Goal: Task Accomplishment & Management: Use online tool/utility

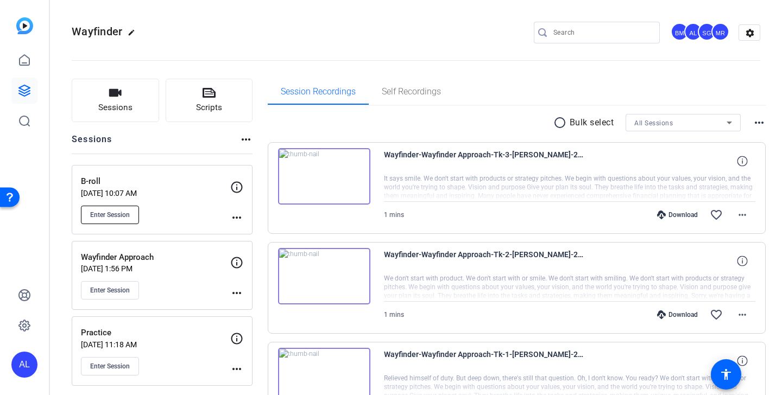
click at [119, 211] on span "Enter Session" at bounding box center [110, 215] width 40 height 9
click at [114, 288] on span "Enter Session" at bounding box center [110, 290] width 40 height 9
click at [128, 289] on span "Enter Session" at bounding box center [110, 290] width 40 height 9
click at [119, 292] on span "Enter Session" at bounding box center [110, 290] width 40 height 9
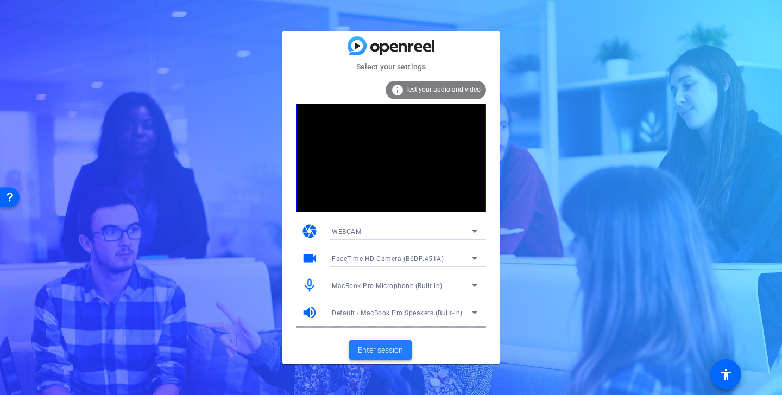
click at [388, 349] on span "Enter session" at bounding box center [380, 350] width 45 height 11
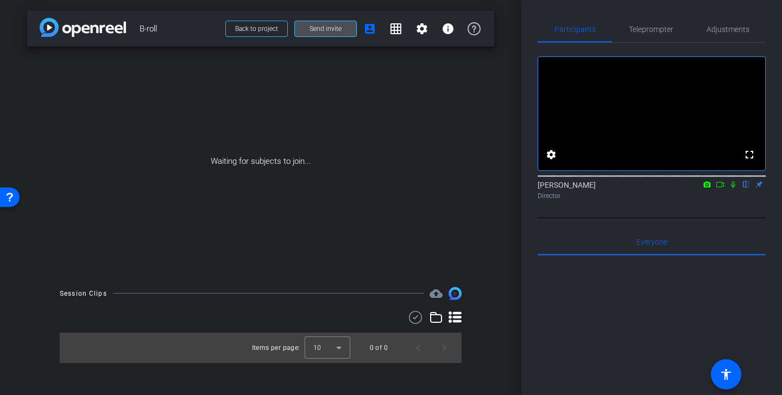
click at [331, 30] on span "Send invite" at bounding box center [325, 28] width 32 height 9
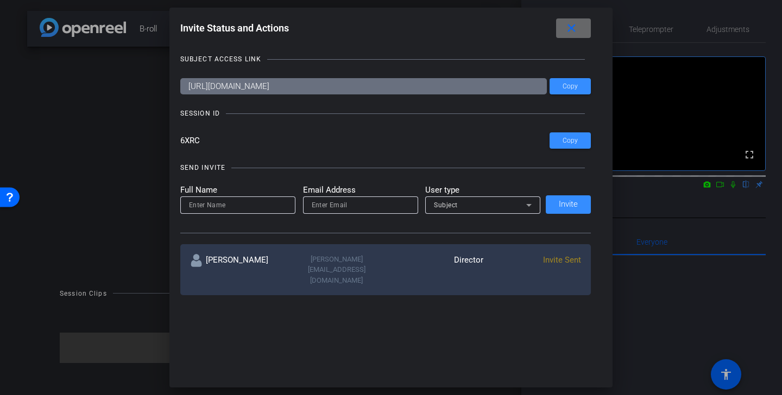
click at [571, 29] on mat-icon "close" at bounding box center [572, 29] width 14 height 14
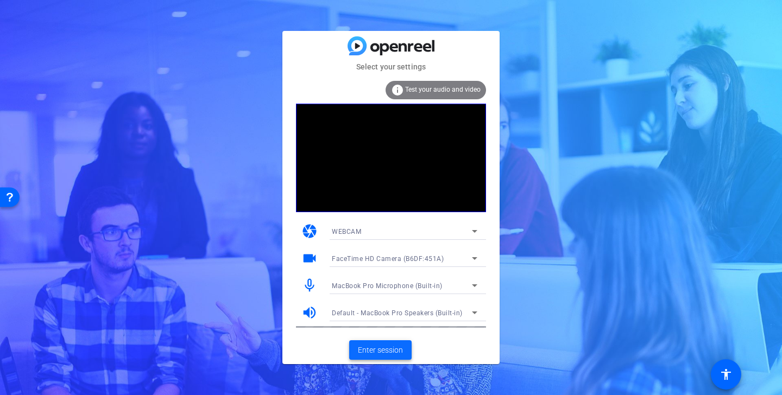
click at [379, 351] on span "Enter session" at bounding box center [380, 350] width 45 height 11
click at [388, 354] on span "Enter session" at bounding box center [380, 350] width 45 height 11
click at [389, 349] on span "Enter session" at bounding box center [380, 350] width 45 height 11
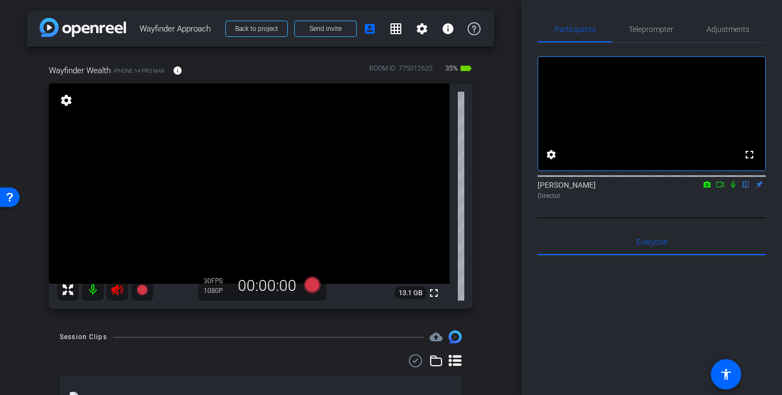
click at [111, 289] on icon at bounding box center [117, 289] width 13 height 13
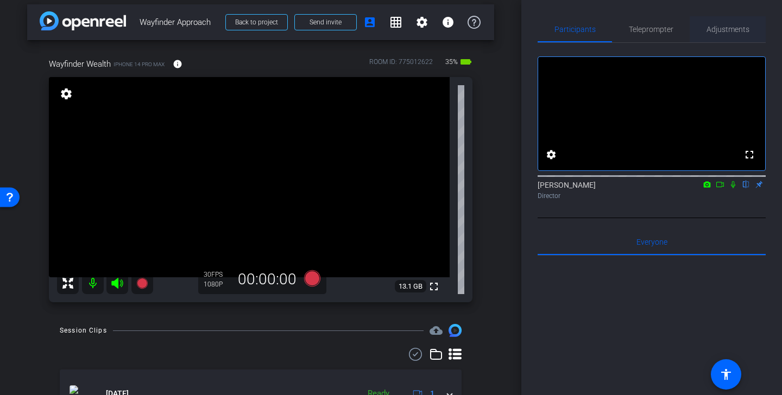
click at [734, 34] on span "Adjustments" at bounding box center [727, 29] width 43 height 26
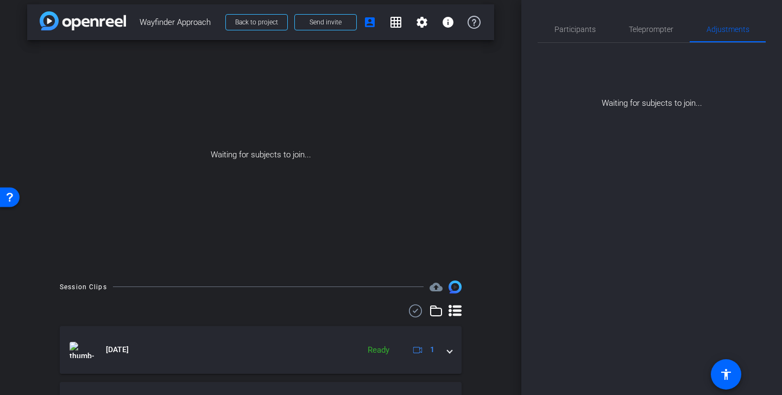
click at [621, 163] on div "Participants Teleprompter Adjustments settings [PERSON_NAME] flip Director Ever…" at bounding box center [651, 197] width 261 height 395
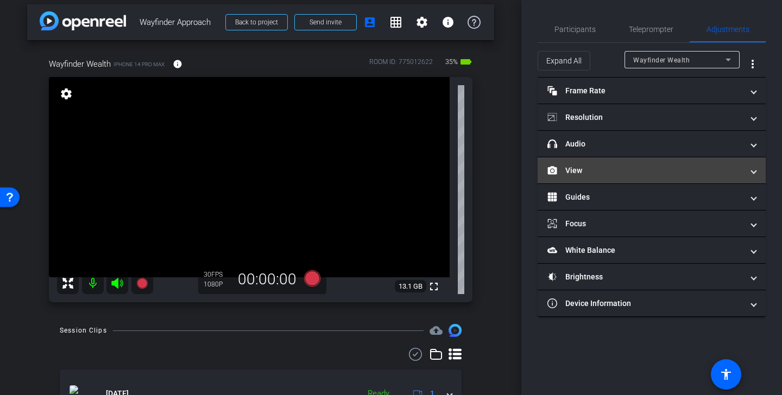
click at [638, 167] on mat-panel-title "View" at bounding box center [644, 170] width 195 height 11
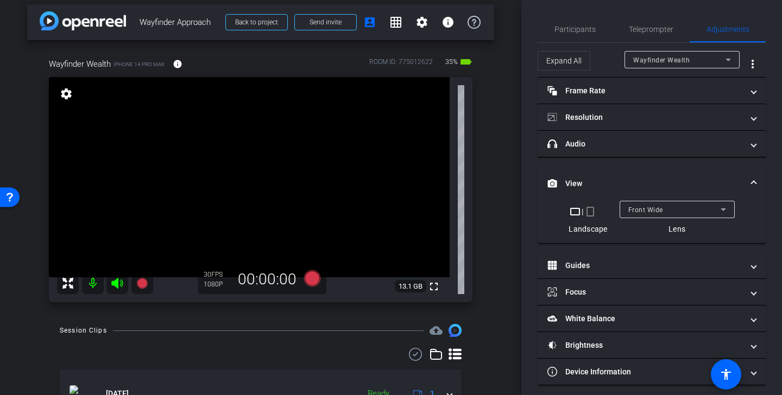
click at [676, 211] on div "Front Wide" at bounding box center [674, 210] width 92 height 14
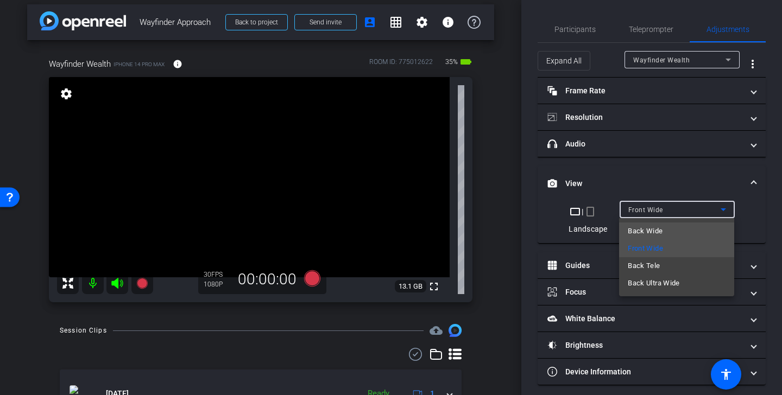
click at [663, 232] on mat-option "Back Wide" at bounding box center [676, 231] width 115 height 17
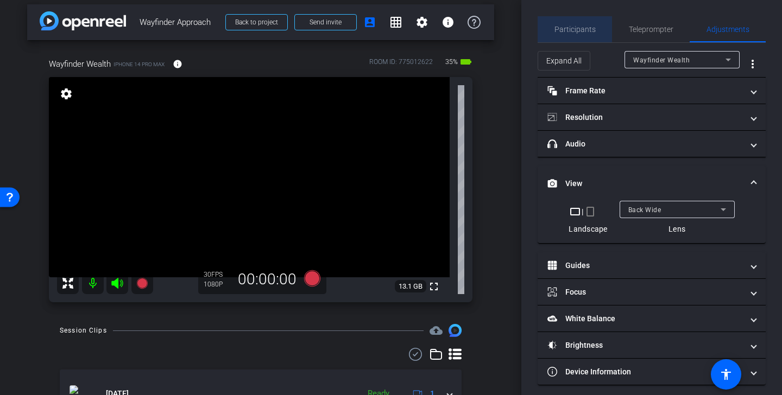
click at [591, 33] on span "Participants" at bounding box center [574, 30] width 41 height 8
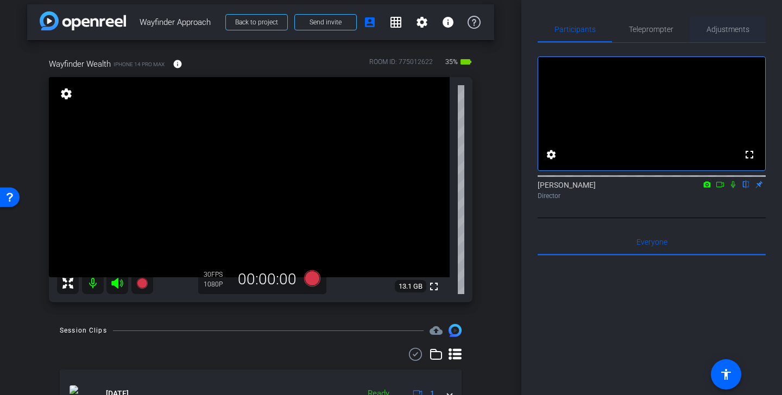
click at [742, 23] on span "Adjustments" at bounding box center [727, 29] width 43 height 26
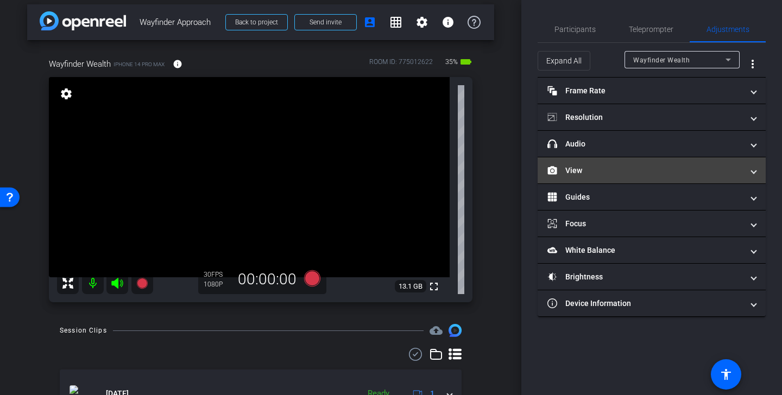
click at [613, 166] on mat-panel-title "View" at bounding box center [644, 170] width 195 height 11
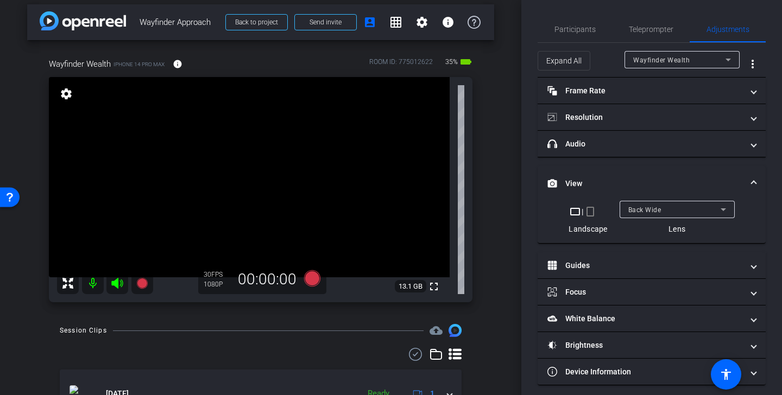
click at [654, 211] on span "Back Wide" at bounding box center [644, 210] width 33 height 8
click at [578, 23] on span "Participants" at bounding box center [574, 29] width 41 height 26
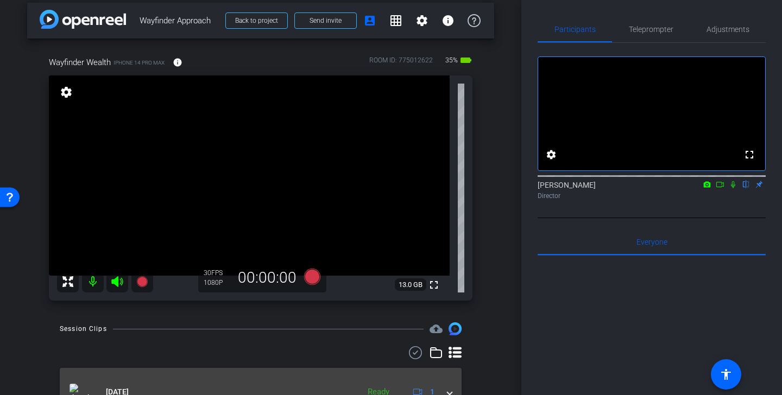
scroll to position [0, 0]
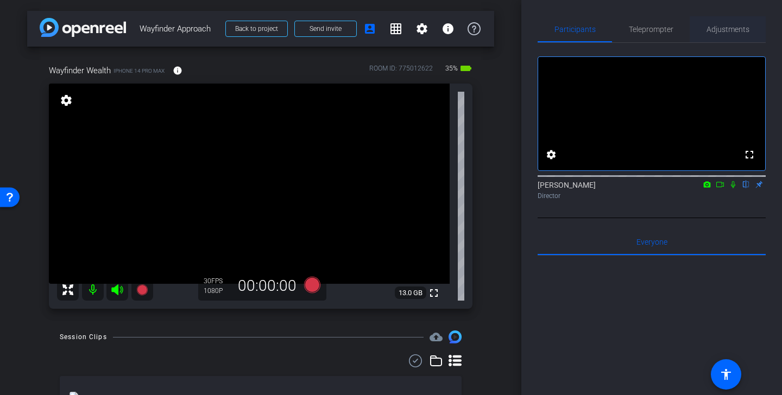
click at [732, 33] on span "Adjustments" at bounding box center [727, 30] width 43 height 8
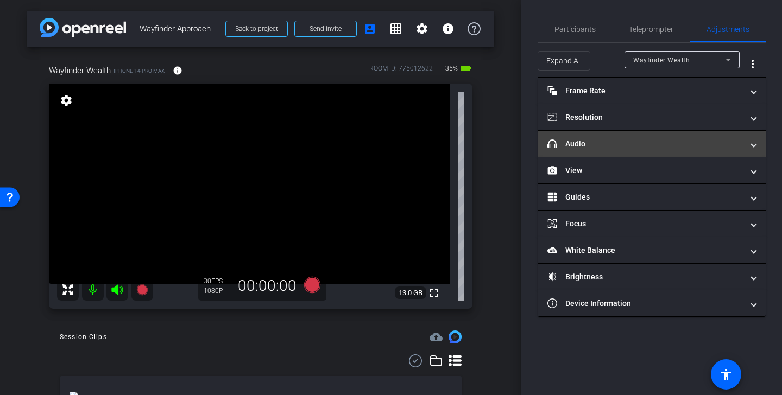
click at [623, 137] on mat-expansion-panel-header "headphone icon Audio" at bounding box center [651, 144] width 228 height 26
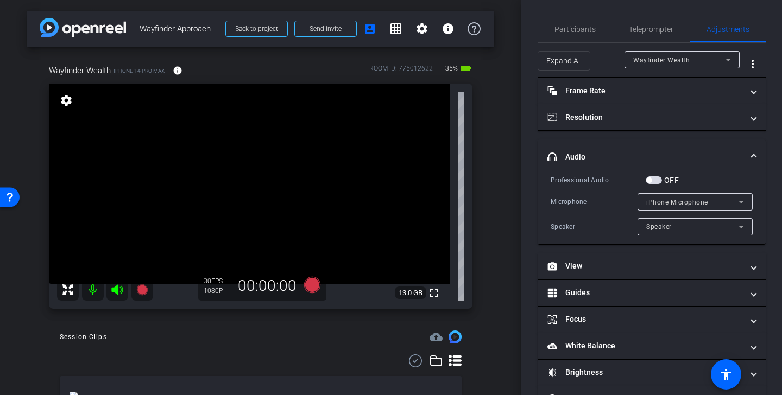
click at [611, 148] on mat-expansion-panel-header "headphone icon Audio" at bounding box center [651, 157] width 228 height 35
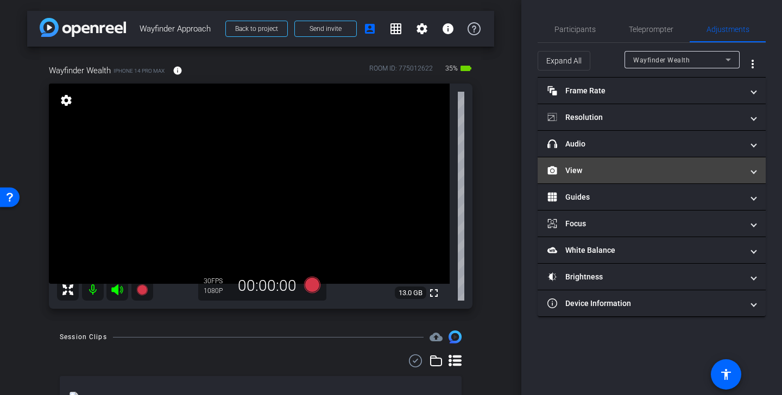
click at [612, 166] on mat-panel-title "View" at bounding box center [644, 170] width 195 height 11
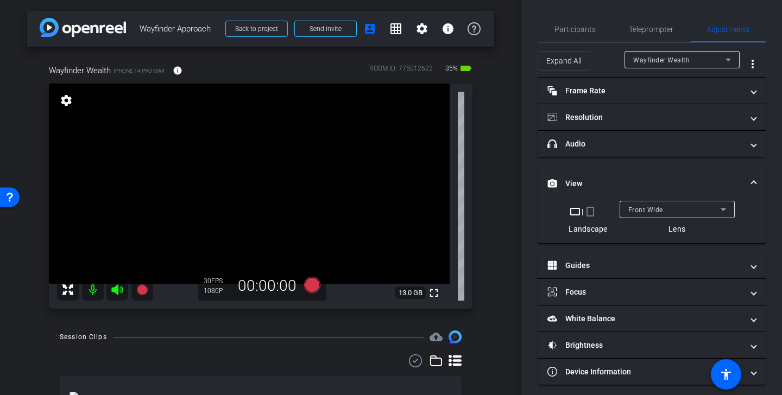
click at [633, 171] on mat-expansion-panel-header "View" at bounding box center [651, 183] width 228 height 35
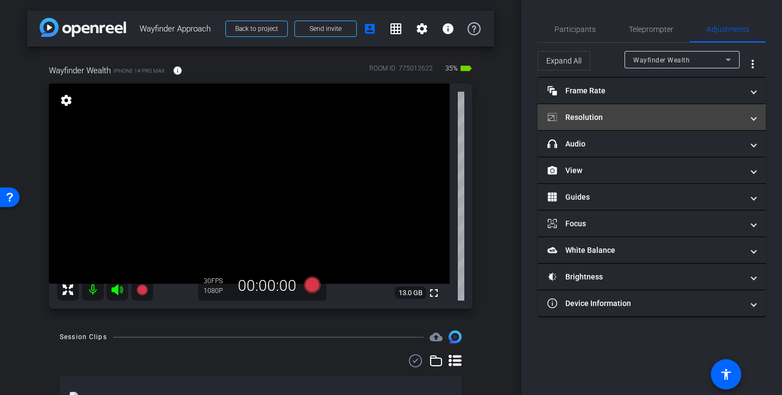
click at [617, 104] on mat-expansion-panel-header "Resolution" at bounding box center [651, 117] width 228 height 26
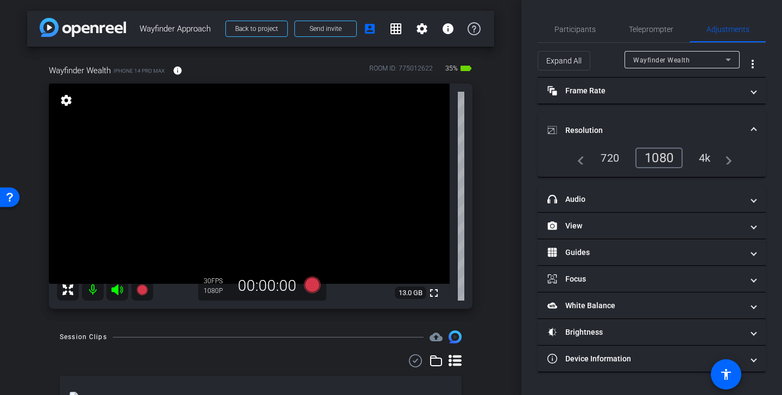
click at [708, 156] on div "4k" at bounding box center [705, 158] width 28 height 18
click at [313, 287] on icon at bounding box center [312, 285] width 16 height 16
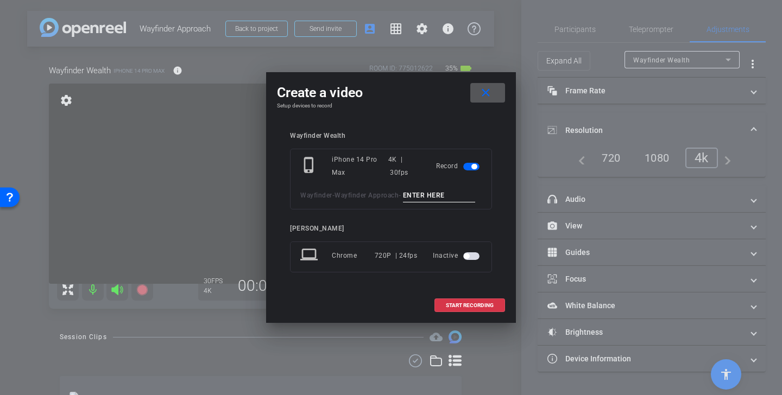
click at [445, 194] on input at bounding box center [439, 196] width 73 height 14
type input "tony desk front"
click at [470, 303] on span "START RECORDING" at bounding box center [470, 305] width 48 height 5
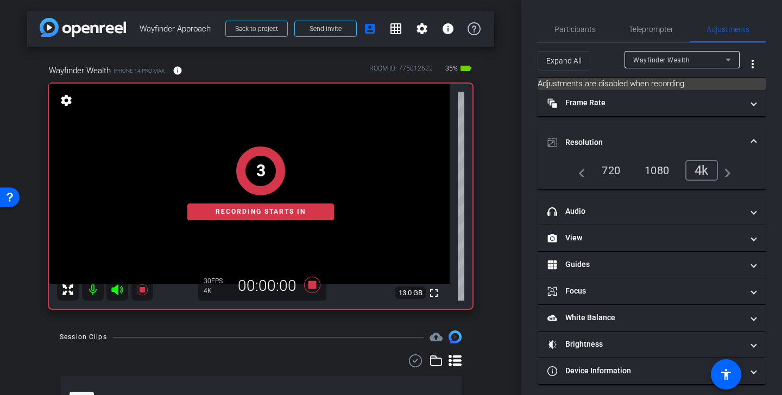
click at [666, 137] on mat-panel-title "Resolution" at bounding box center [644, 142] width 195 height 11
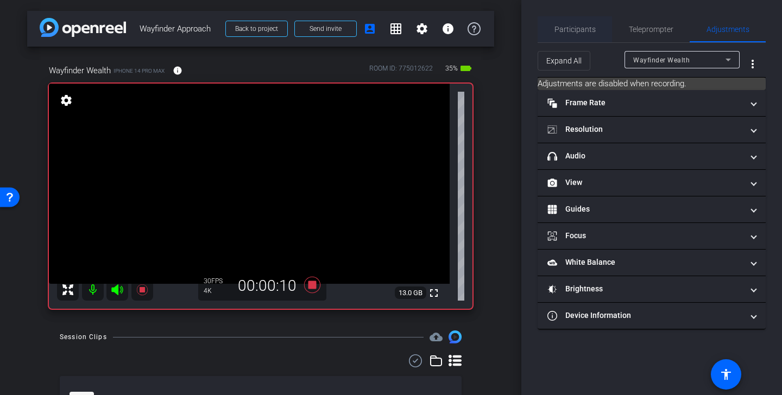
click at [584, 30] on span "Participants" at bounding box center [574, 30] width 41 height 8
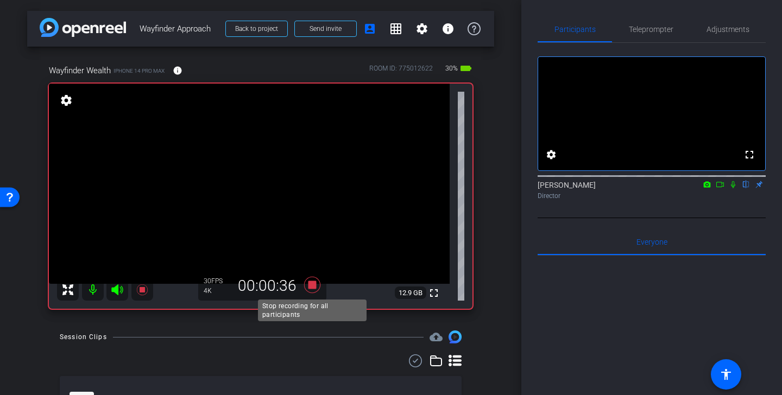
click at [313, 289] on icon at bounding box center [312, 285] width 16 height 16
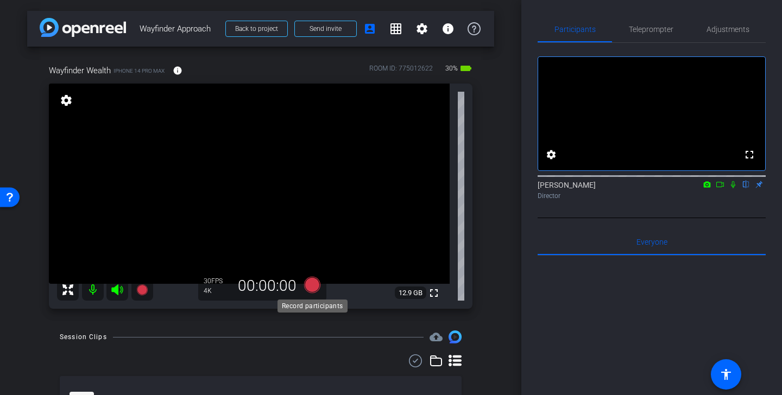
click at [314, 284] on icon at bounding box center [312, 285] width 16 height 16
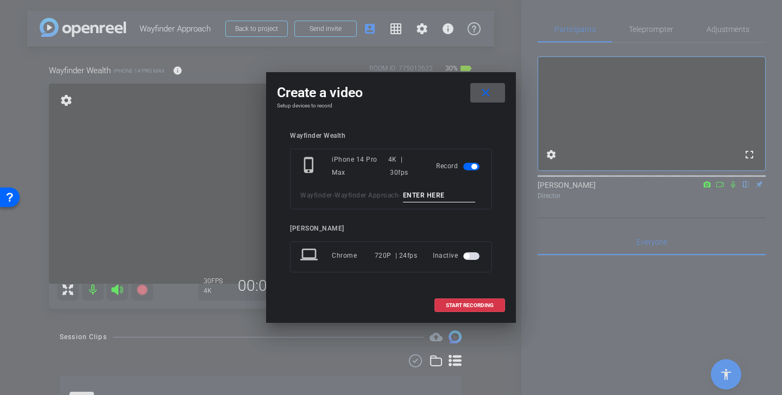
click at [440, 191] on input at bounding box center [439, 196] width 73 height 14
type input "tony desk standing"
click at [485, 303] on span "START RECORDING" at bounding box center [470, 305] width 48 height 5
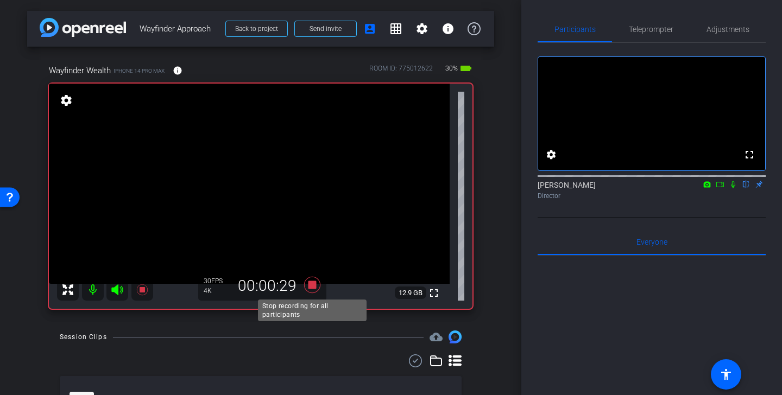
click at [310, 281] on icon at bounding box center [312, 285] width 26 height 20
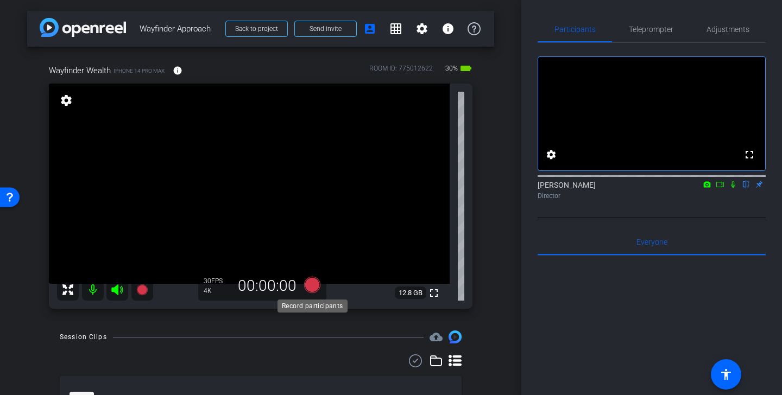
click at [314, 287] on icon at bounding box center [312, 285] width 16 height 16
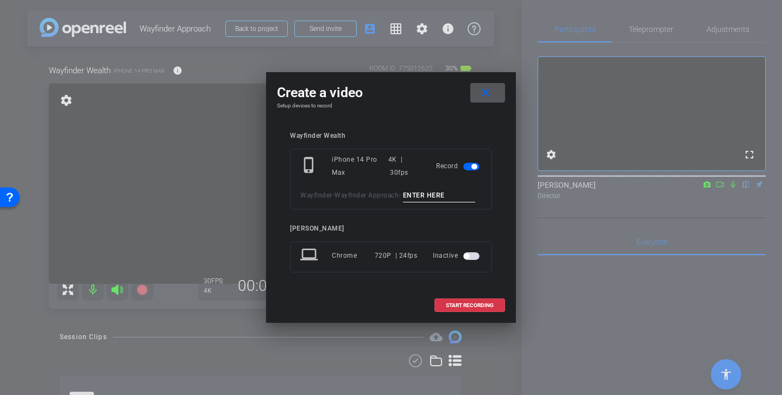
click at [428, 199] on input at bounding box center [439, 196] width 73 height 14
type input "steve desk standing"
click at [489, 304] on span "START RECORDING" at bounding box center [470, 305] width 48 height 5
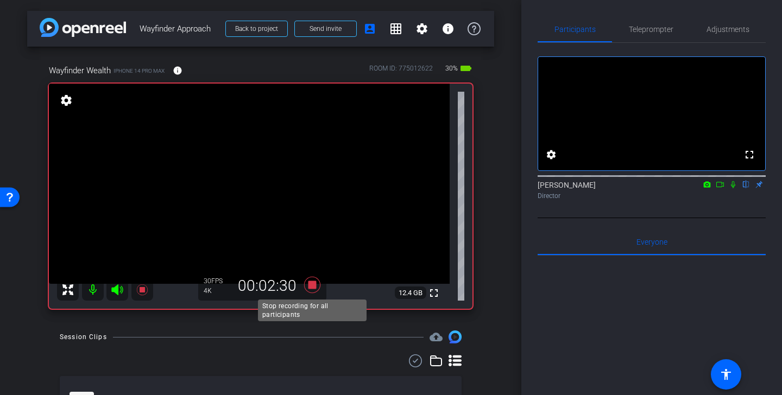
click at [312, 285] on icon at bounding box center [312, 285] width 16 height 16
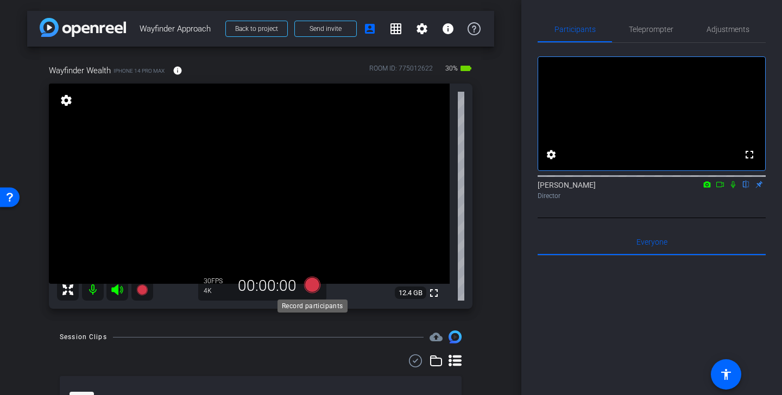
click at [313, 283] on icon at bounding box center [312, 285] width 16 height 16
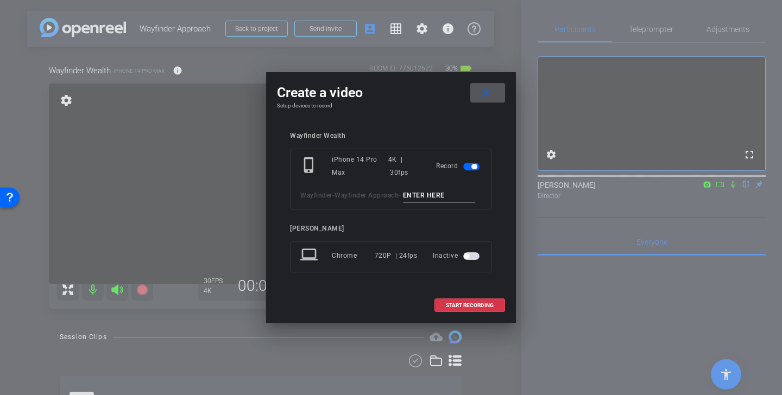
click at [442, 197] on input at bounding box center [439, 196] width 73 height 14
click at [459, 194] on input "steve desk" at bounding box center [439, 196] width 73 height 14
type input "steve desk"
click at [490, 87] on mat-icon "close" at bounding box center [486, 93] width 14 height 14
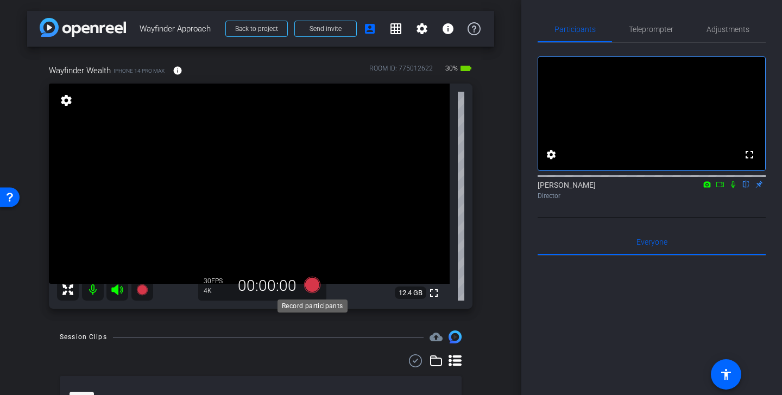
click at [316, 284] on icon at bounding box center [312, 285] width 16 height 16
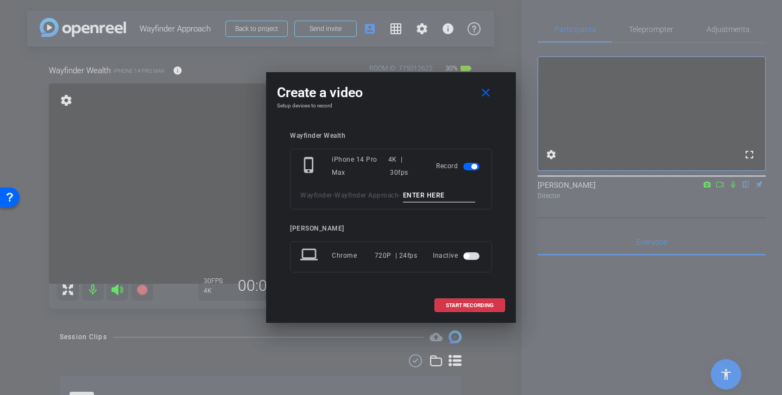
click at [440, 192] on input at bounding box center [439, 196] width 73 height 14
type input "steve and tony desk"
click at [484, 307] on span "START RECORDING" at bounding box center [470, 305] width 48 height 5
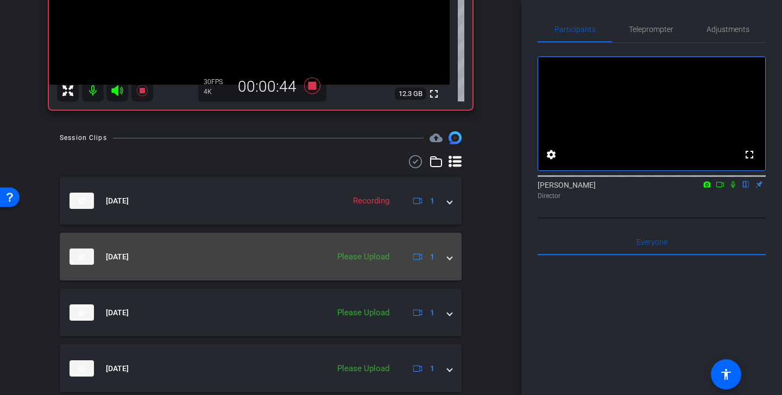
scroll to position [227, 0]
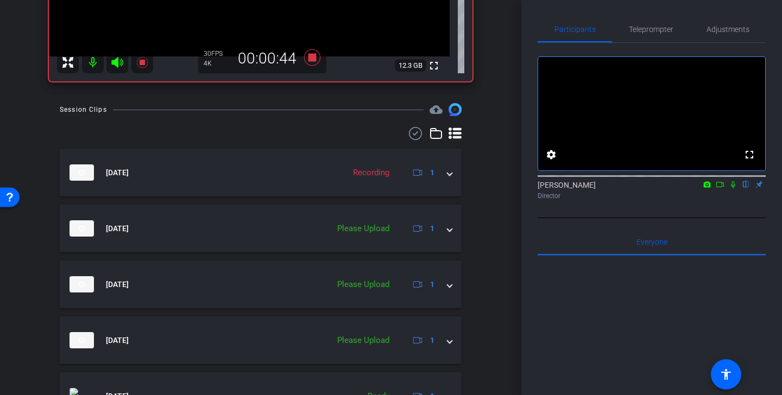
click at [414, 137] on icon at bounding box center [415, 133] width 16 height 13
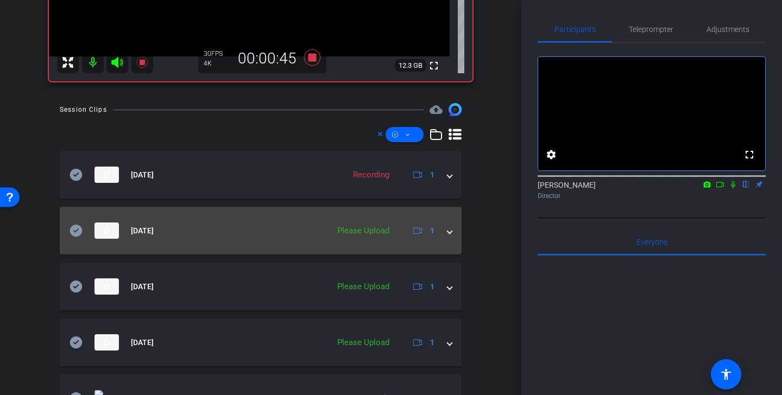
click at [75, 231] on icon at bounding box center [75, 230] width 13 height 13
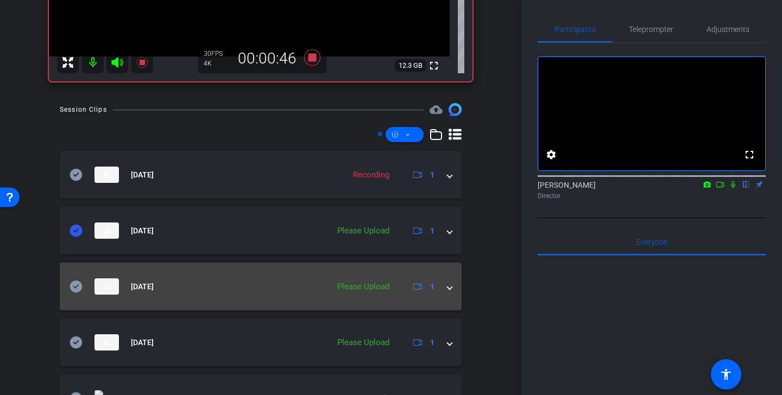
click at [77, 286] on icon at bounding box center [76, 287] width 12 height 12
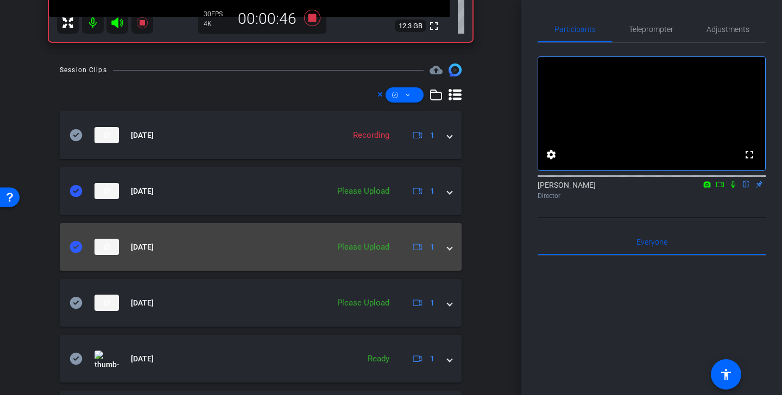
scroll to position [339, 0]
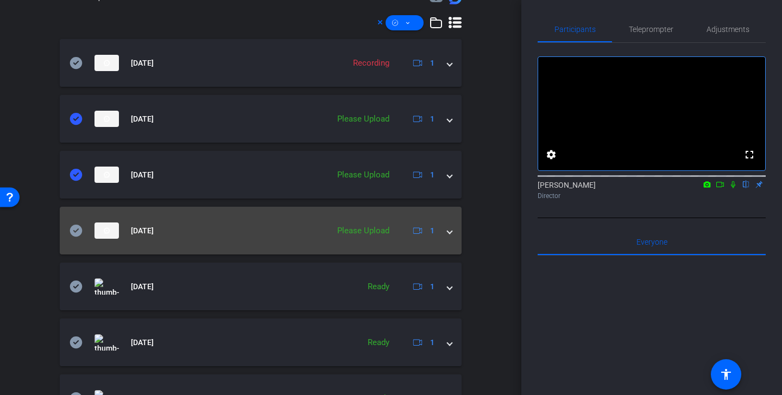
drag, startPoint x: 75, startPoint y: 232, endPoint x: 75, endPoint y: 240, distance: 8.7
click at [75, 232] on icon at bounding box center [75, 230] width 13 height 13
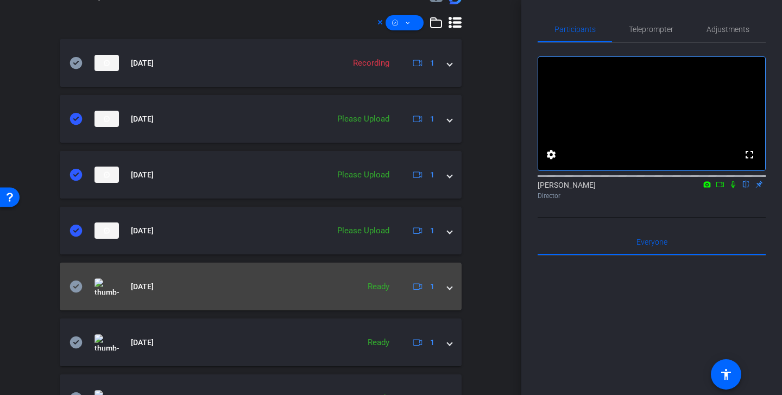
click at [74, 287] on icon at bounding box center [75, 286] width 13 height 13
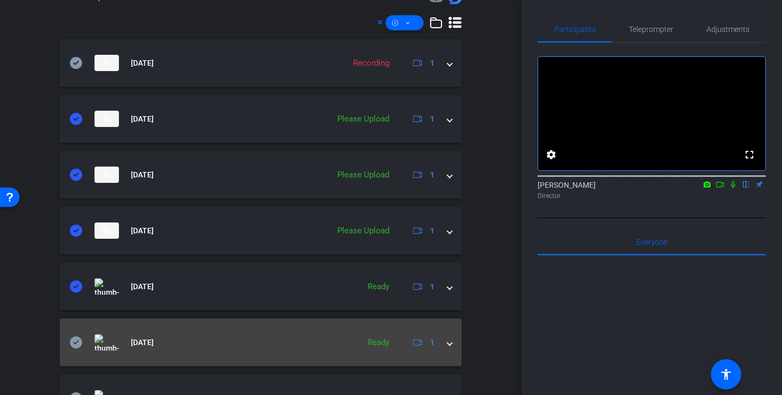
click at [77, 335] on mat-panel-title "Jul 17, 2025" at bounding box center [211, 342] width 284 height 16
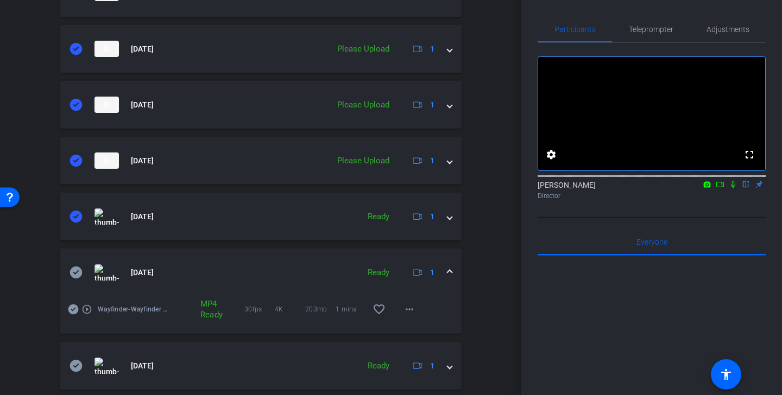
click at [77, 275] on icon at bounding box center [76, 273] width 12 height 12
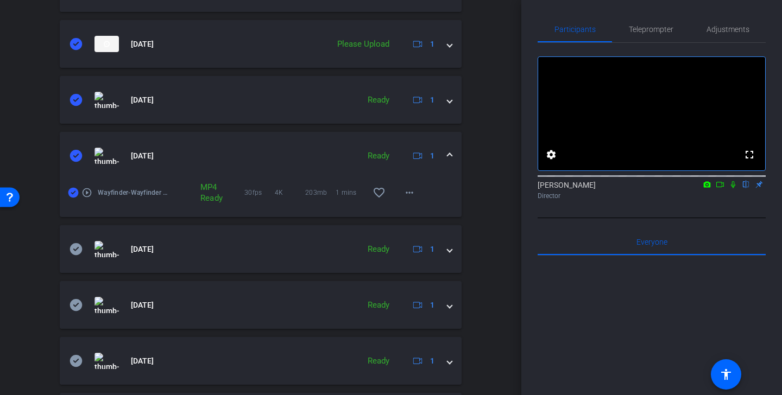
scroll to position [548, 0]
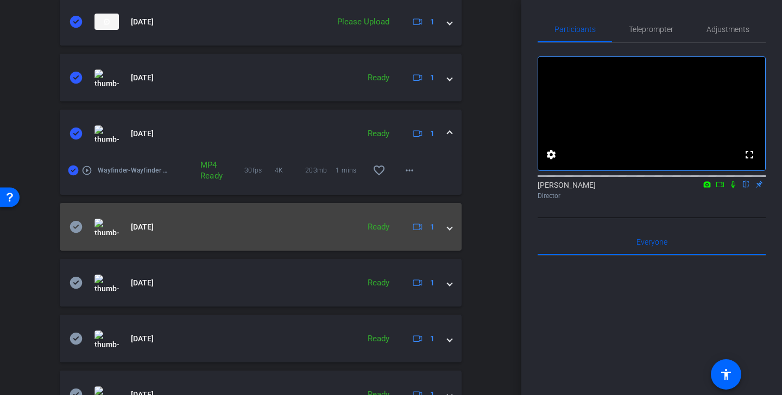
click at [74, 230] on icon at bounding box center [76, 227] width 12 height 12
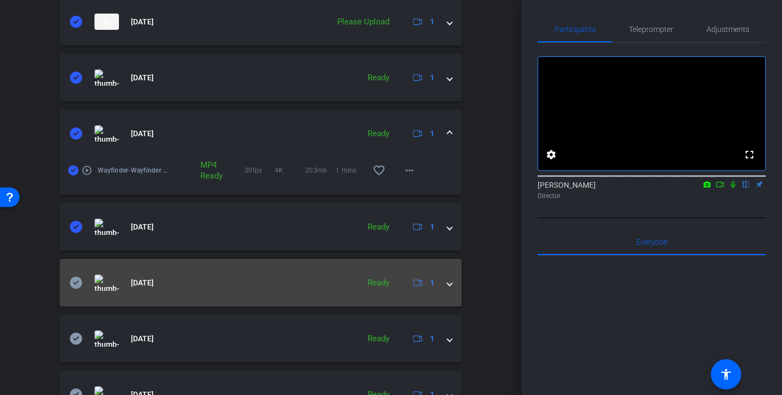
click at [76, 285] on icon at bounding box center [76, 283] width 12 height 12
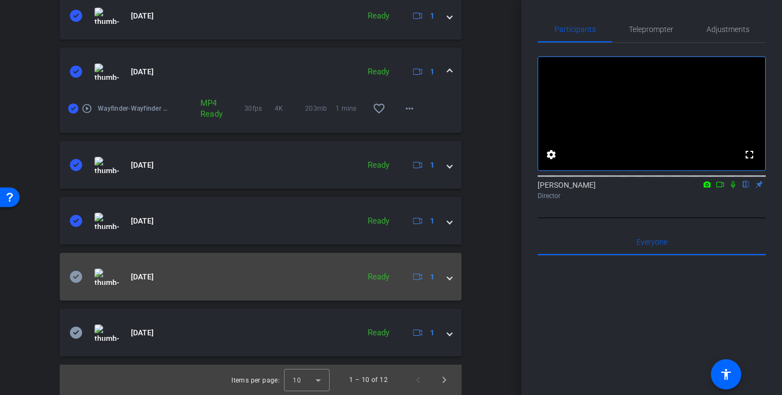
click at [78, 277] on icon at bounding box center [76, 277] width 12 height 12
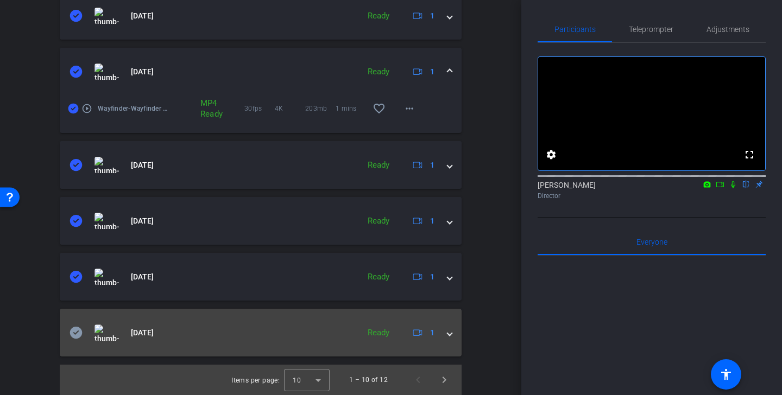
click at [77, 338] on icon at bounding box center [76, 333] width 12 height 12
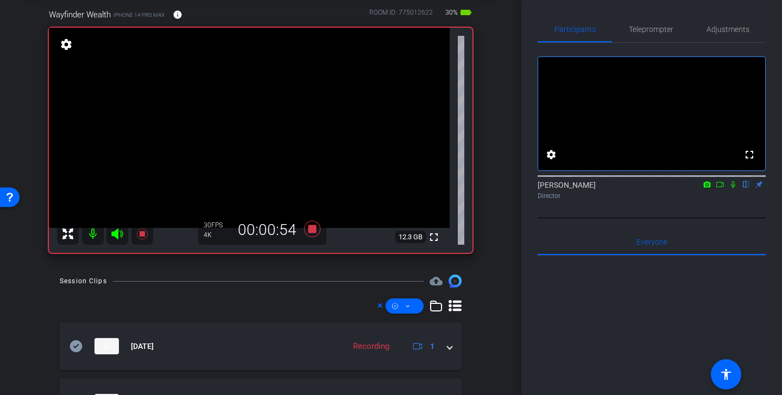
scroll to position [60, 0]
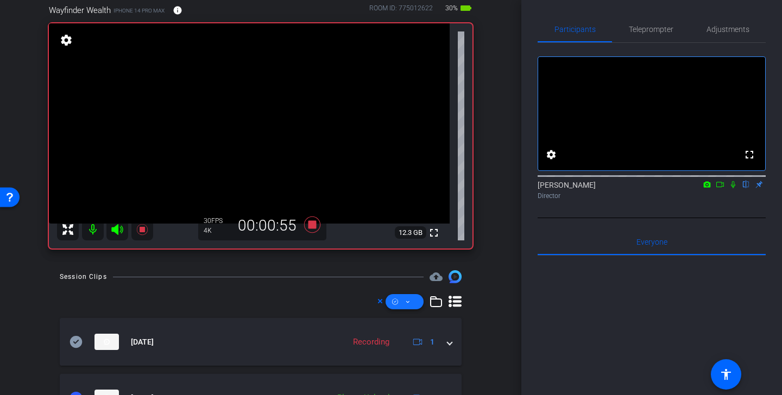
click at [415, 307] on span at bounding box center [404, 302] width 38 height 26
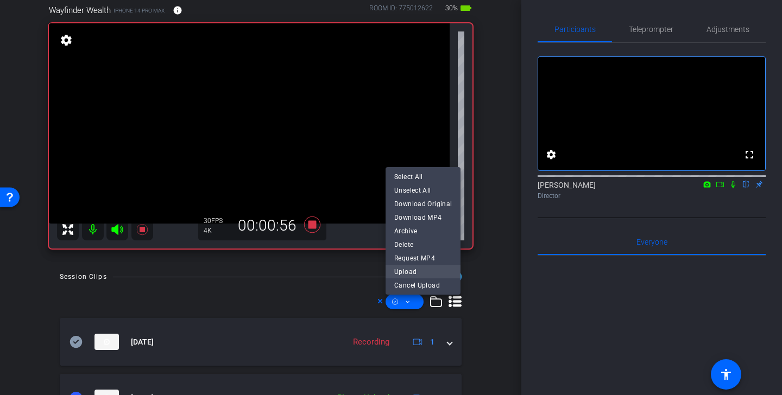
click at [420, 273] on span "Upload" at bounding box center [423, 271] width 58 height 13
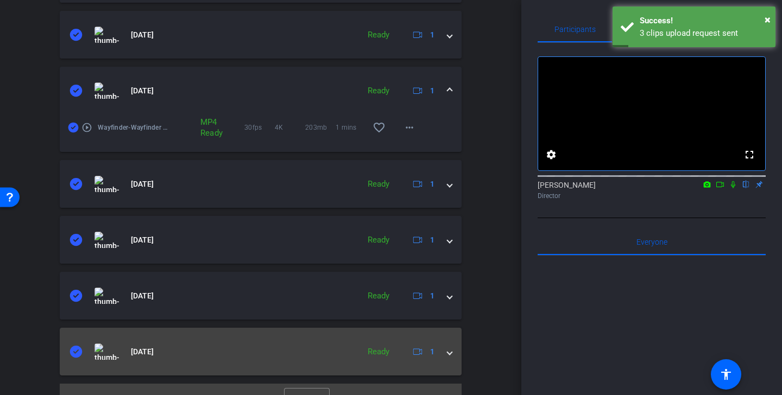
scroll to position [610, 0]
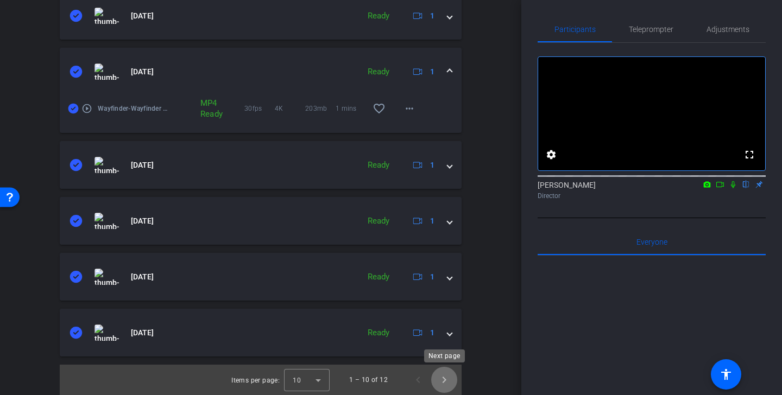
click at [444, 381] on span "Next page" at bounding box center [444, 380] width 26 height 26
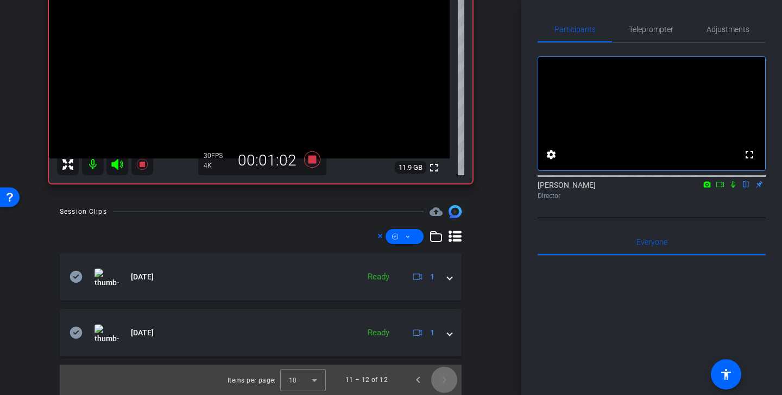
scroll to position [119, 0]
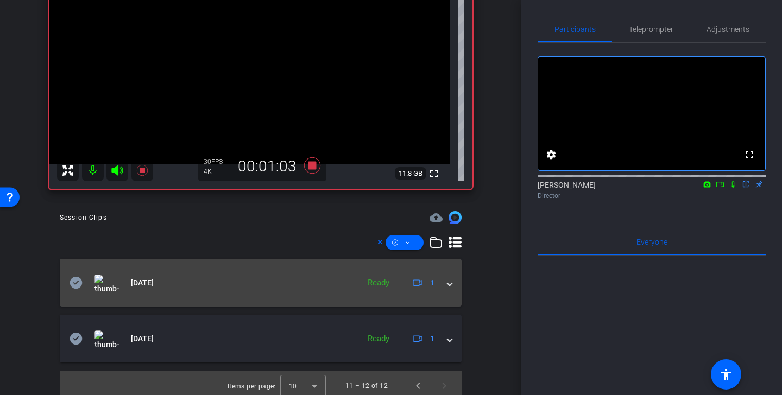
click at [77, 282] on icon at bounding box center [75, 282] width 13 height 13
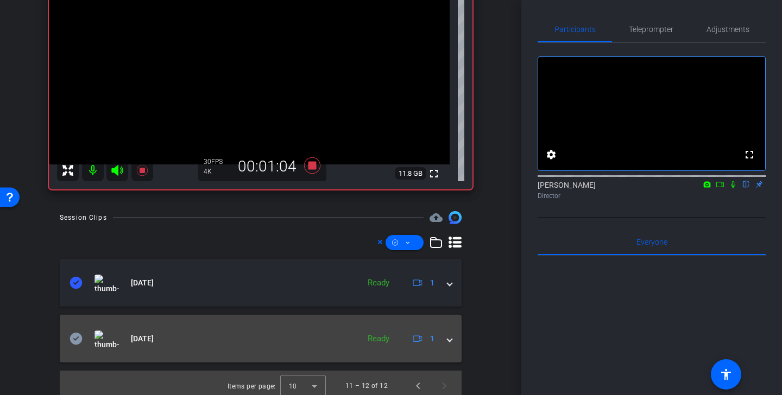
click at [80, 338] on icon at bounding box center [76, 339] width 12 height 12
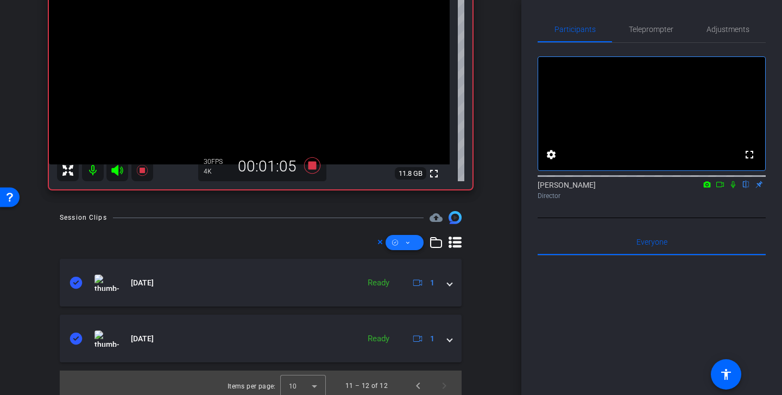
click at [413, 245] on span at bounding box center [404, 243] width 38 height 26
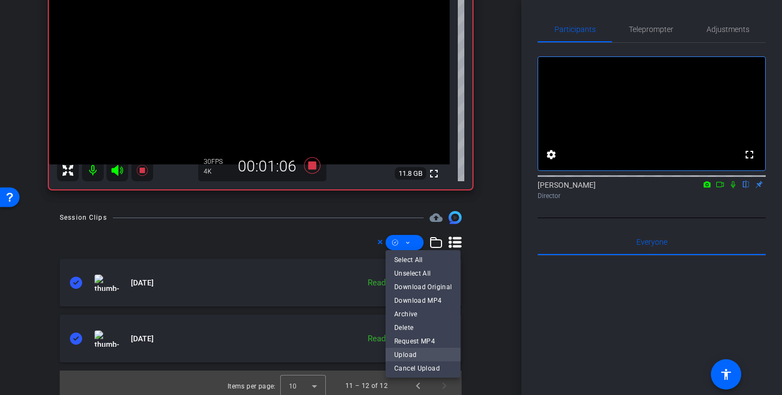
click at [418, 352] on span "Upload" at bounding box center [423, 355] width 58 height 13
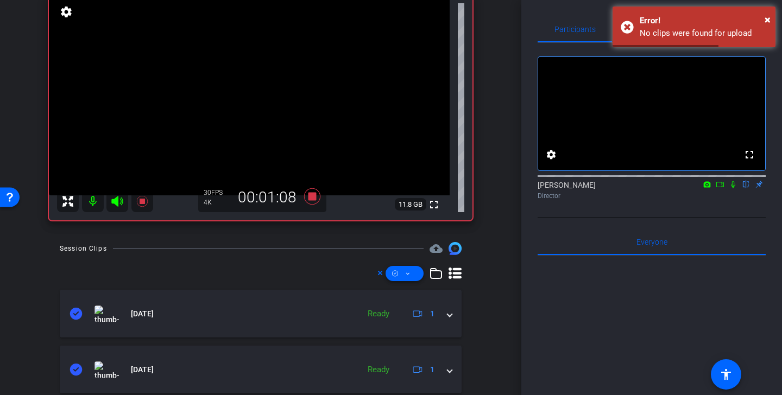
scroll to position [98, 0]
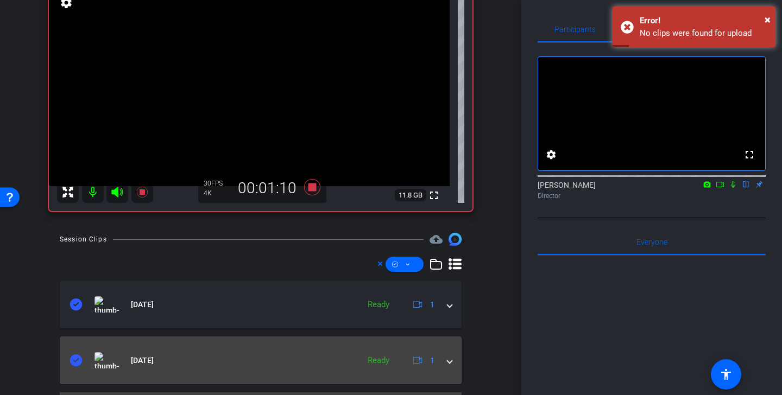
click at [75, 362] on icon at bounding box center [75, 360] width 13 height 13
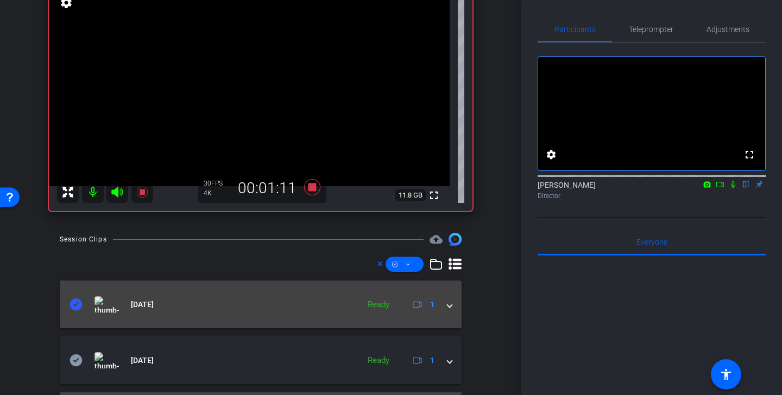
click at [77, 311] on mat-panel-title "Jul 17, 2025" at bounding box center [211, 304] width 284 height 16
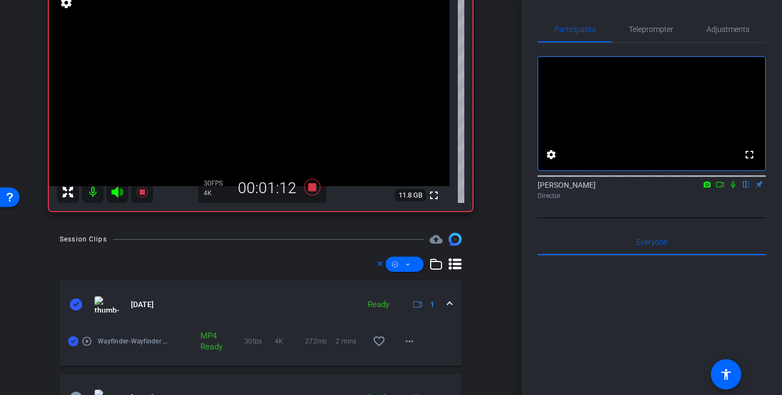
click at [73, 309] on icon at bounding box center [76, 305] width 12 height 12
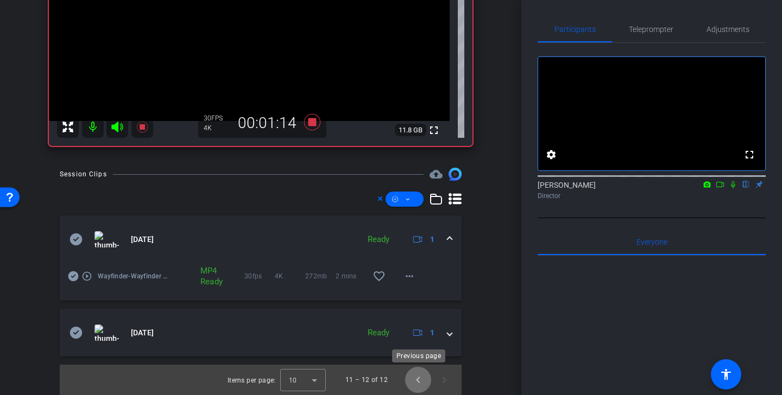
click at [419, 382] on span "Previous page" at bounding box center [418, 380] width 26 height 26
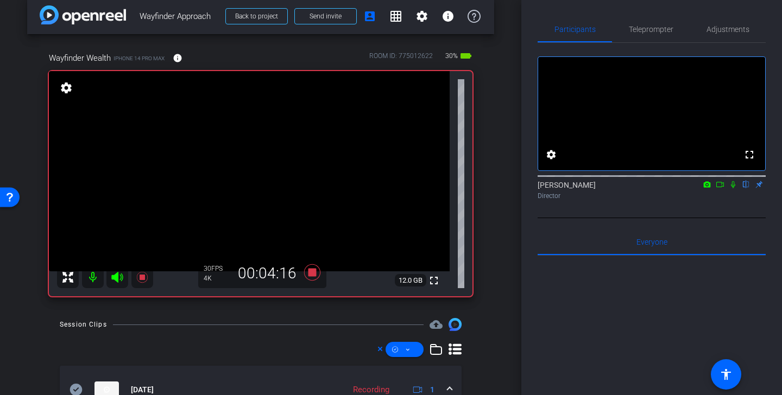
scroll to position [13, 0]
click at [318, 270] on icon at bounding box center [312, 272] width 26 height 20
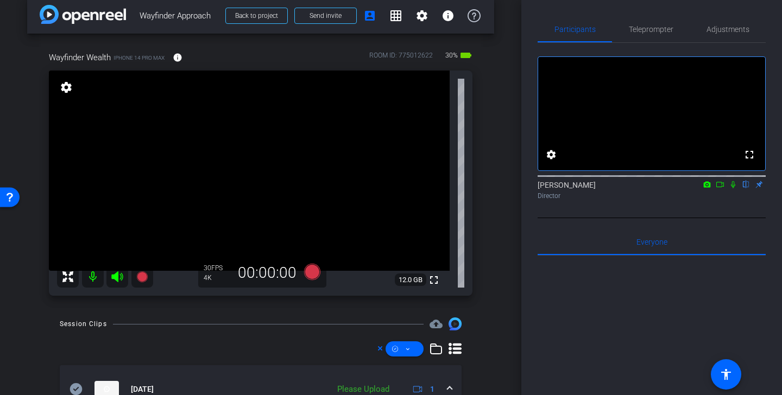
scroll to position [84, 0]
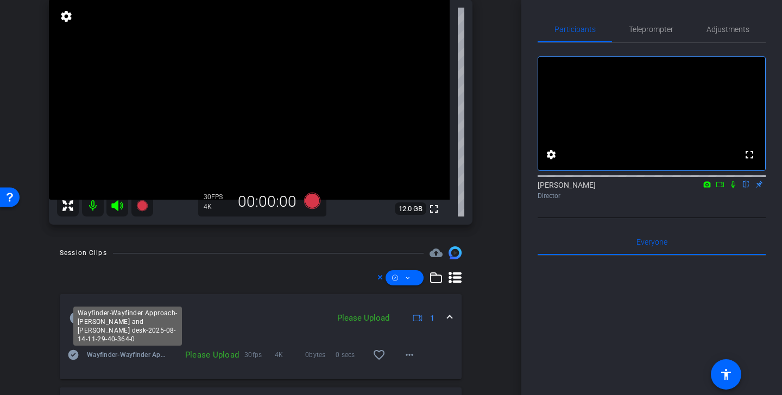
click at [84, 316] on div "Wayfinder-Wayfinder Approach-steve and tony desk-2025-08-14-11-29-40-364-0" at bounding box center [127, 326] width 109 height 39
click at [76, 317] on icon at bounding box center [76, 318] width 12 height 12
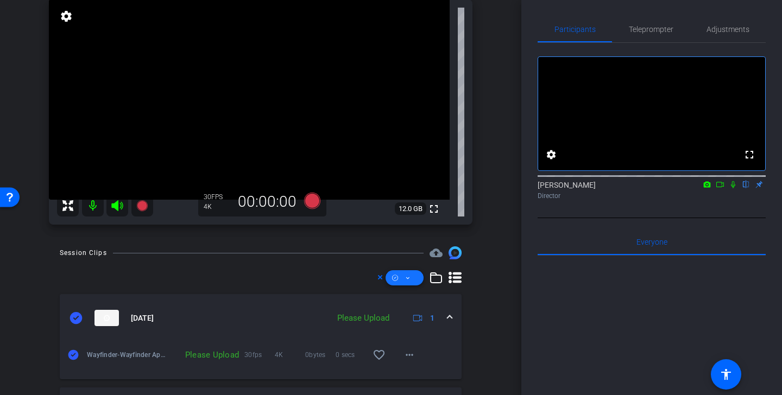
click at [411, 277] on span at bounding box center [404, 278] width 38 height 26
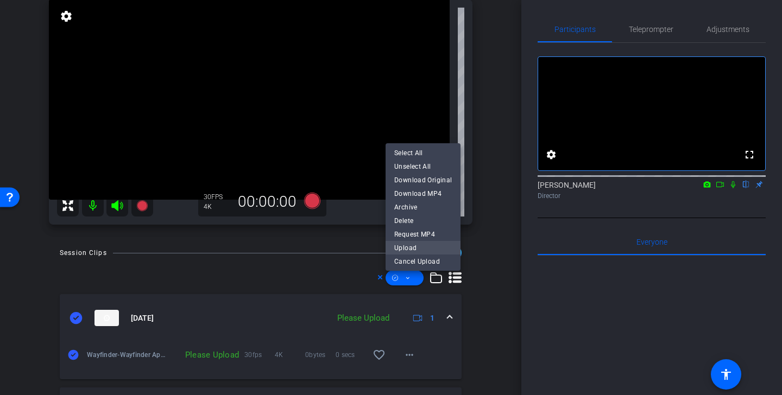
click at [417, 249] on span "Upload" at bounding box center [423, 247] width 58 height 13
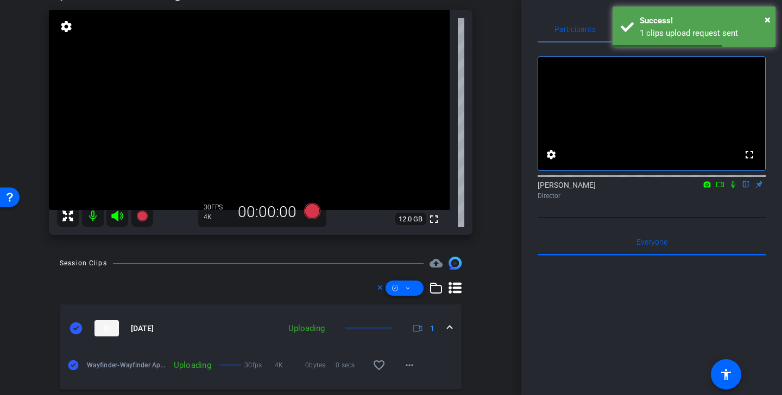
scroll to position [71, 0]
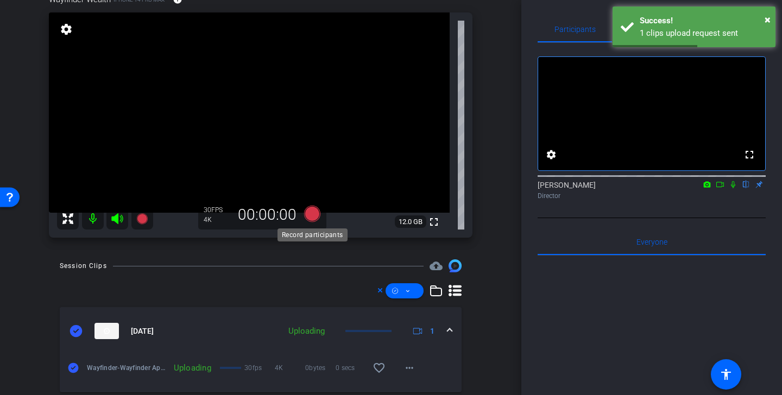
click at [313, 216] on icon at bounding box center [312, 214] width 16 height 16
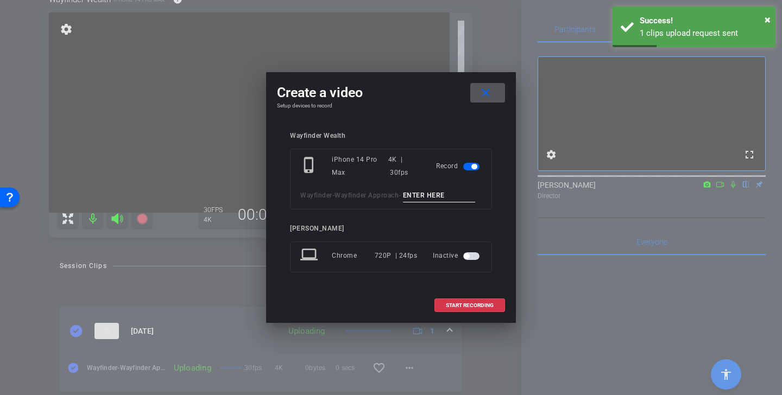
click at [422, 193] on input at bounding box center [439, 196] width 73 height 14
type input "steve desk angle"
click at [468, 303] on span "START RECORDING" at bounding box center [470, 305] width 48 height 5
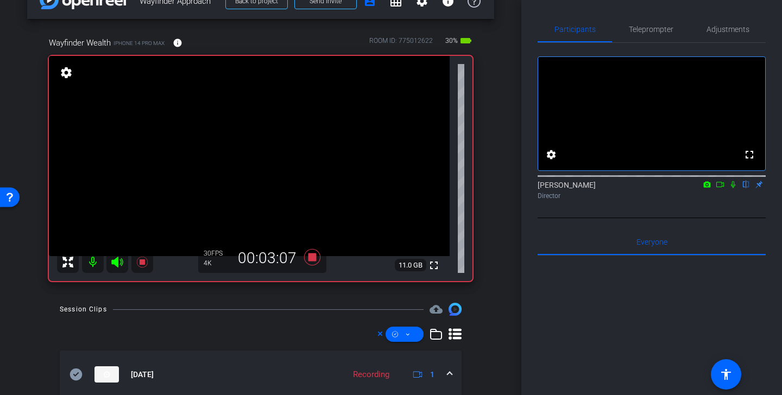
scroll to position [21, 0]
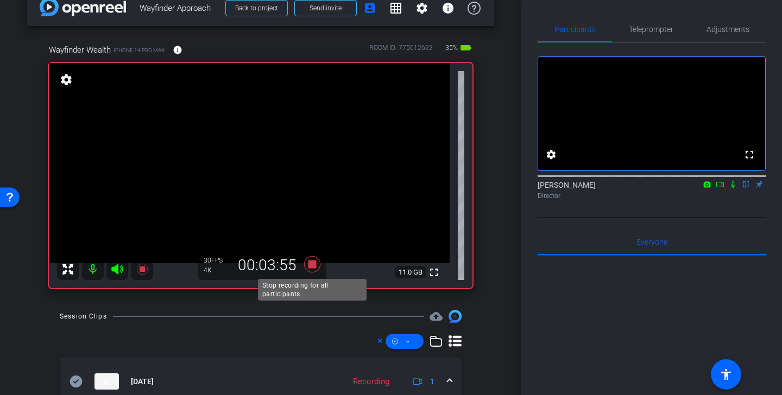
click at [314, 263] on icon at bounding box center [312, 264] width 16 height 16
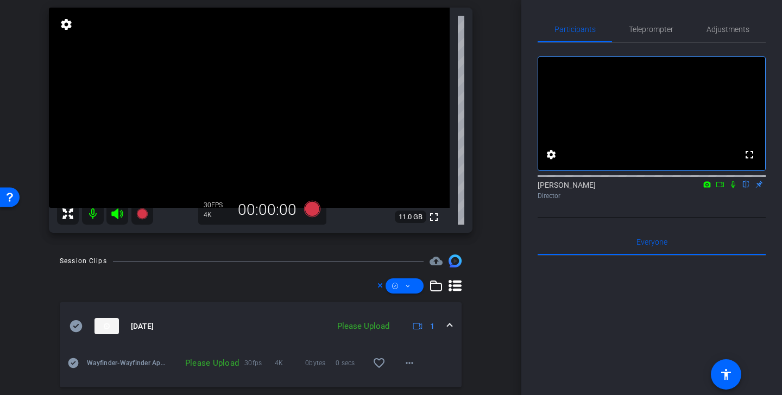
scroll to position [92, 0]
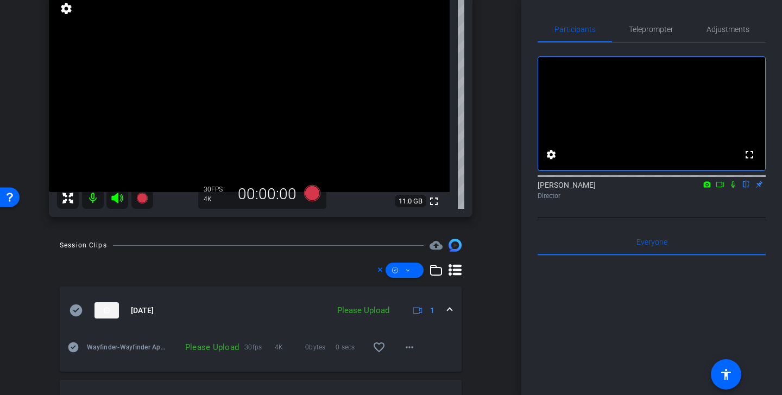
click at [80, 309] on icon at bounding box center [76, 311] width 12 height 12
click at [413, 262] on span at bounding box center [404, 270] width 38 height 26
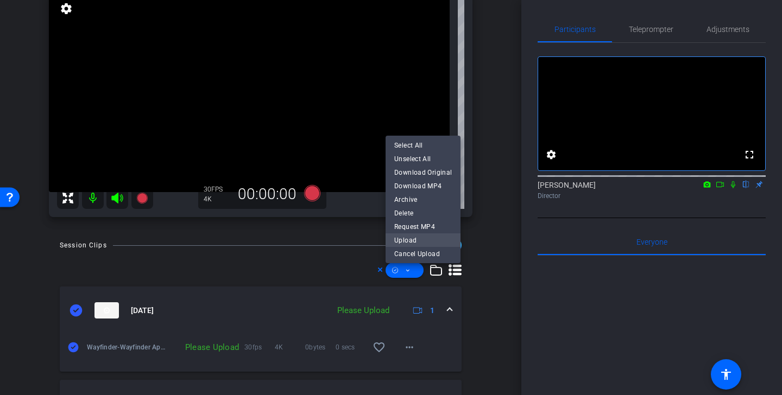
click at [416, 241] on span "Upload" at bounding box center [423, 239] width 58 height 13
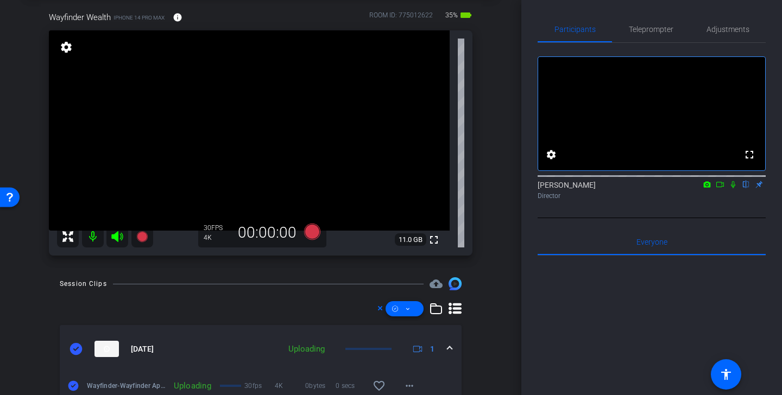
scroll to position [10, 0]
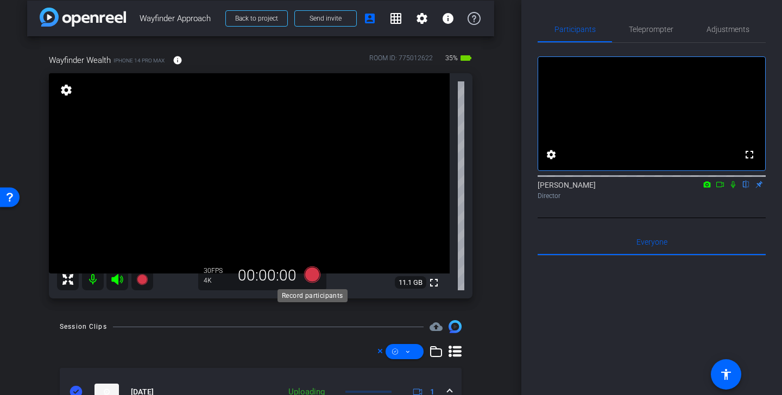
click at [313, 277] on icon at bounding box center [312, 275] width 16 height 16
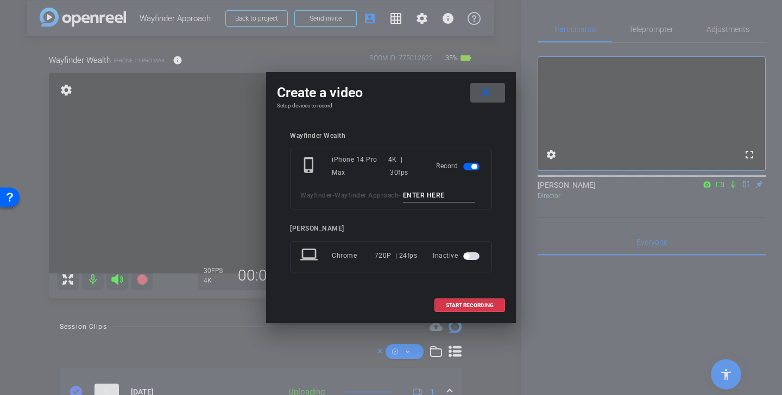
click at [445, 197] on input at bounding box center [439, 196] width 73 height 14
type input "Marnie desk"
click at [487, 92] on mat-icon "close" at bounding box center [486, 93] width 14 height 14
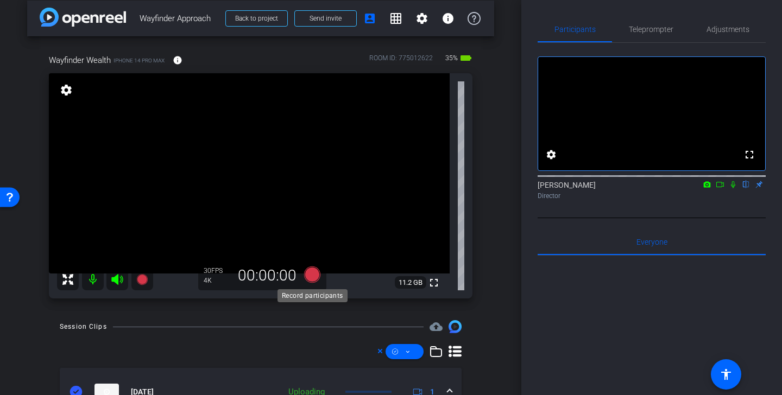
click at [313, 277] on icon at bounding box center [312, 275] width 16 height 16
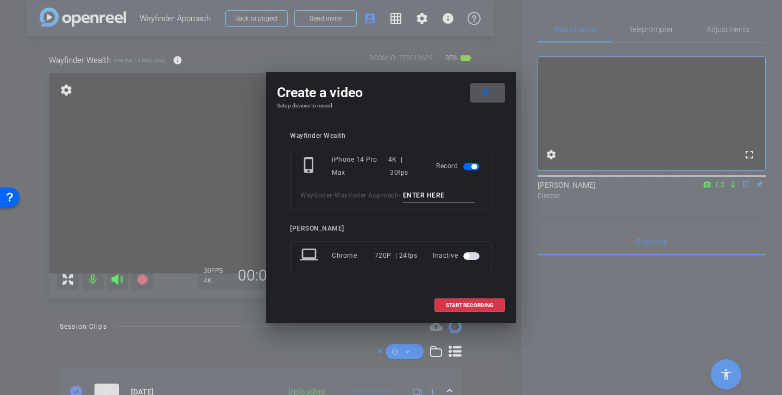
click at [442, 187] on div "phone_iphone iPhone 14 Pro Max 4K | 30fps Record Wayfinder - Wayfinder Approach…" at bounding box center [391, 179] width 202 height 61
click at [442, 193] on input at bounding box center [439, 196] width 73 height 14
click at [490, 85] on span at bounding box center [487, 93] width 35 height 26
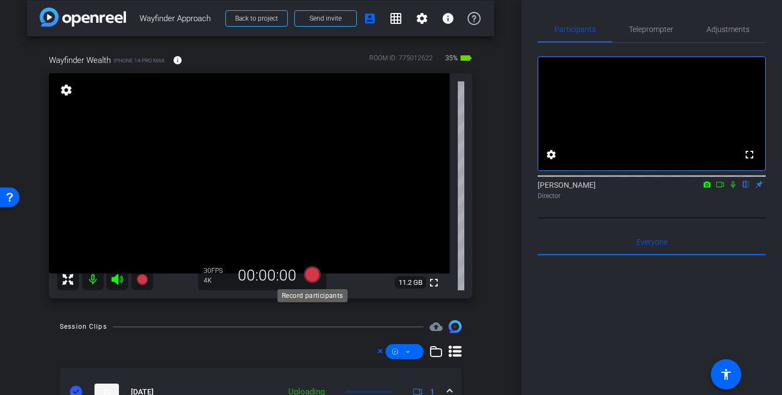
click at [313, 267] on icon at bounding box center [312, 275] width 26 height 20
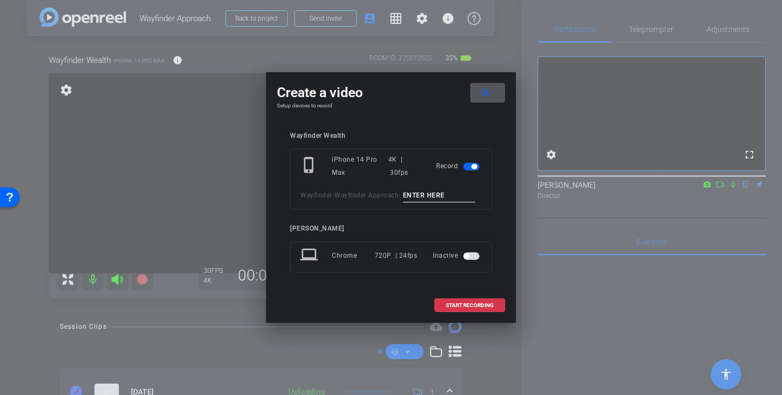
click at [430, 193] on input at bounding box center [439, 196] width 73 height 14
type input "marni"
click at [484, 94] on mat-icon "close" at bounding box center [486, 93] width 14 height 14
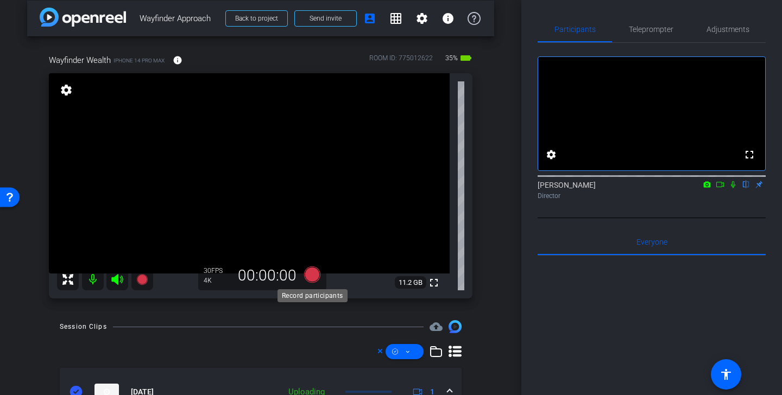
click at [314, 272] on icon at bounding box center [312, 275] width 16 height 16
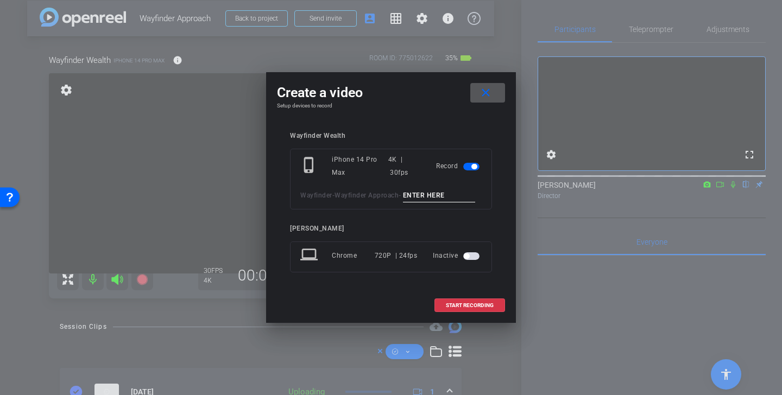
click at [435, 196] on input at bounding box center [439, 196] width 73 height 14
type input "marnie desk"
click at [468, 304] on span "START RECORDING" at bounding box center [470, 305] width 48 height 5
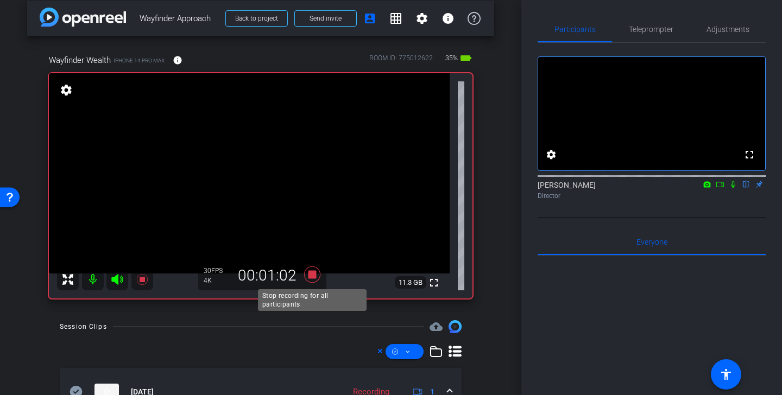
click at [314, 275] on icon at bounding box center [312, 275] width 16 height 16
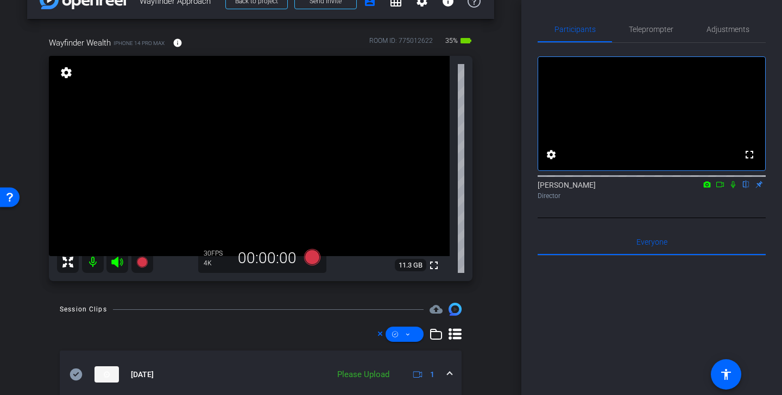
scroll to position [74, 0]
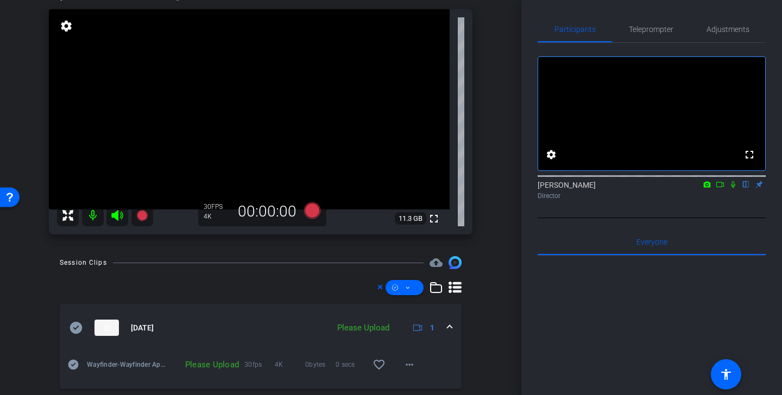
click at [73, 324] on icon at bounding box center [76, 328] width 12 height 12
click at [415, 283] on span at bounding box center [404, 288] width 38 height 26
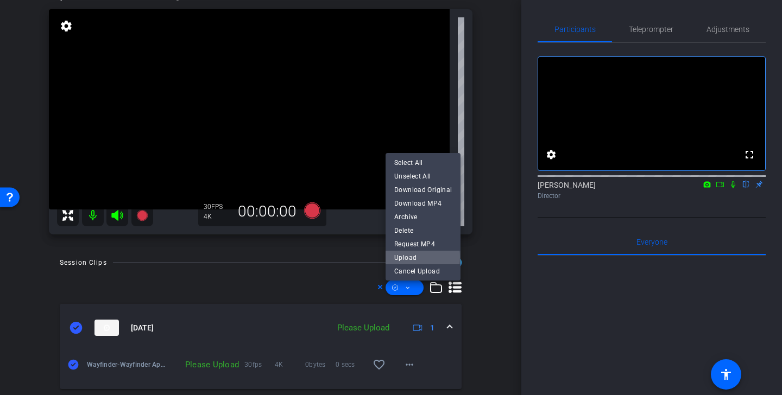
click at [422, 257] on span "Upload" at bounding box center [423, 257] width 58 height 13
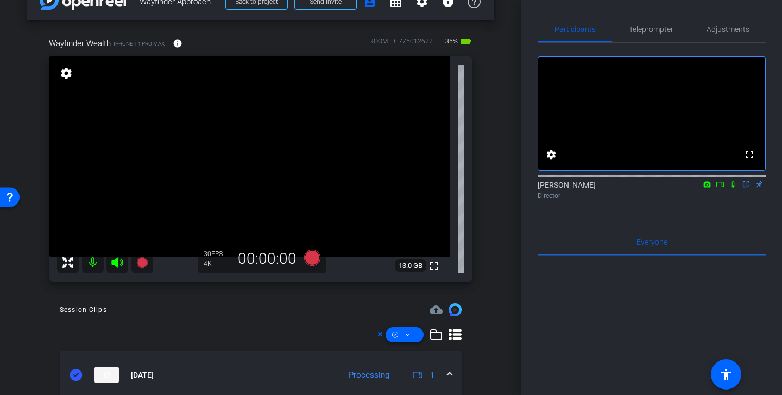
scroll to position [5, 0]
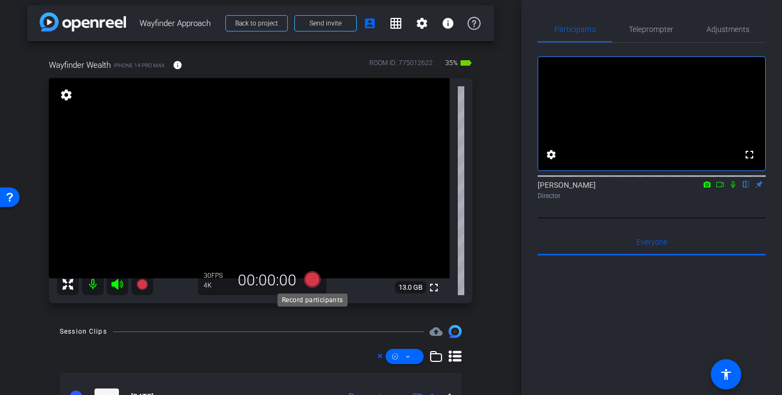
click at [313, 279] on icon at bounding box center [312, 279] width 16 height 16
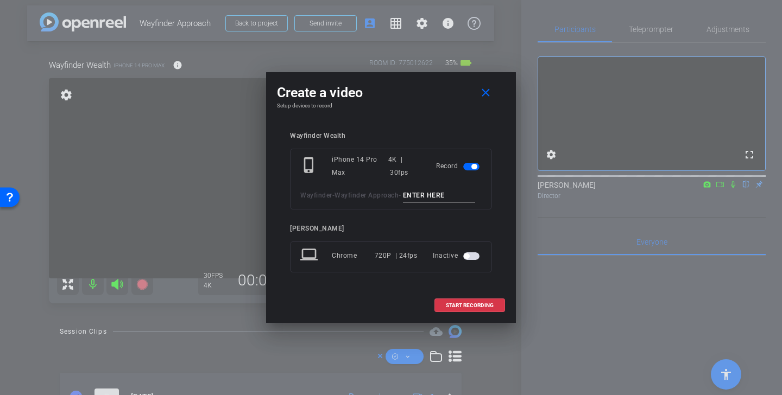
click at [434, 193] on input at bounding box center [439, 196] width 73 height 14
type input "group meeting"
click at [467, 306] on span "START RECORDING" at bounding box center [470, 305] width 48 height 5
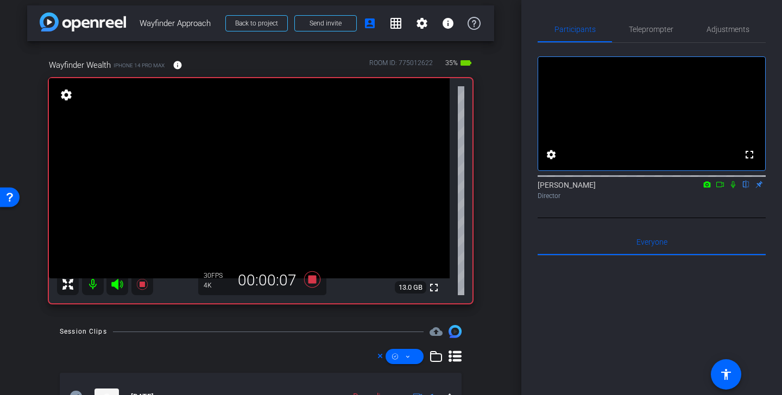
click at [286, 197] on video at bounding box center [249, 178] width 401 height 200
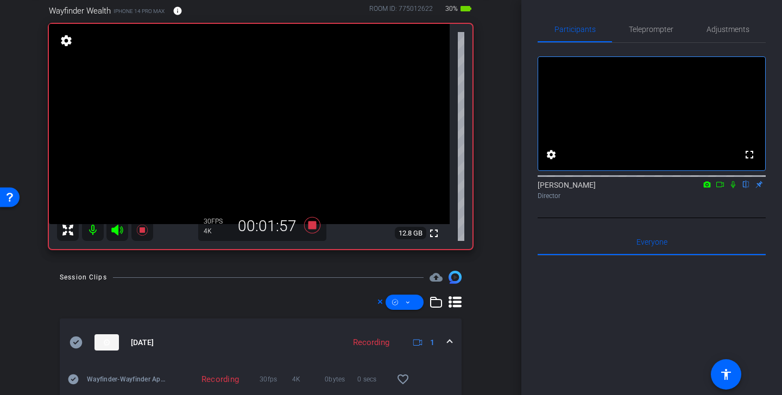
scroll to position [56, 0]
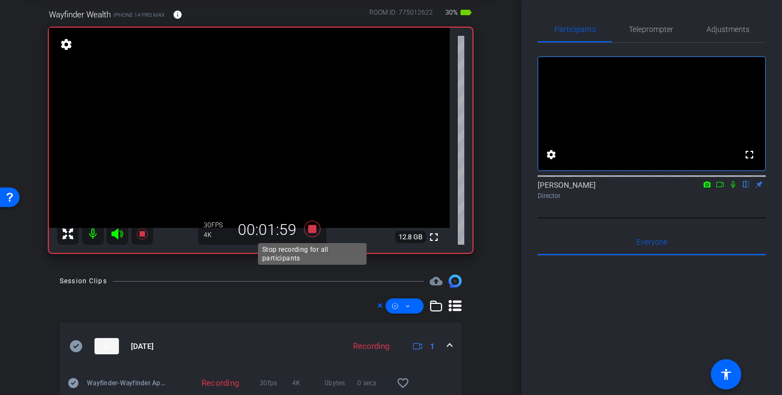
click at [312, 227] on icon at bounding box center [312, 229] width 16 height 16
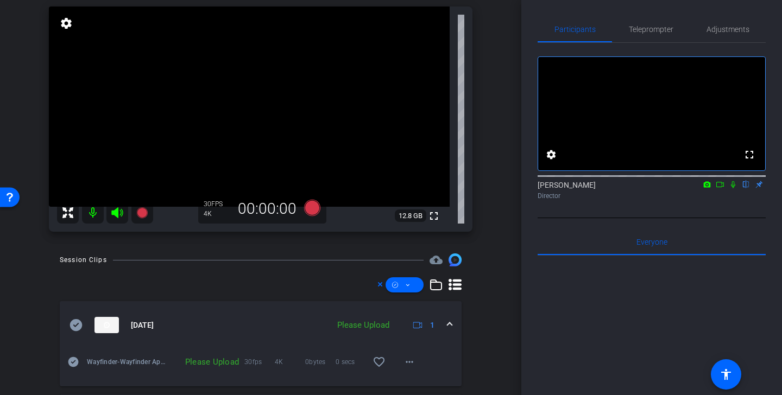
scroll to position [85, 0]
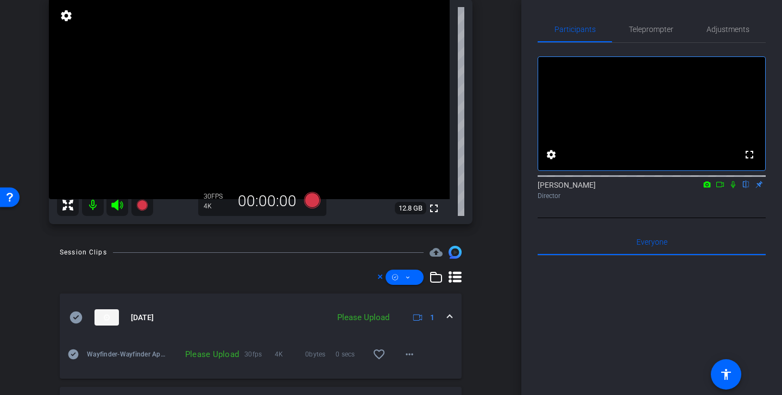
click at [75, 316] on icon at bounding box center [76, 318] width 12 height 12
click at [413, 278] on span at bounding box center [404, 277] width 38 height 26
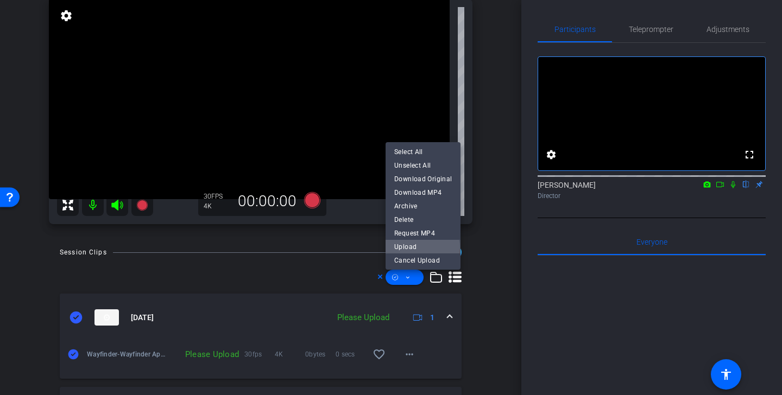
click at [415, 248] on span "Upload" at bounding box center [423, 246] width 58 height 13
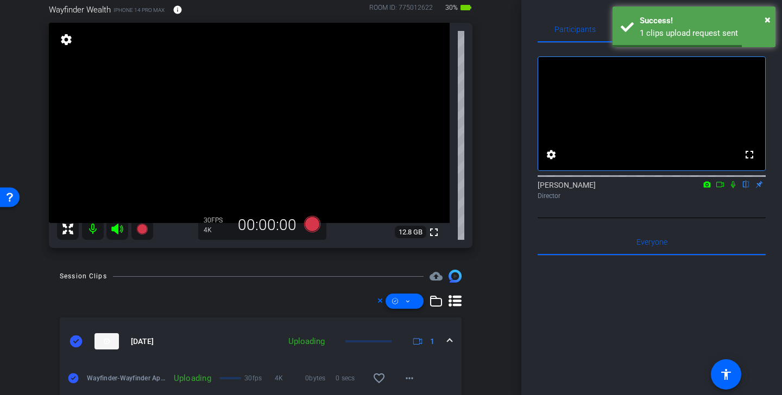
scroll to position [45, 0]
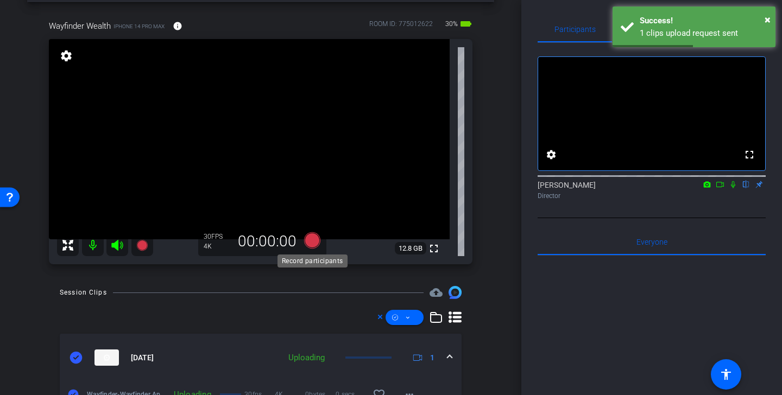
click at [313, 240] on icon at bounding box center [312, 240] width 16 height 16
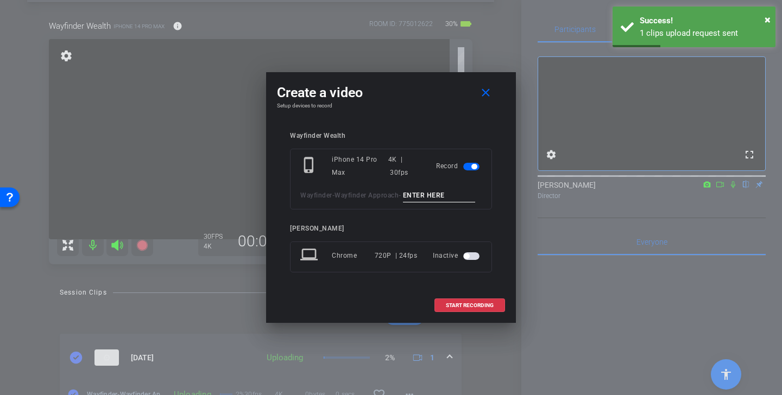
click at [432, 196] on input at bounding box center [439, 196] width 73 height 14
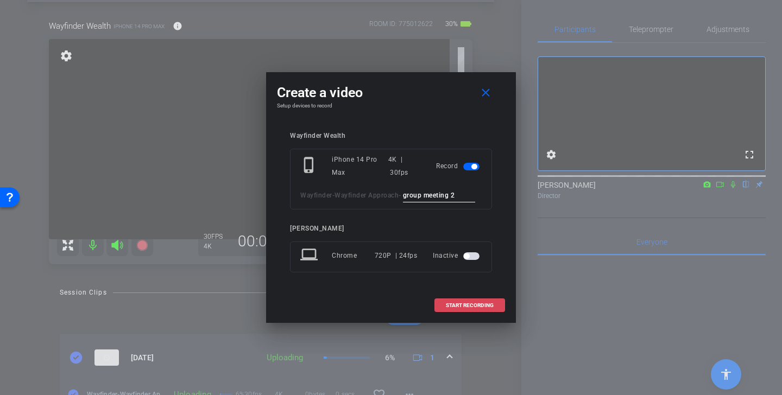
type input "group meeting 2"
click at [462, 303] on span "START RECORDING" at bounding box center [470, 305] width 48 height 5
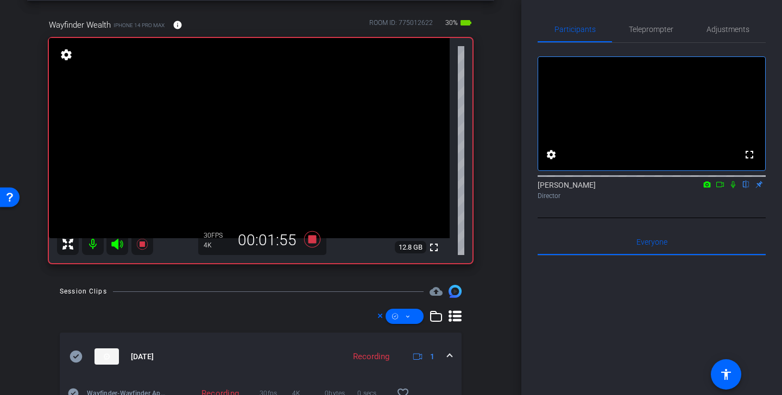
scroll to position [42, 0]
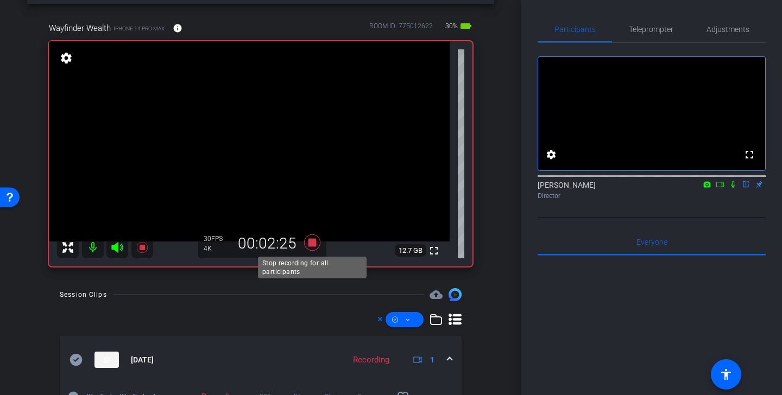
click at [311, 239] on icon at bounding box center [312, 243] width 16 height 16
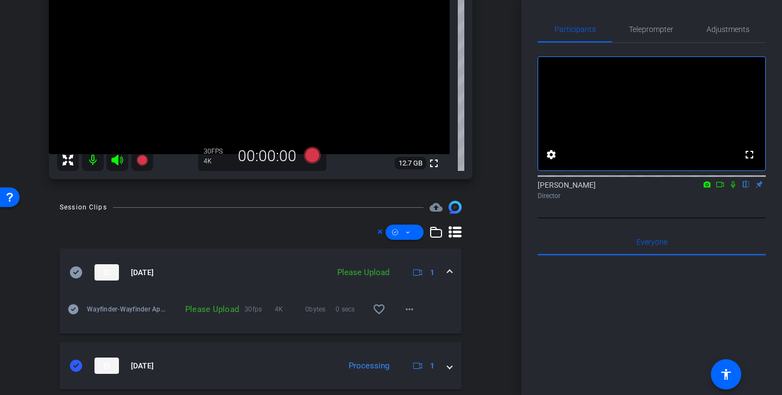
scroll to position [145, 0]
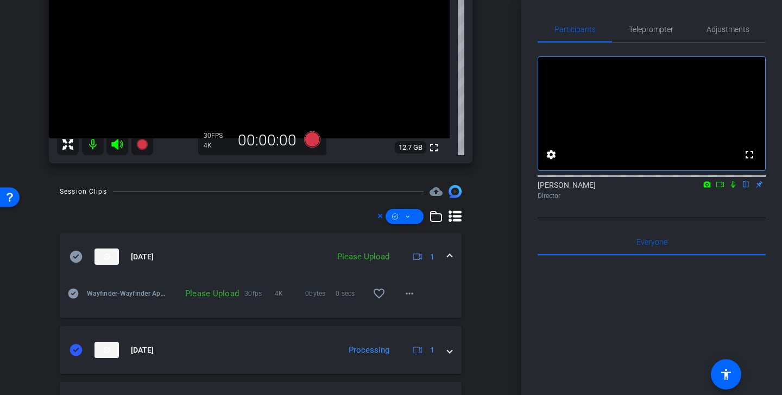
click at [78, 255] on icon at bounding box center [75, 256] width 13 height 13
click at [410, 219] on icon at bounding box center [407, 217] width 5 height 14
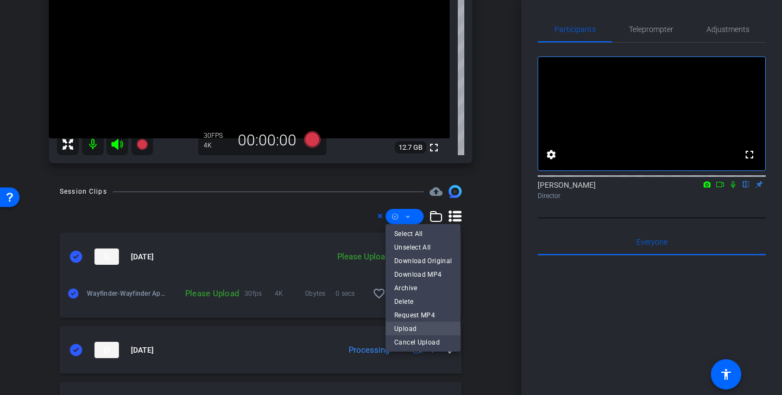
click at [415, 328] on span "Upload" at bounding box center [423, 328] width 58 height 13
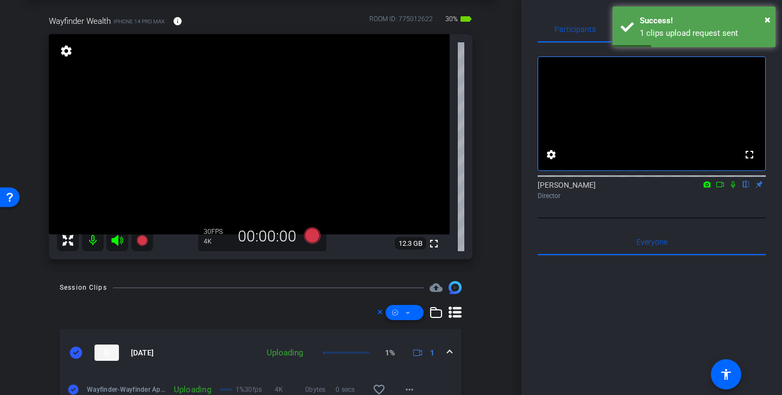
scroll to position [0, 0]
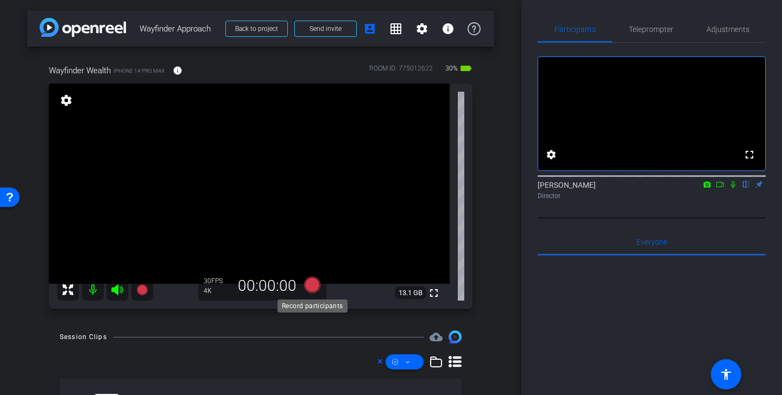
click at [315, 288] on icon at bounding box center [312, 285] width 16 height 16
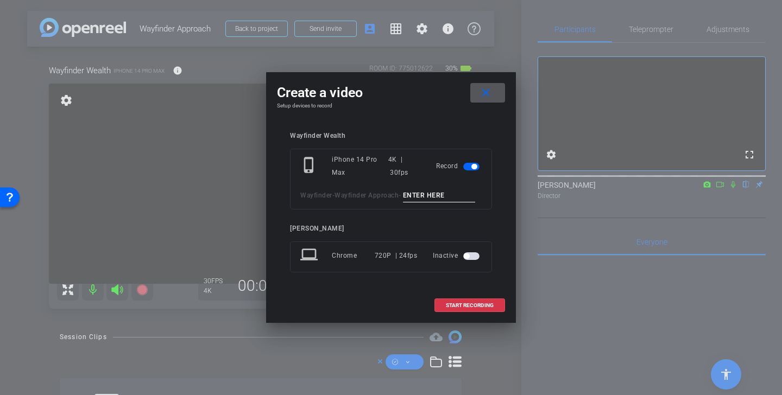
click at [433, 194] on input at bounding box center [439, 196] width 73 height 14
drag, startPoint x: 467, startPoint y: 193, endPoint x: 369, endPoint y: 184, distance: 99.2
click at [369, 184] on div "phone_iphone iPhone 14 Pro Max 4K | 30fps Record Wayfinder - Wayfinder Approach…" at bounding box center [391, 179] width 202 height 61
type input "greeting clients"
click at [490, 95] on mat-icon "close" at bounding box center [486, 93] width 14 height 14
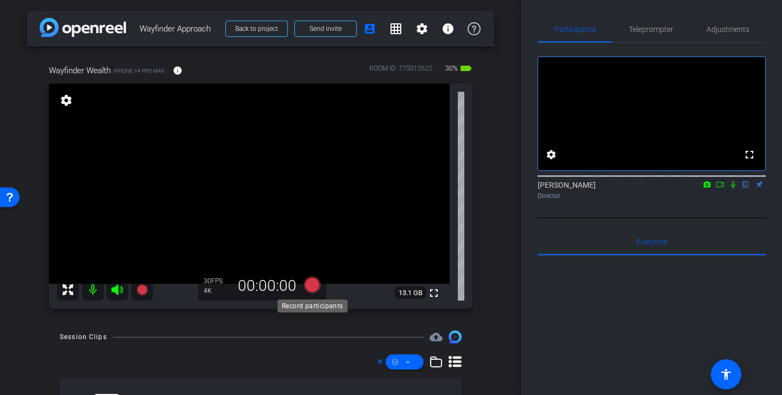
click at [313, 284] on icon at bounding box center [312, 285] width 16 height 16
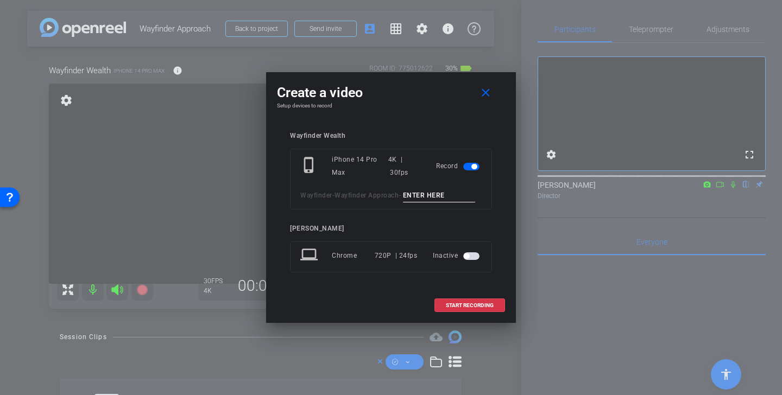
click at [434, 198] on input at bounding box center [439, 196] width 73 height 14
paste input "greeting clients"
type input "greeting clients"
click at [471, 304] on span "START RECORDING" at bounding box center [470, 305] width 48 height 5
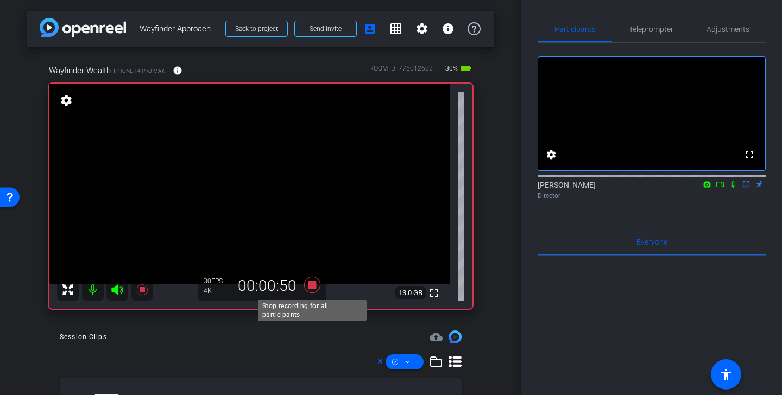
click at [314, 288] on icon at bounding box center [312, 285] width 16 height 16
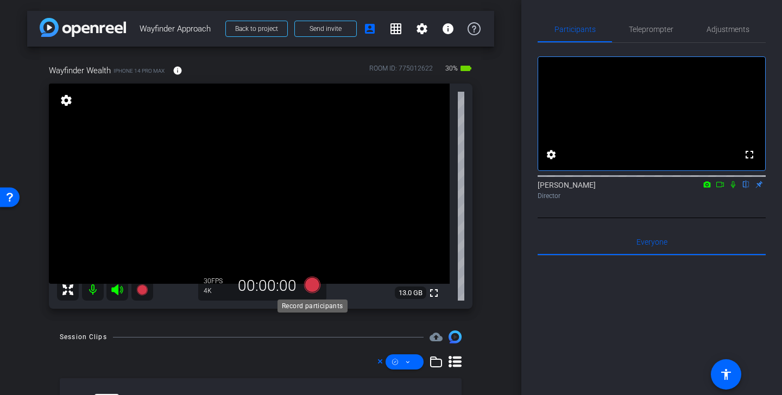
click at [312, 281] on icon at bounding box center [312, 285] width 16 height 16
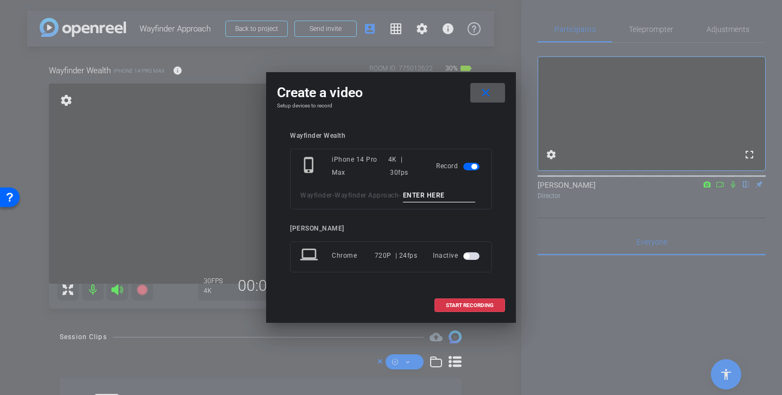
click at [444, 198] on input at bounding box center [439, 196] width 73 height 14
type input "client meeting"
click at [471, 308] on span "START RECORDING" at bounding box center [470, 305] width 48 height 5
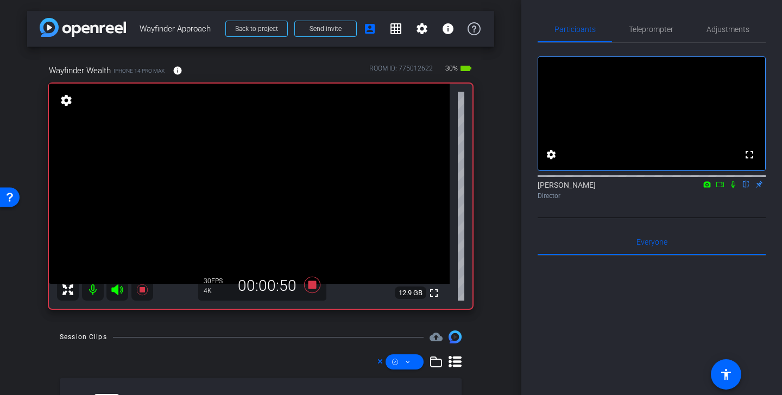
click at [200, 209] on video at bounding box center [249, 184] width 401 height 200
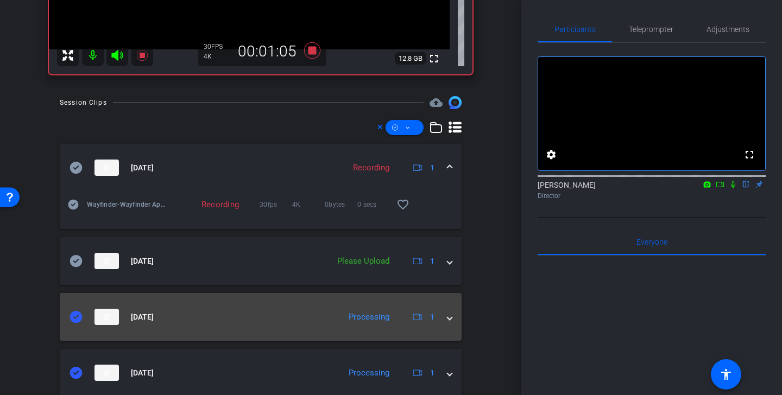
scroll to position [238, 0]
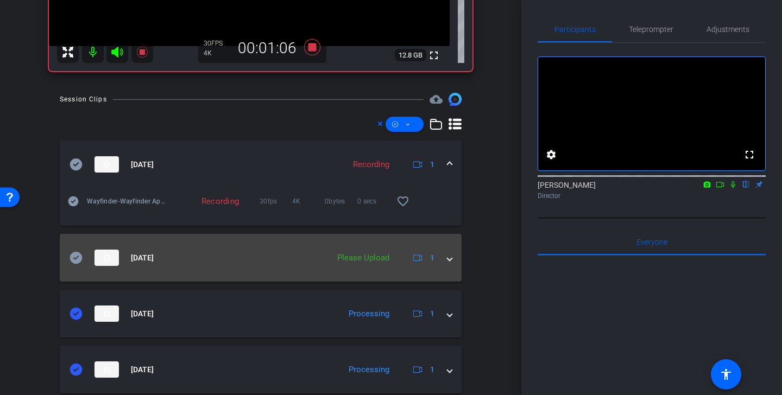
click at [78, 257] on icon at bounding box center [76, 258] width 12 height 12
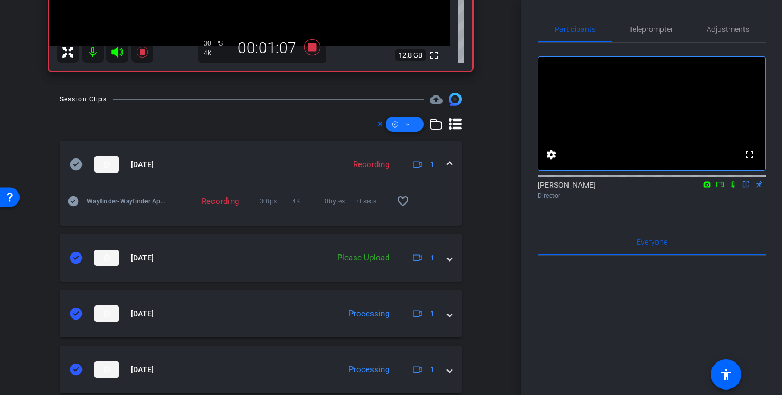
click at [413, 125] on span at bounding box center [404, 124] width 38 height 26
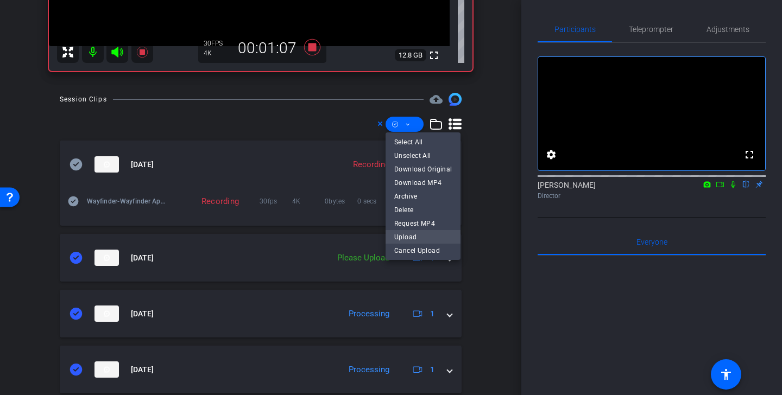
click at [414, 240] on span "Upload" at bounding box center [423, 236] width 58 height 13
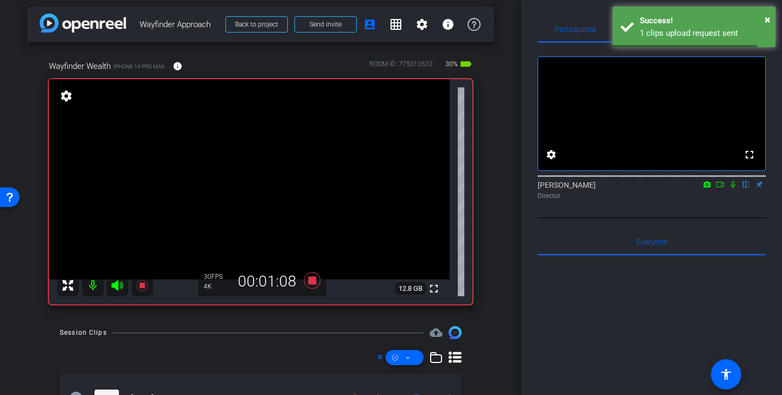
scroll to position [0, 0]
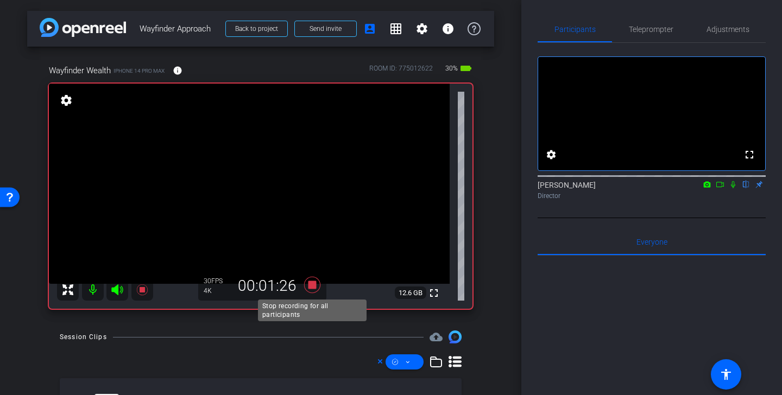
click at [313, 286] on icon at bounding box center [312, 285] width 16 height 16
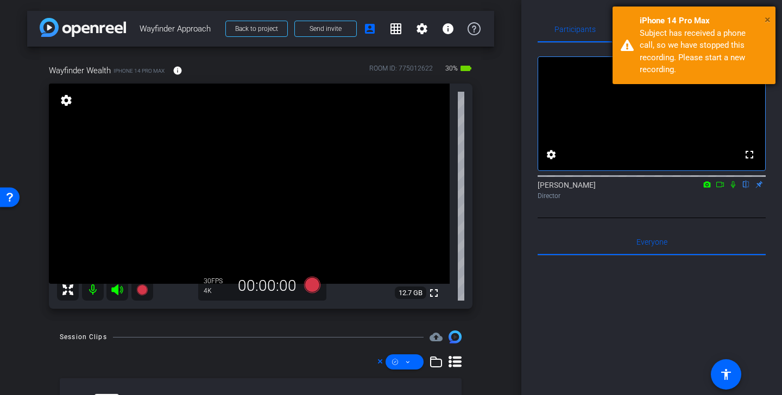
click at [769, 22] on span "×" at bounding box center [767, 19] width 6 height 13
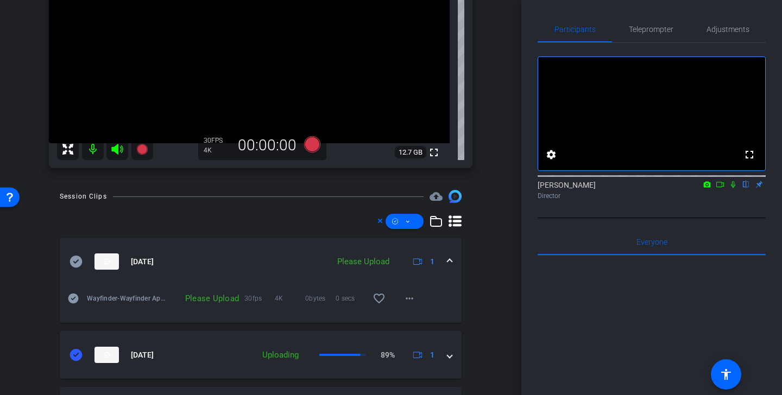
scroll to position [162, 0]
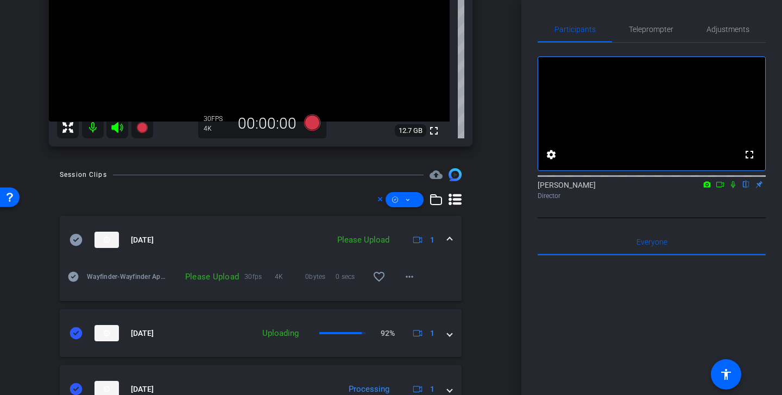
click at [74, 240] on icon at bounding box center [75, 239] width 13 height 13
click at [413, 202] on span at bounding box center [404, 200] width 38 height 26
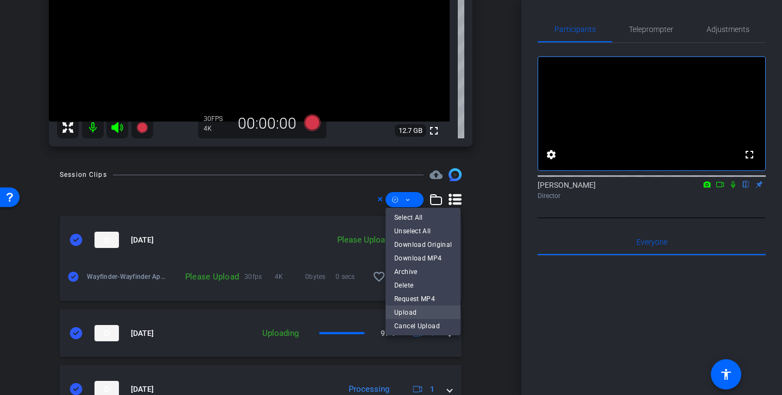
click at [421, 312] on span "Upload" at bounding box center [423, 312] width 58 height 13
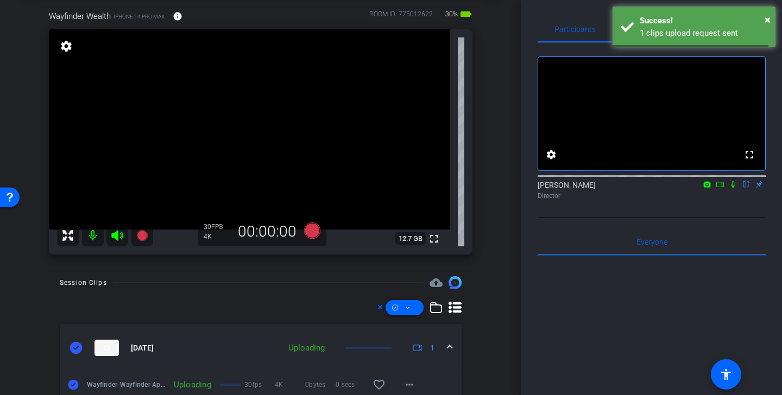
scroll to position [0, 0]
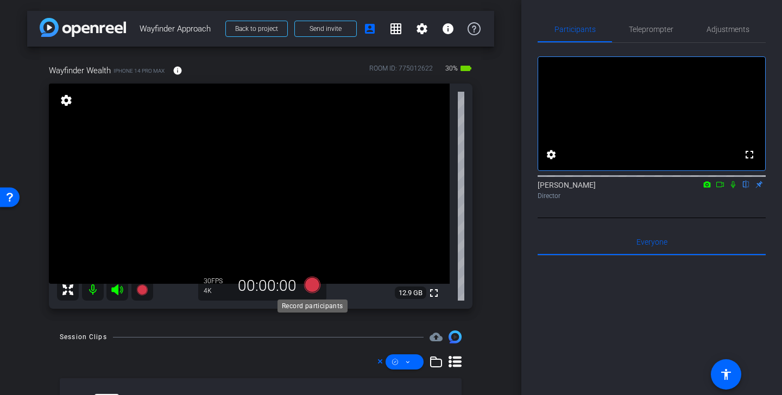
click at [314, 283] on icon at bounding box center [312, 285] width 16 height 16
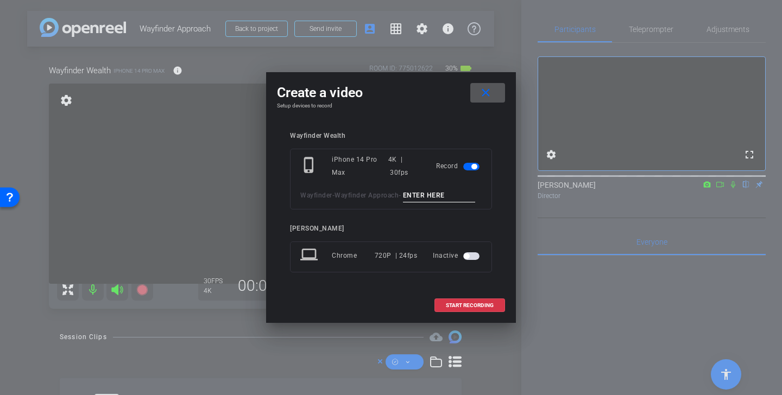
click at [438, 192] on input at bounding box center [439, 196] width 73 height 14
type input "whiteboard demo"
click at [472, 305] on span "START RECORDING" at bounding box center [470, 305] width 48 height 5
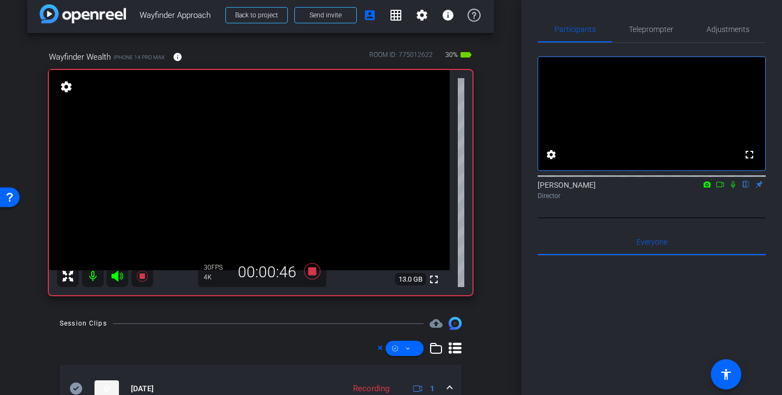
scroll to position [14, 0]
click at [311, 272] on icon at bounding box center [312, 271] width 16 height 16
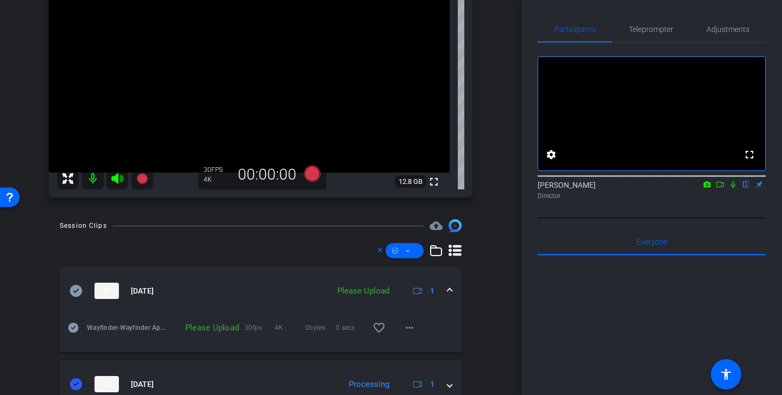
scroll to position [129, 0]
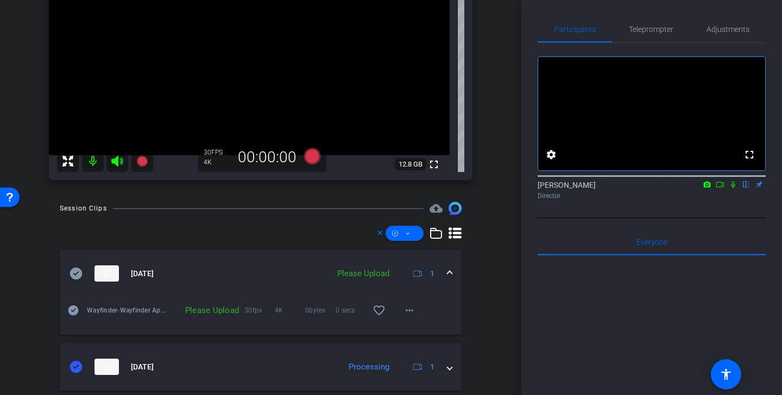
click at [79, 273] on icon at bounding box center [76, 274] width 12 height 12
click at [417, 239] on span at bounding box center [404, 233] width 38 height 26
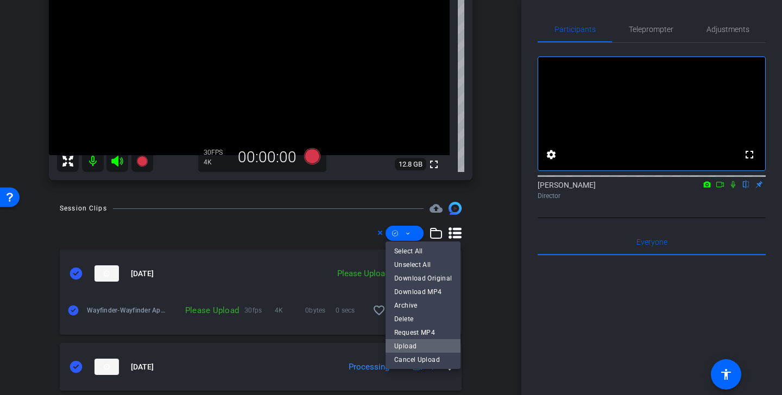
click at [425, 347] on span "Upload" at bounding box center [423, 345] width 58 height 13
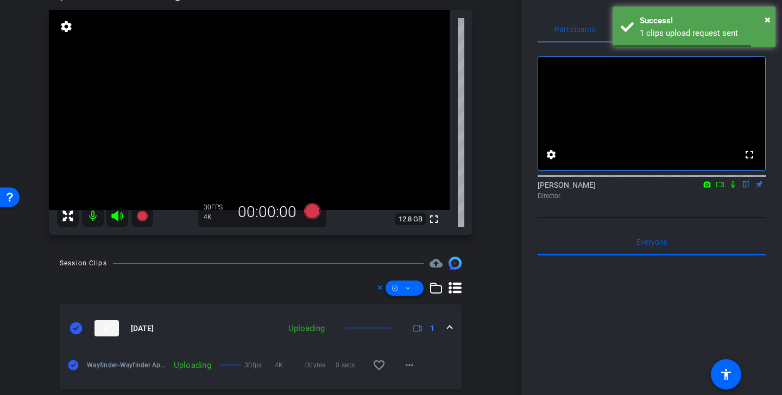
scroll to position [52, 0]
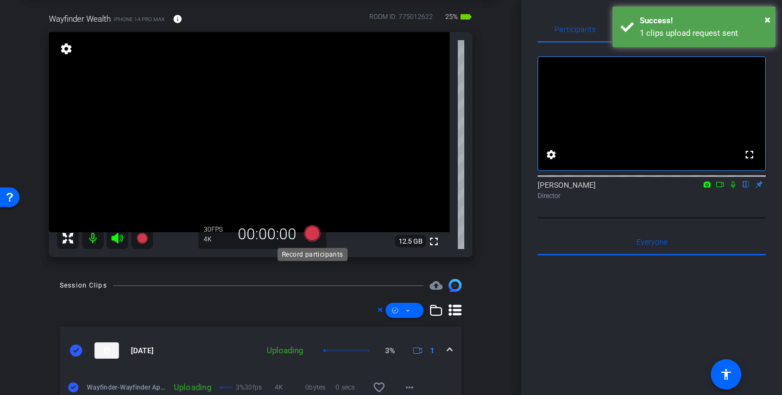
click at [314, 235] on icon at bounding box center [312, 233] width 16 height 16
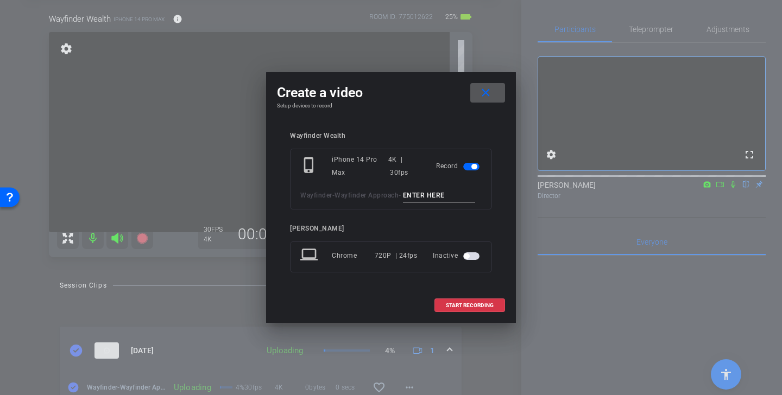
click at [437, 191] on input at bounding box center [439, 196] width 73 height 14
type input "whiteboard close up"
click at [476, 307] on span "START RECORDING" at bounding box center [470, 305] width 48 height 5
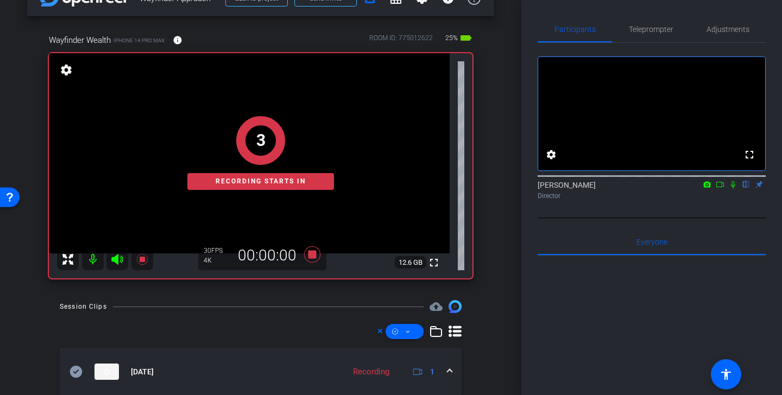
scroll to position [26, 0]
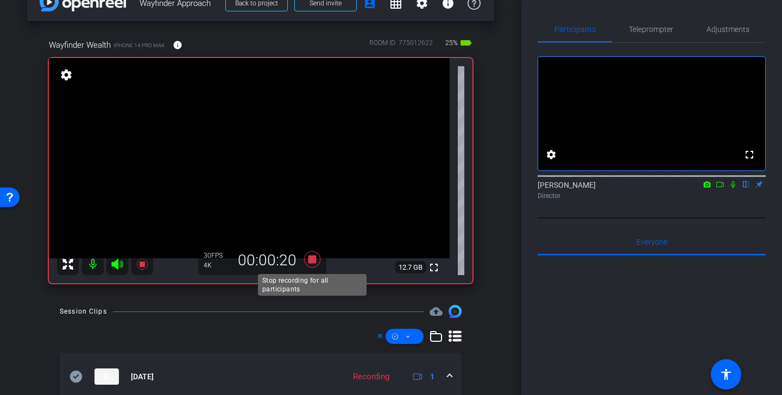
click at [318, 261] on icon at bounding box center [312, 260] width 26 height 20
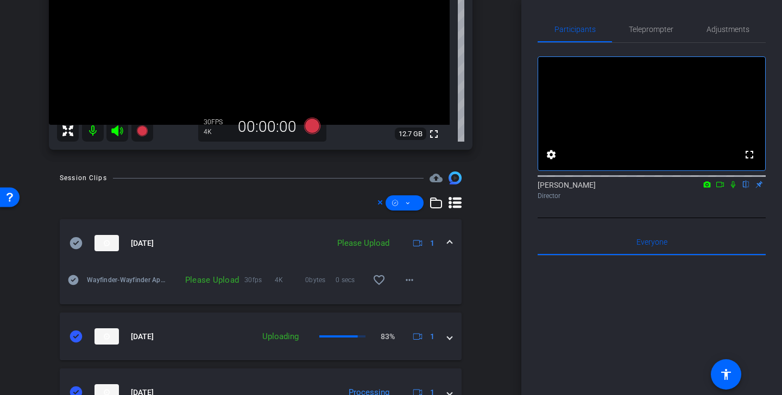
scroll to position [169, 0]
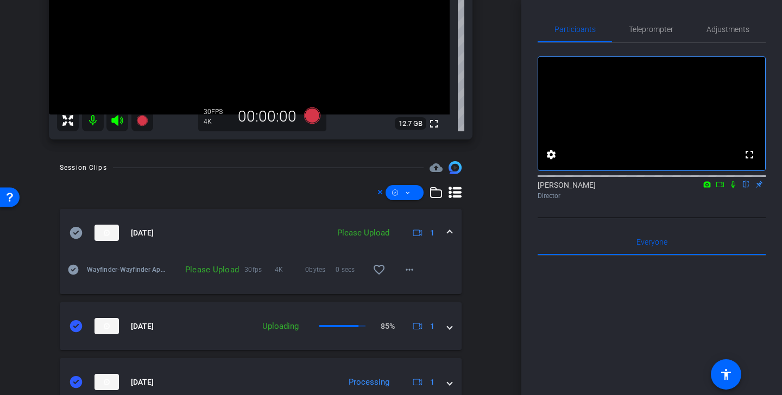
click at [83, 231] on mat-panel-title "Aug 14, 2025" at bounding box center [196, 233] width 254 height 16
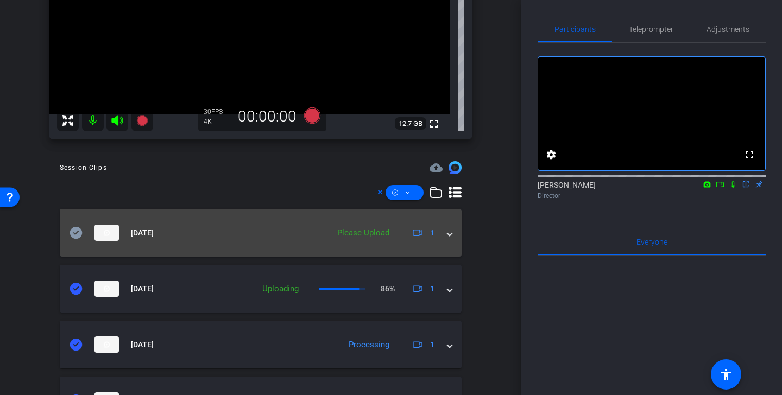
click at [74, 234] on icon at bounding box center [75, 232] width 13 height 13
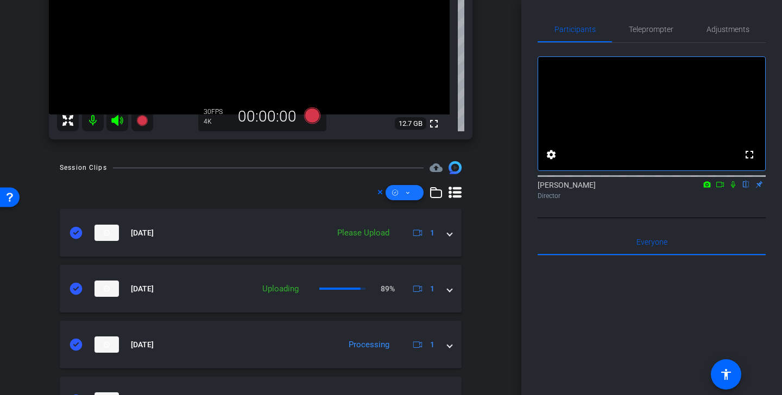
click at [413, 197] on span at bounding box center [404, 193] width 38 height 26
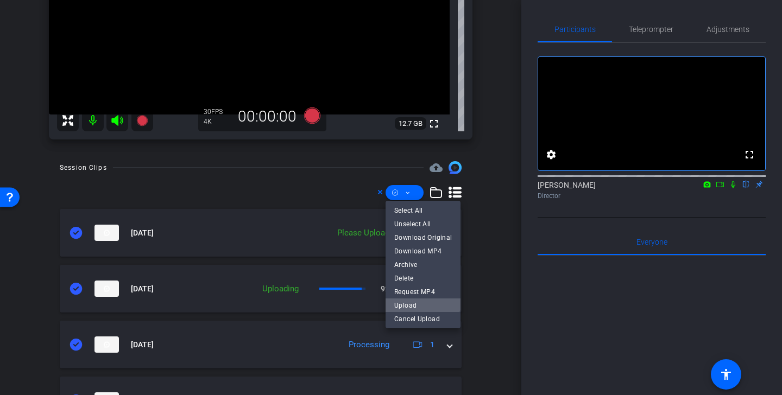
click at [413, 306] on span "Upload" at bounding box center [423, 305] width 58 height 13
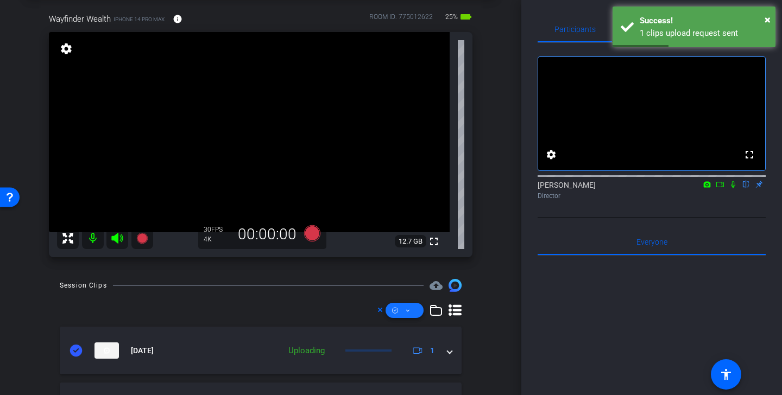
scroll to position [18, 0]
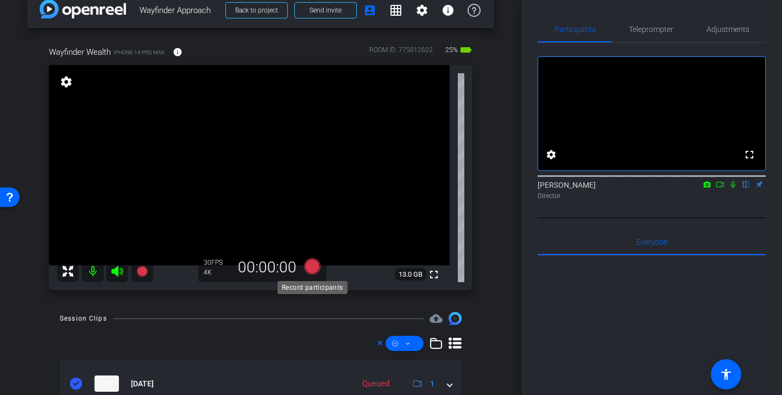
click at [313, 269] on icon at bounding box center [312, 266] width 16 height 16
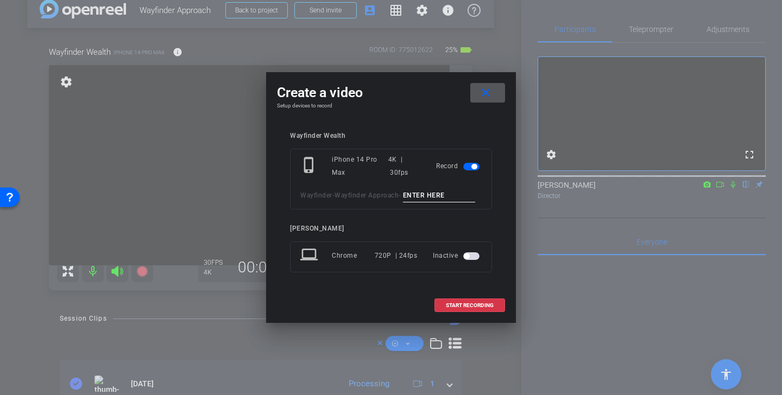
click at [446, 192] on input at bounding box center [439, 196] width 73 height 14
type input "client meeting different angle"
click at [468, 305] on span "START RECORDING" at bounding box center [470, 305] width 48 height 5
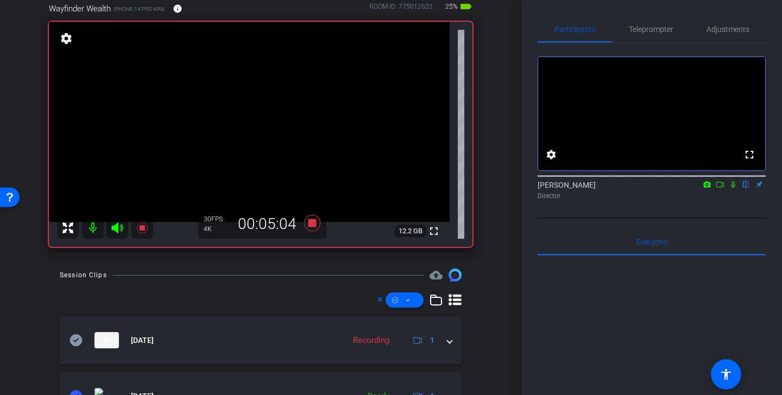
scroll to position [0, 0]
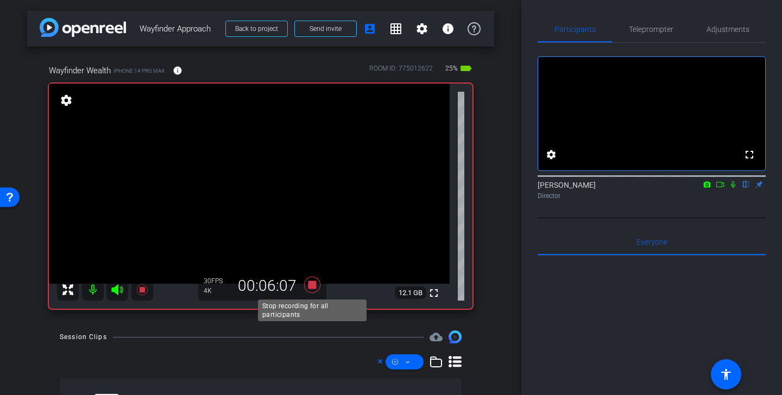
click at [311, 285] on icon at bounding box center [312, 285] width 16 height 16
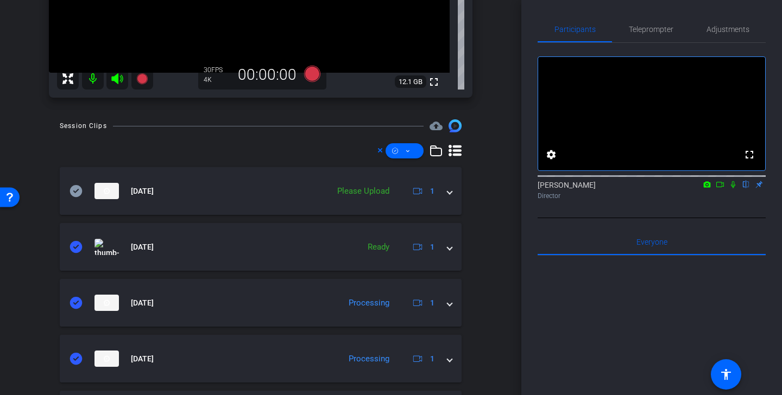
scroll to position [255, 0]
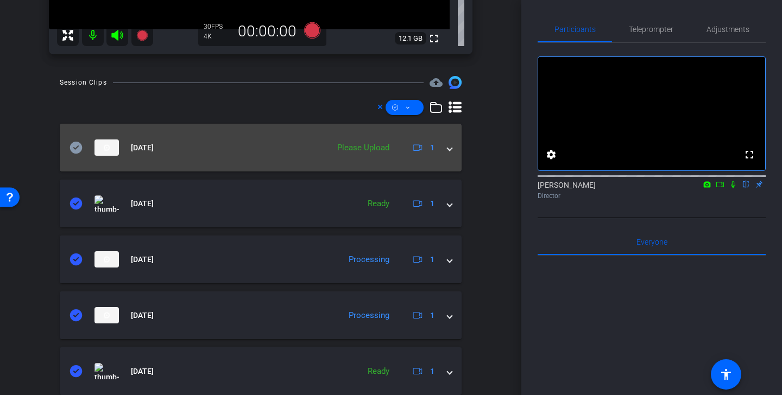
click at [72, 146] on icon at bounding box center [76, 148] width 12 height 12
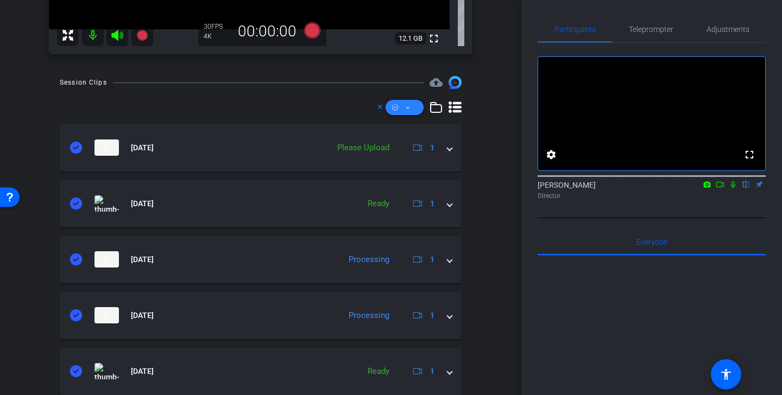
click at [408, 109] on icon at bounding box center [407, 108] width 5 height 14
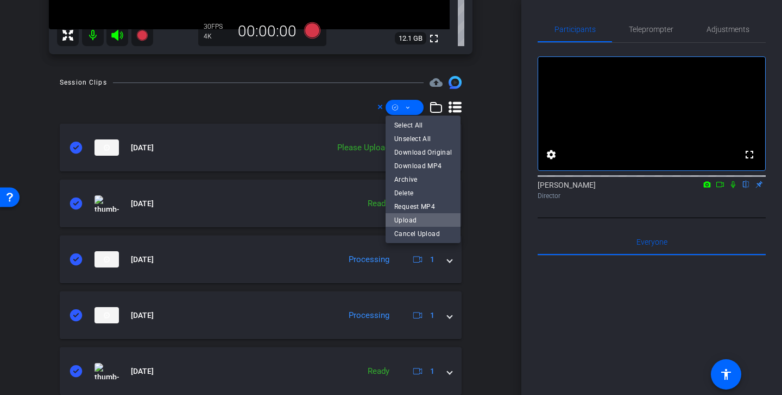
click at [415, 216] on span "Upload" at bounding box center [423, 219] width 58 height 13
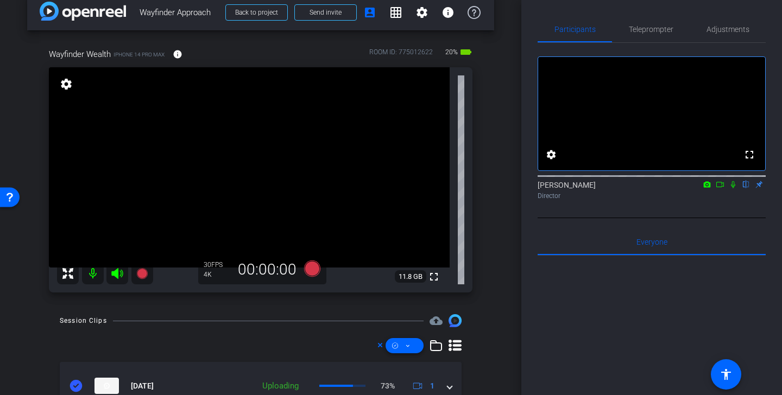
scroll to position [15, 0]
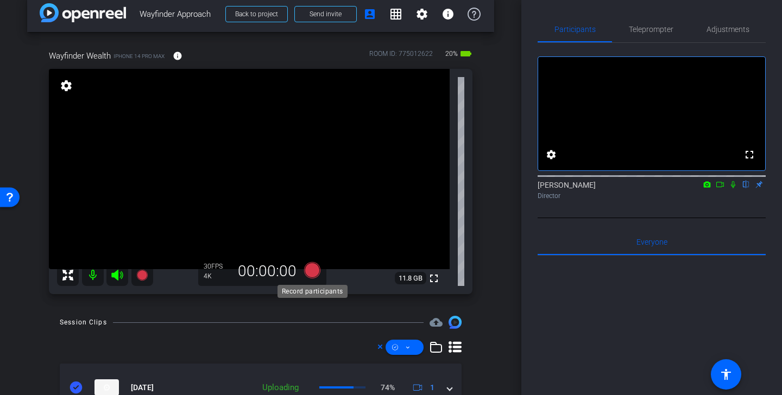
click at [315, 271] on icon at bounding box center [312, 270] width 16 height 16
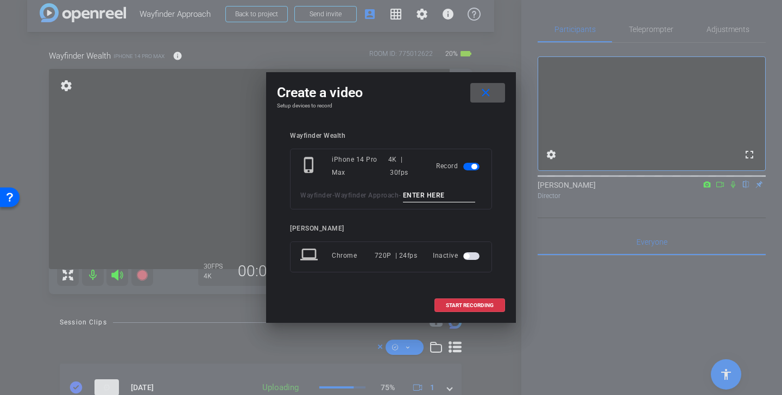
click at [438, 194] on input at bounding box center [439, 196] width 73 height 14
type input "Client"
click at [490, 90] on mat-icon "close" at bounding box center [486, 93] width 14 height 14
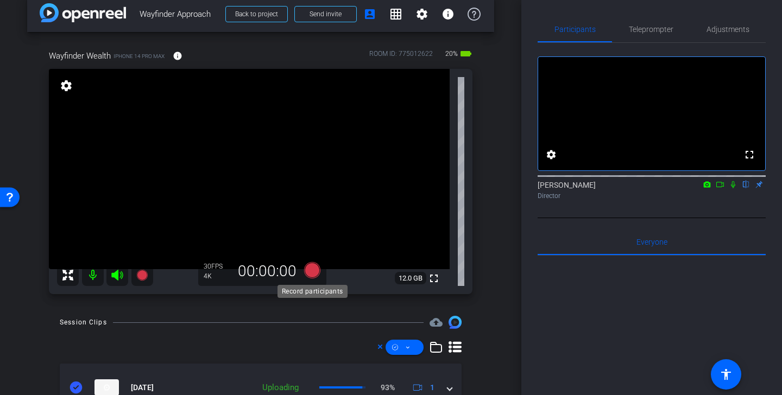
click at [313, 270] on icon at bounding box center [312, 270] width 16 height 16
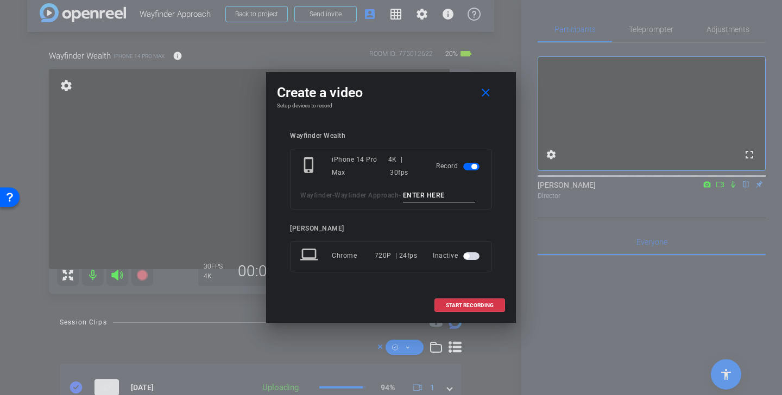
click at [440, 194] on input at bounding box center [439, 196] width 73 height 14
type input "Client greet and goodbye"
click at [482, 303] on span "START RECORDING" at bounding box center [470, 305] width 48 height 5
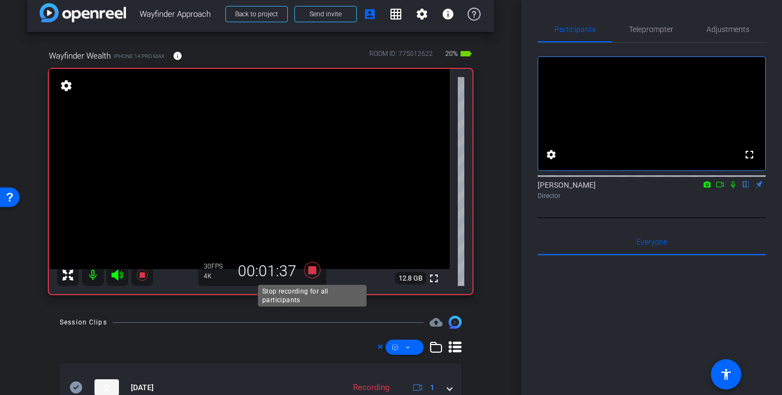
click at [316, 265] on icon at bounding box center [312, 271] width 26 height 20
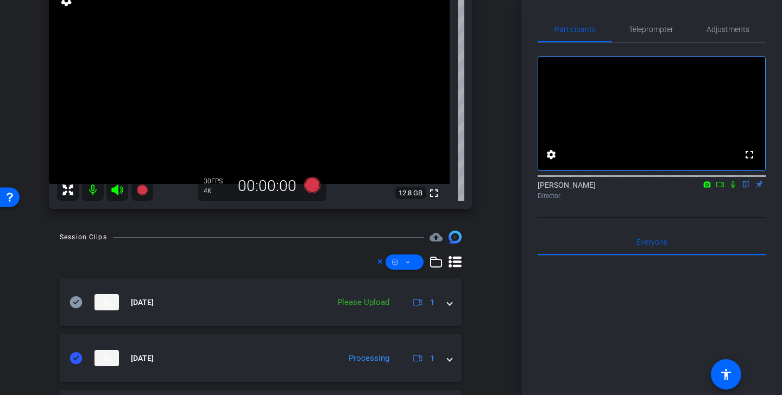
scroll to position [118, 0]
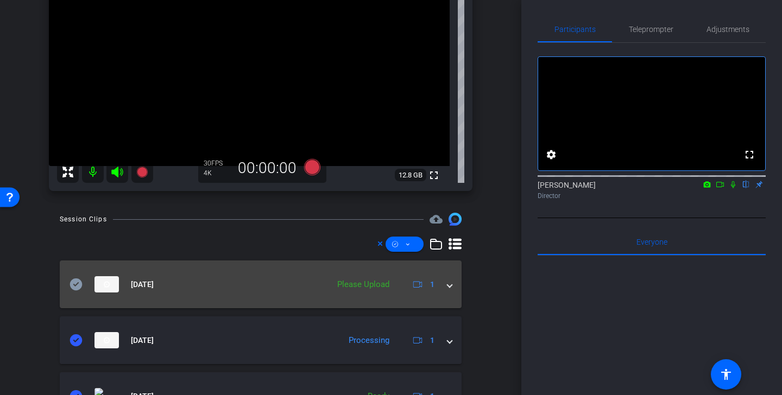
click at [72, 284] on icon at bounding box center [76, 284] width 12 height 12
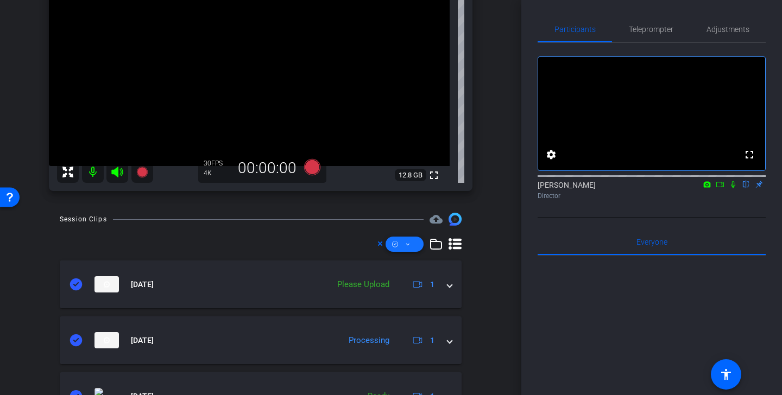
click at [403, 243] on span at bounding box center [404, 244] width 38 height 26
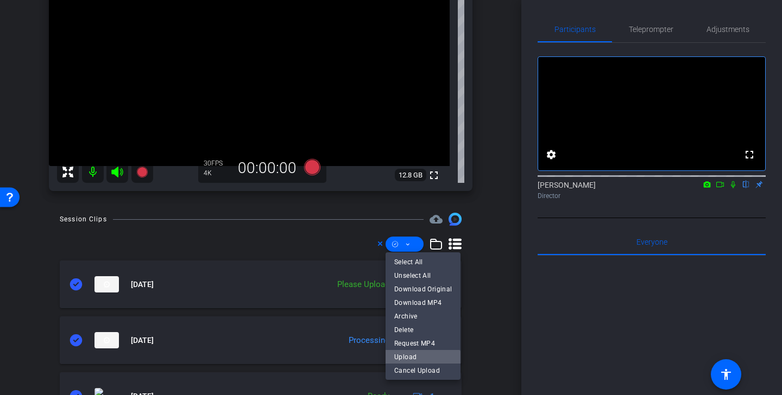
click at [420, 356] on span "Upload" at bounding box center [423, 356] width 58 height 13
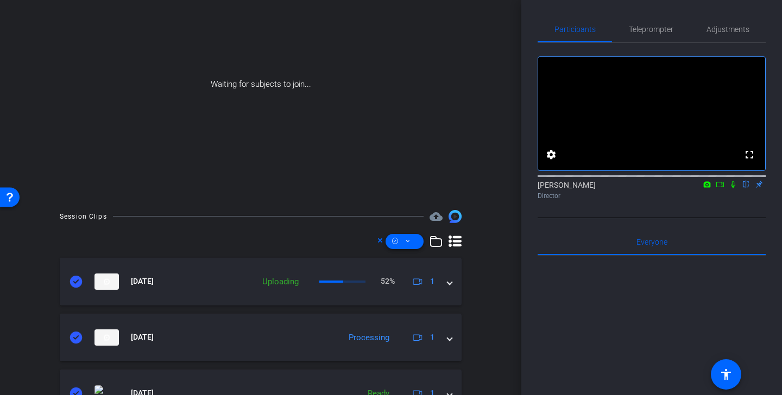
scroll to position [87, 0]
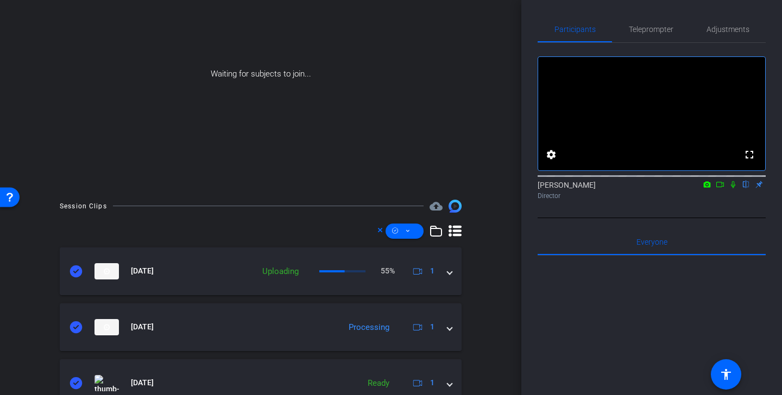
click at [734, 188] on icon at bounding box center [733, 185] width 9 height 8
click at [720, 188] on icon at bounding box center [720, 185] width 9 height 8
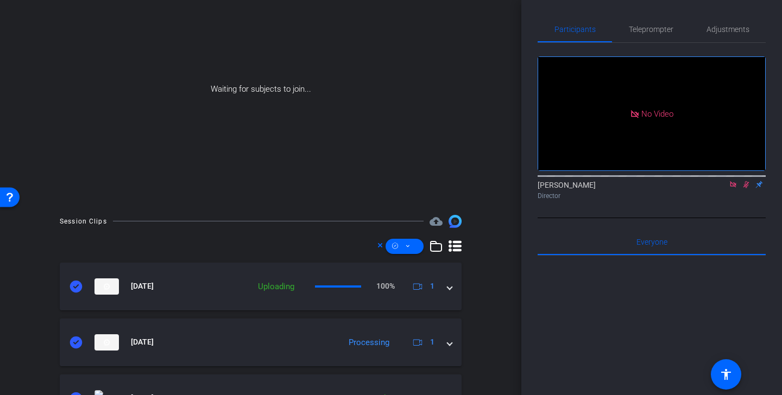
scroll to position [60, 0]
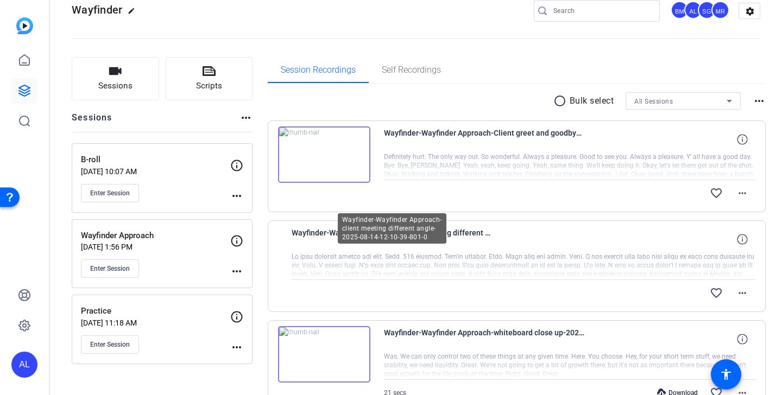
scroll to position [41, 0]
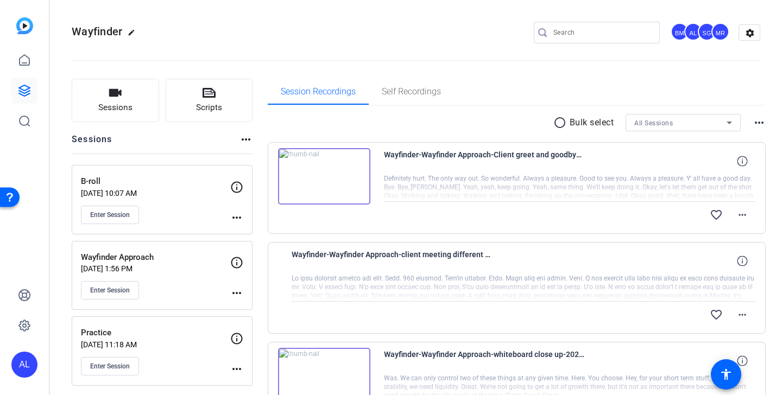
scroll to position [28, 0]
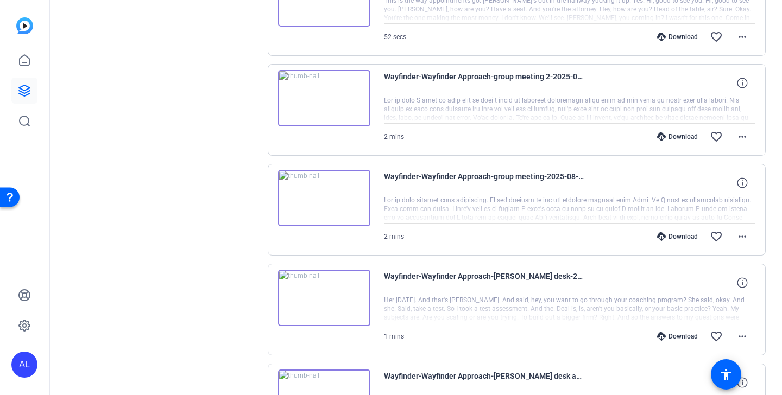
scroll to position [806, 0]
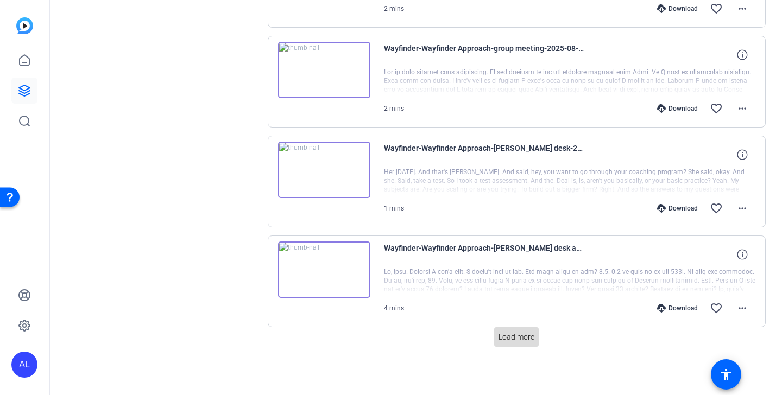
click at [520, 335] on span "Load more" at bounding box center [516, 337] width 36 height 11
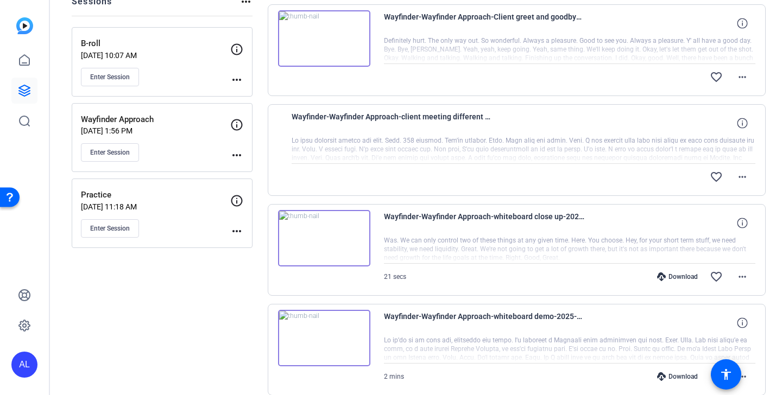
scroll to position [0, 0]
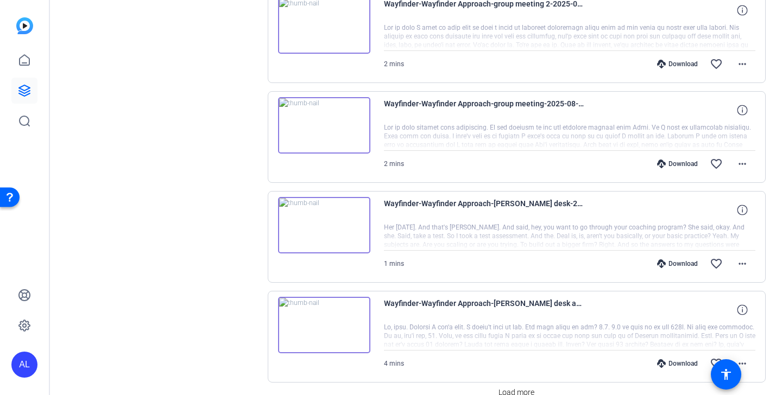
scroll to position [806, 0]
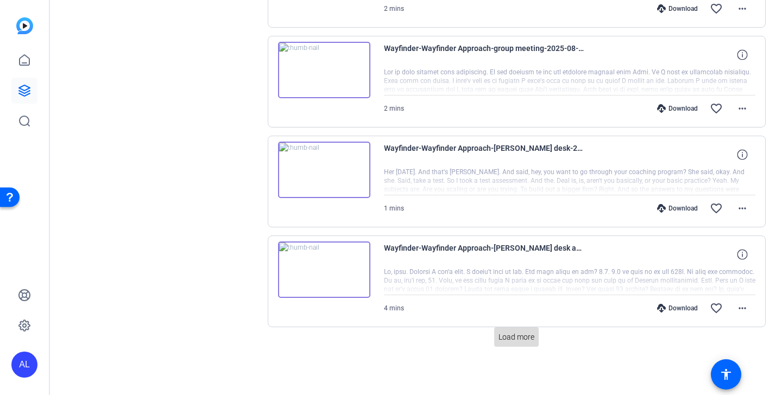
click at [524, 333] on span "Load more" at bounding box center [516, 337] width 36 height 11
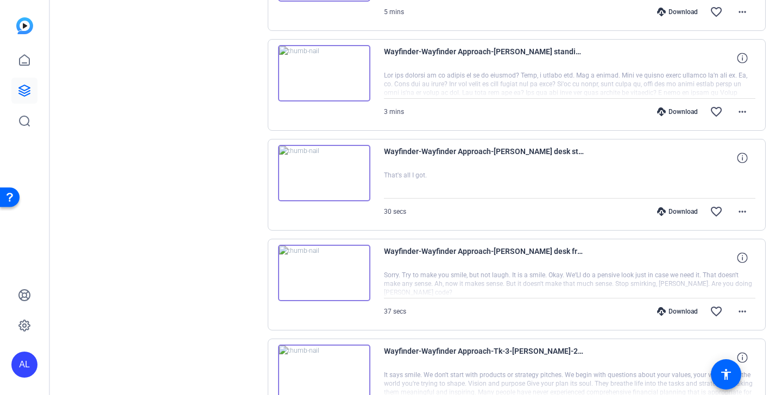
scroll to position [1206, 0]
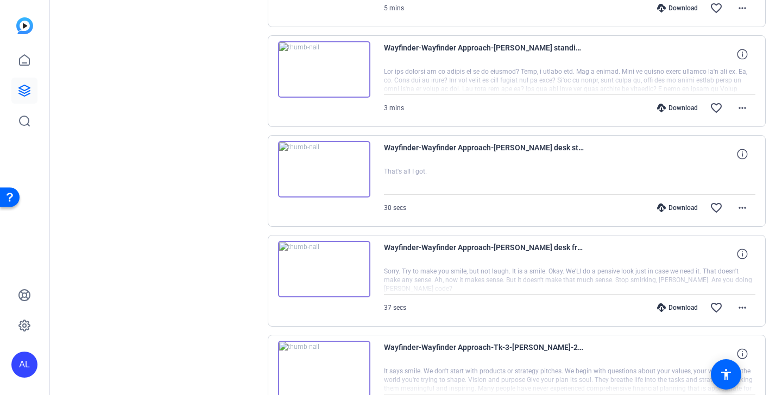
click at [673, 307] on div "Download" at bounding box center [677, 307] width 52 height 9
click at [676, 207] on div "Download" at bounding box center [677, 208] width 52 height 9
click at [685, 107] on div "Download" at bounding box center [677, 108] width 52 height 9
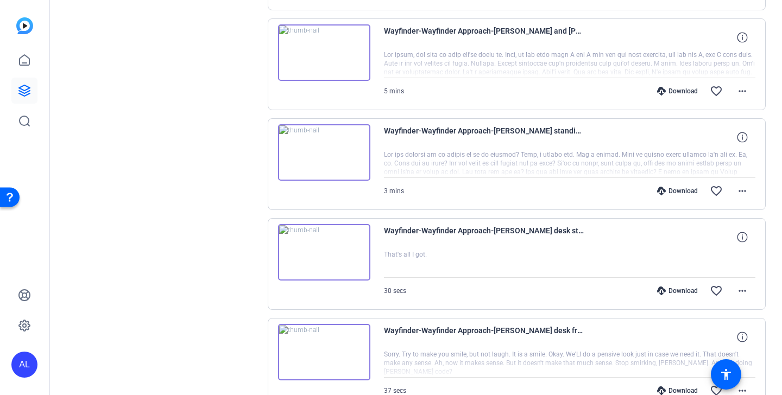
scroll to position [1122, 0]
click at [685, 92] on div "Download" at bounding box center [677, 91] width 52 height 9
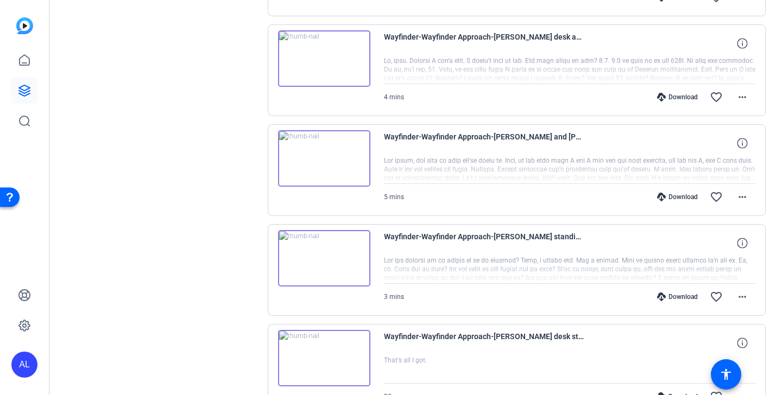
scroll to position [992, 0]
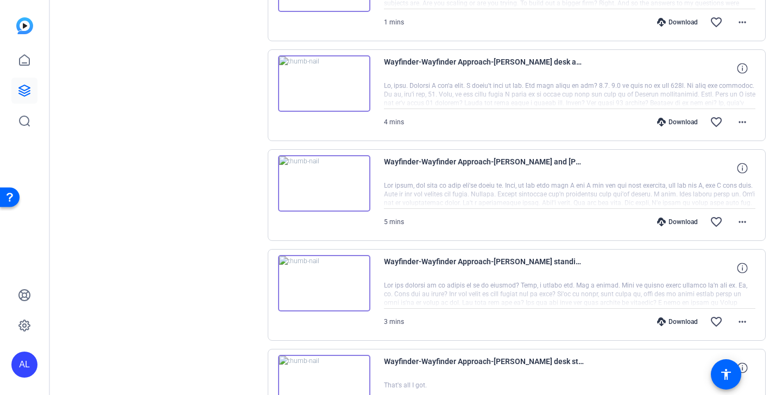
click at [685, 121] on div "Download" at bounding box center [677, 122] width 52 height 9
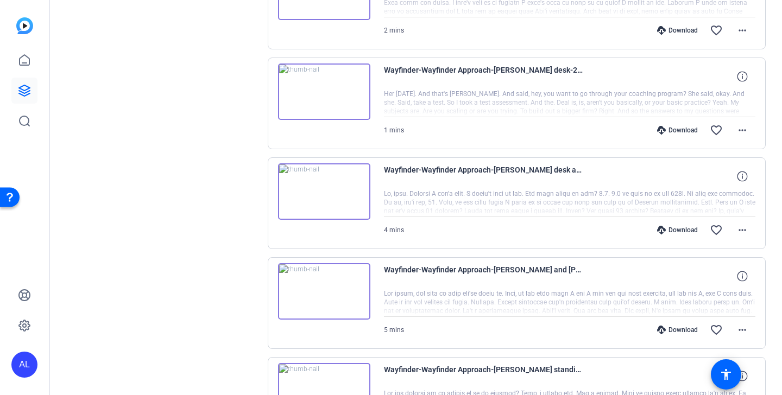
scroll to position [877, 0]
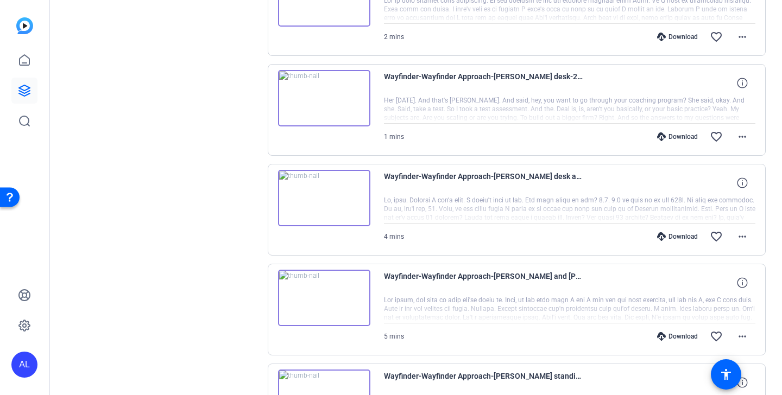
click at [685, 137] on div "Download" at bounding box center [677, 136] width 52 height 9
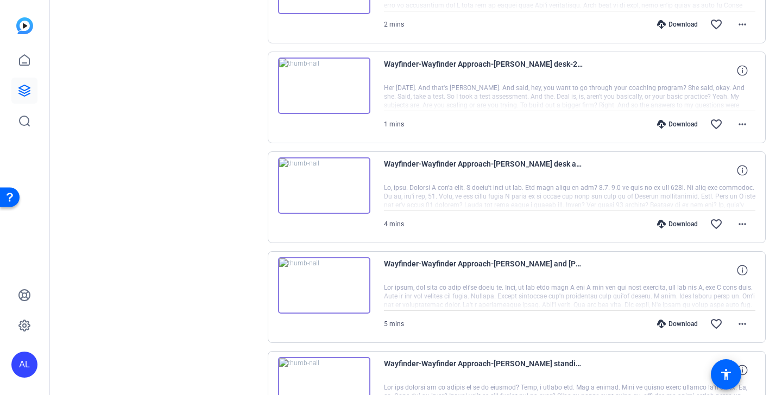
scroll to position [887, 0]
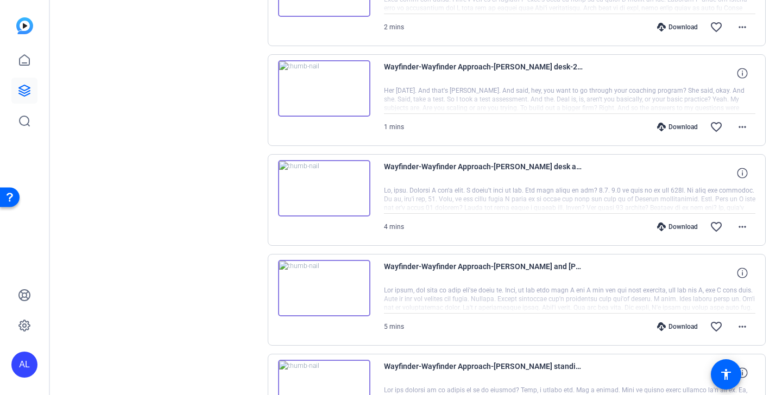
click at [773, 123] on div "Sessions Scripts Sessions more_horiz B-roll Aug 14, 2025 @ 10:07 AM Enter Sessi…" at bounding box center [416, 245] width 732 height 2135
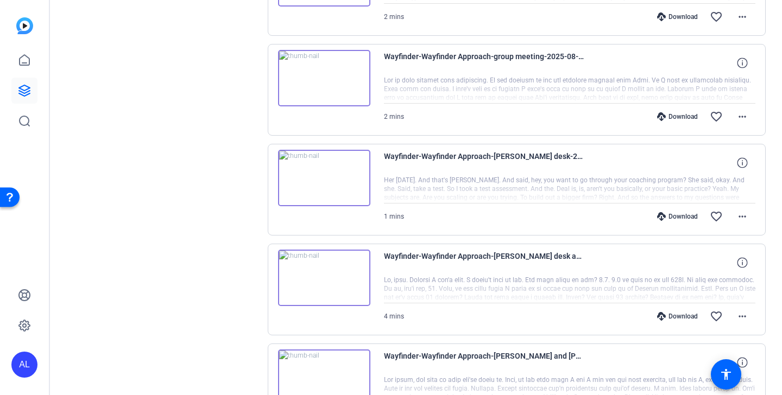
scroll to position [775, 0]
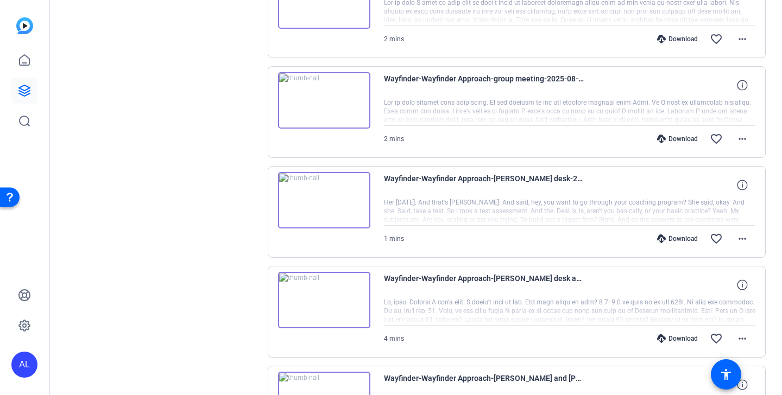
click at [686, 140] on div "Download" at bounding box center [677, 139] width 52 height 9
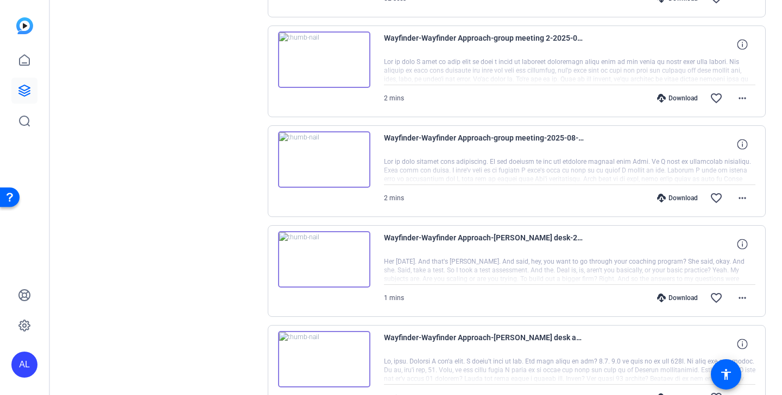
scroll to position [677, 0]
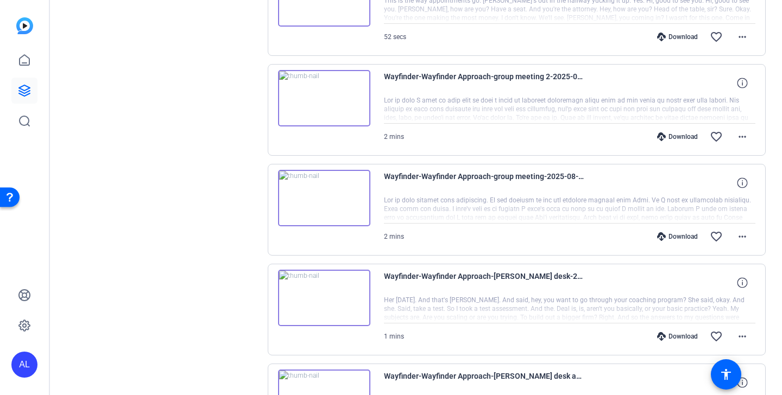
click at [686, 139] on div "Download" at bounding box center [677, 136] width 52 height 9
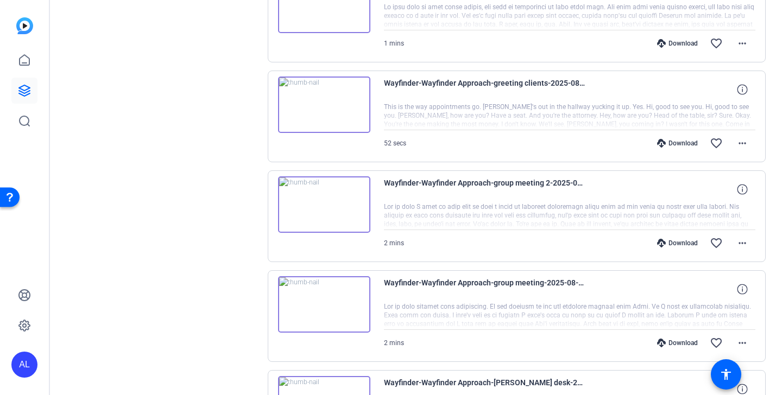
scroll to position [567, 0]
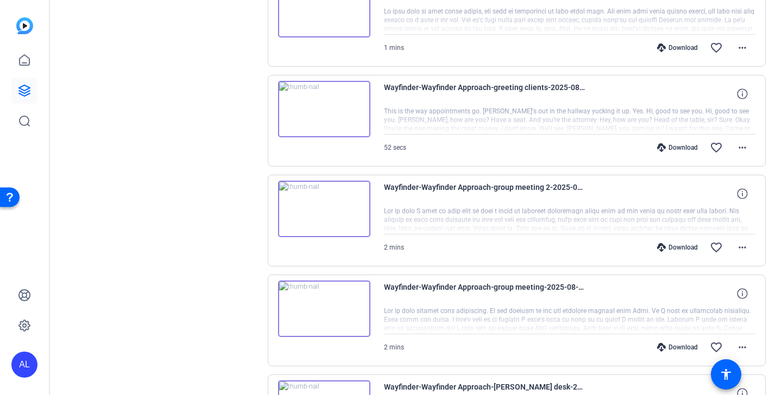
click at [688, 148] on div "Download" at bounding box center [677, 147] width 52 height 9
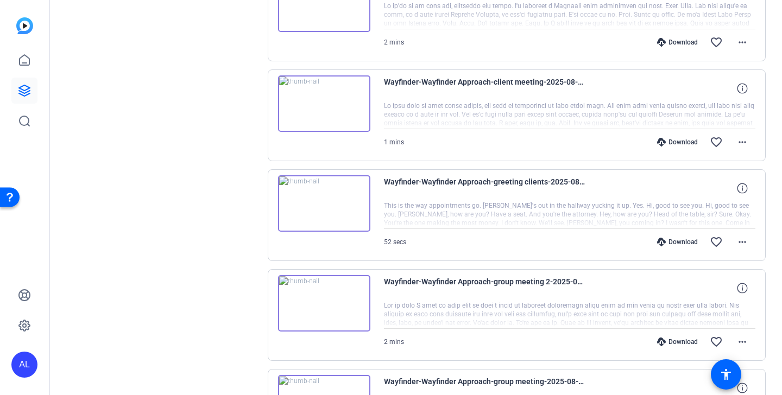
scroll to position [467, 0]
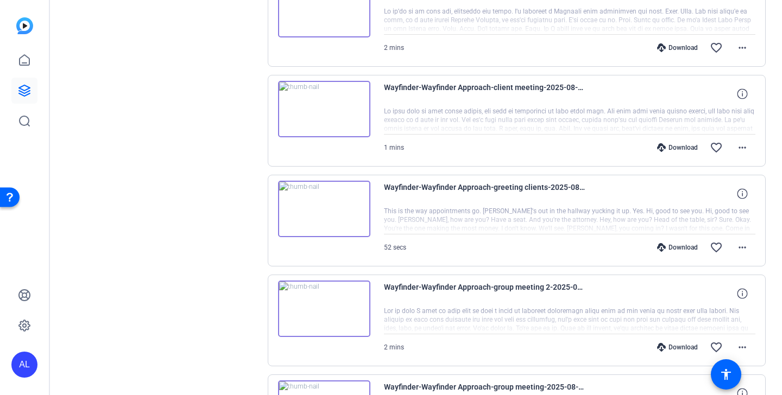
click at [688, 148] on div "Download" at bounding box center [677, 147] width 52 height 9
click at [676, 46] on div "Download" at bounding box center [677, 47] width 52 height 9
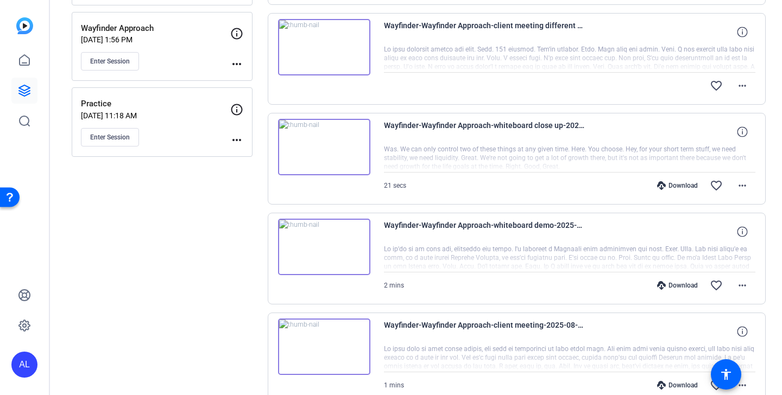
scroll to position [226, 0]
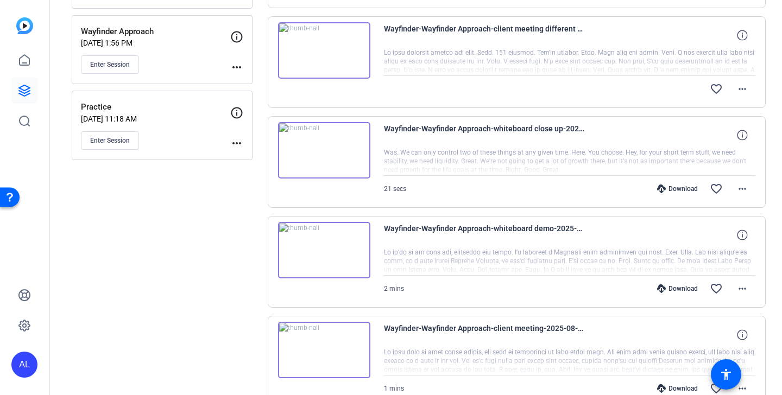
click at [684, 189] on div "Download" at bounding box center [677, 189] width 52 height 9
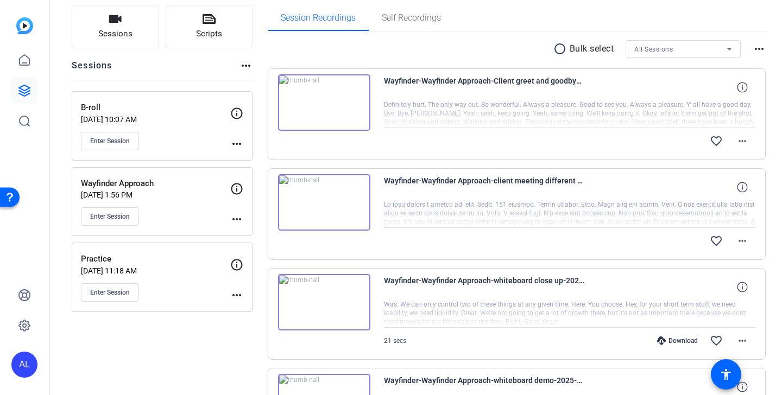
scroll to position [73, 0]
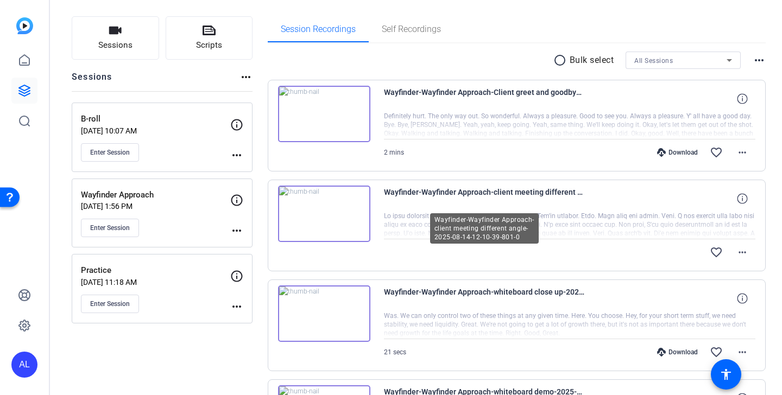
scroll to position [72, 0]
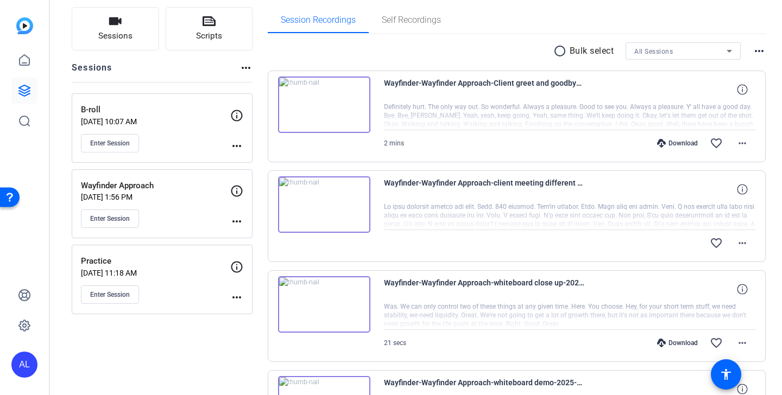
click at [679, 141] on div "Download" at bounding box center [677, 143] width 52 height 9
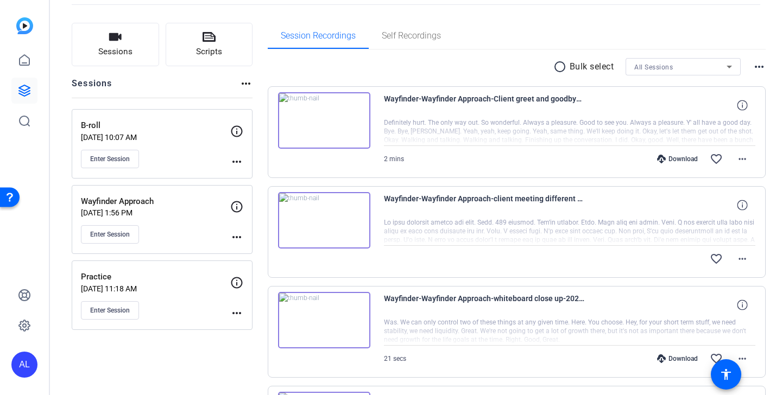
scroll to position [62, 0]
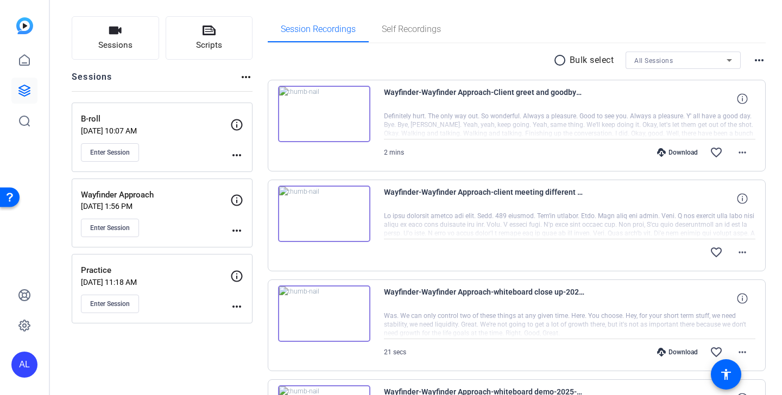
click at [359, 307] on img at bounding box center [324, 314] width 92 height 56
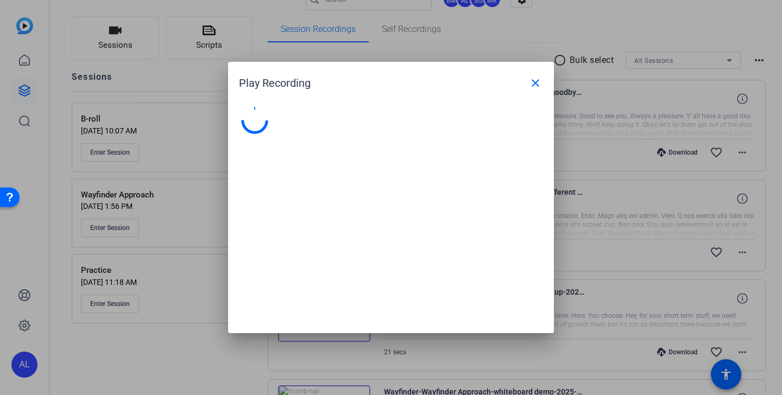
click at [359, 307] on div "Play Recording close" at bounding box center [391, 197] width 326 height 271
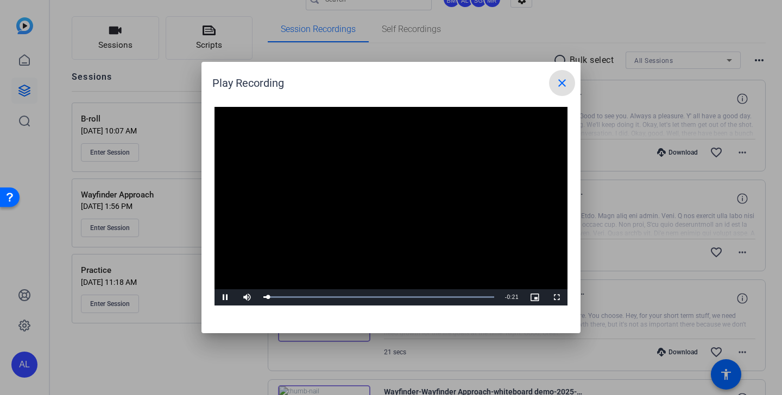
click at [385, 230] on video "Video Player" at bounding box center [390, 206] width 353 height 199
drag, startPoint x: 273, startPoint y: 297, endPoint x: 331, endPoint y: 296, distance: 58.1
click at [331, 296] on div "0:06" at bounding box center [297, 297] width 68 height 3
click at [333, 295] on div "Loaded : 100.00% 0:06 0:05" at bounding box center [379, 297] width 242 height 16
click at [561, 86] on mat-icon "close" at bounding box center [561, 83] width 13 height 13
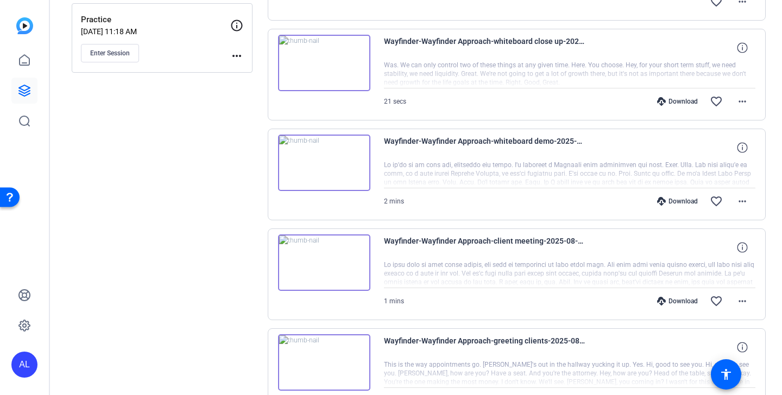
scroll to position [17, 0]
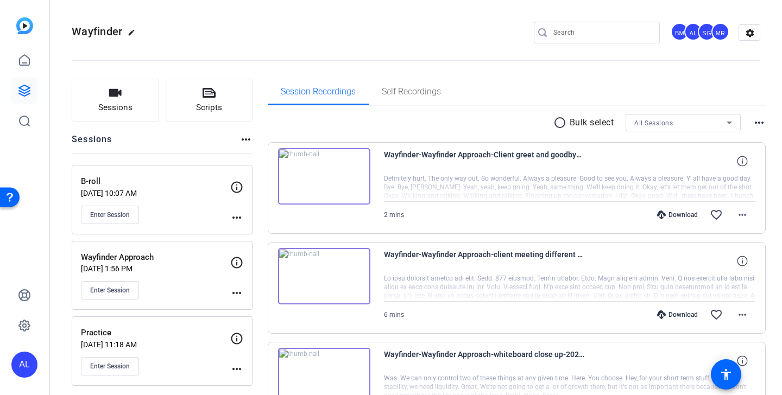
click at [684, 313] on div "Download" at bounding box center [677, 315] width 52 height 9
